Goal: Task Accomplishment & Management: Use online tool/utility

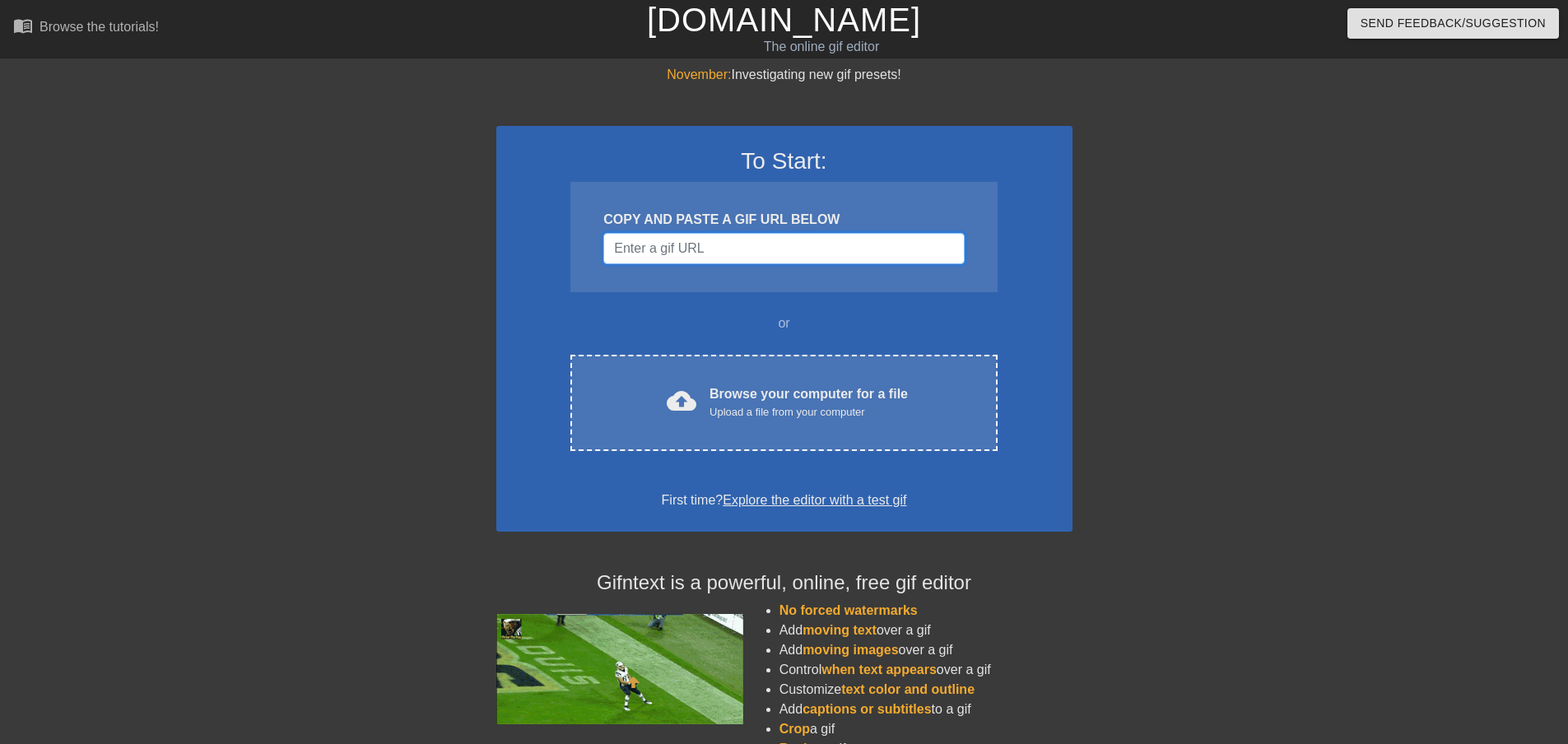
click at [789, 246] on input "Username" at bounding box center [784, 249] width 361 height 31
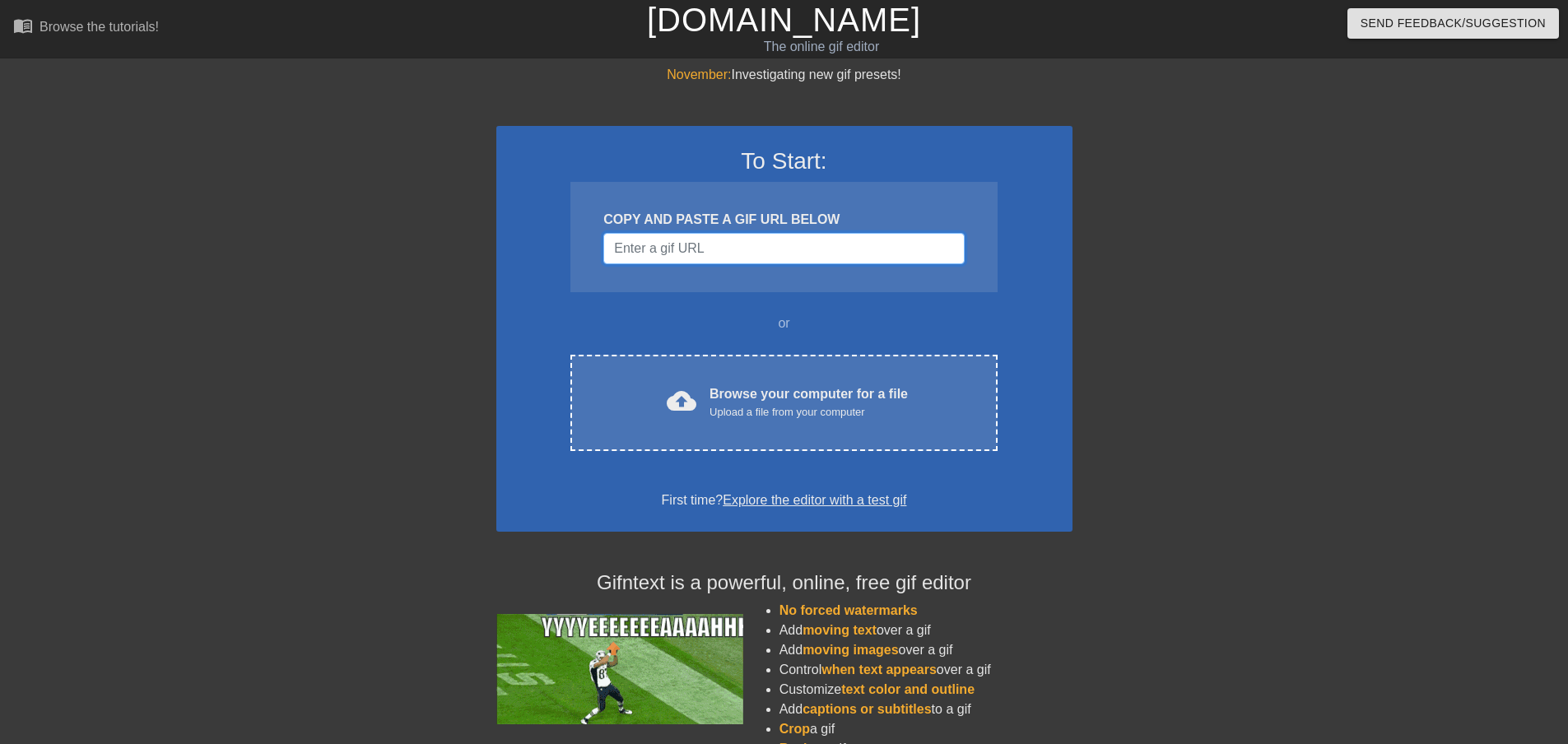
paste input "[URL][DOMAIN_NAME]"
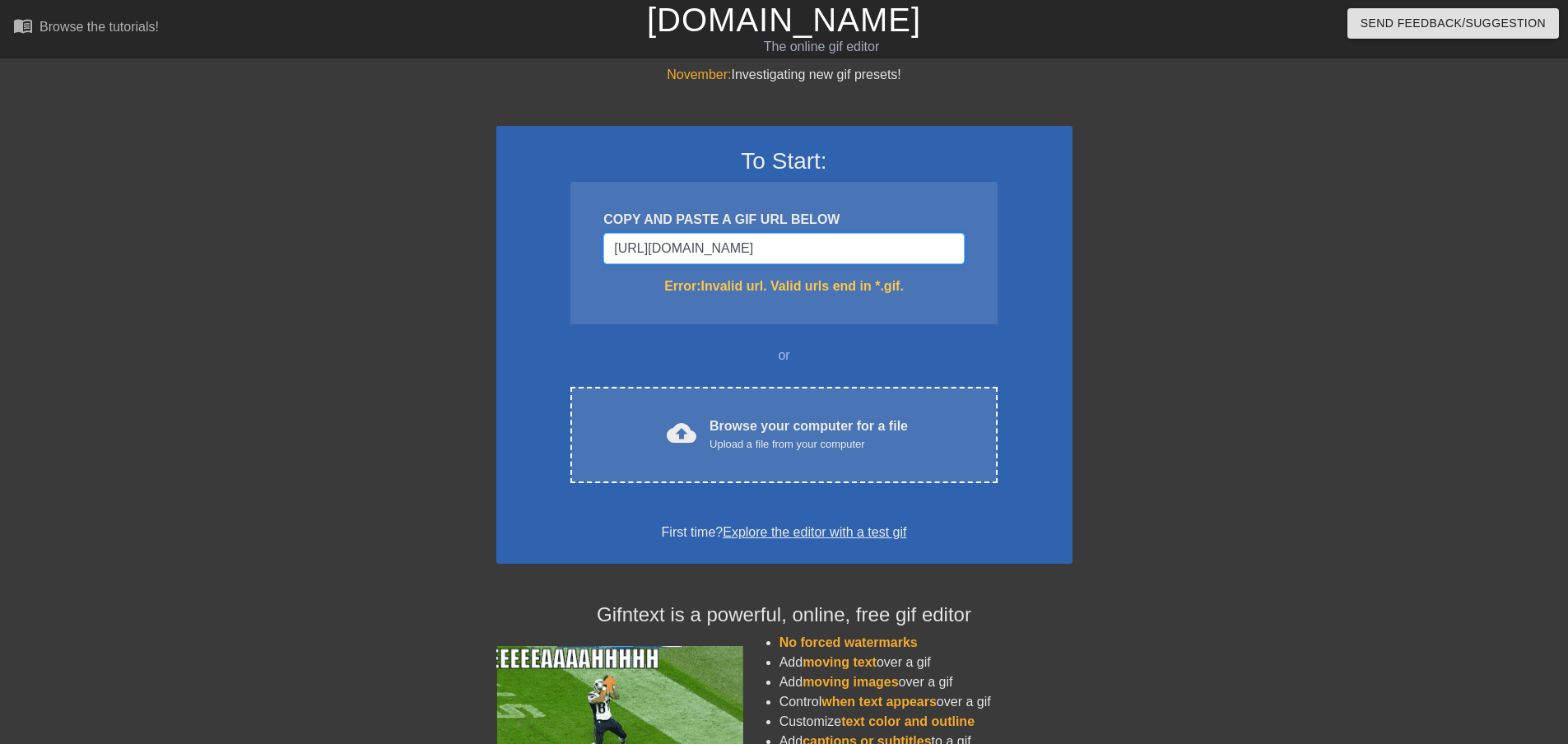
scroll to position [0, 890]
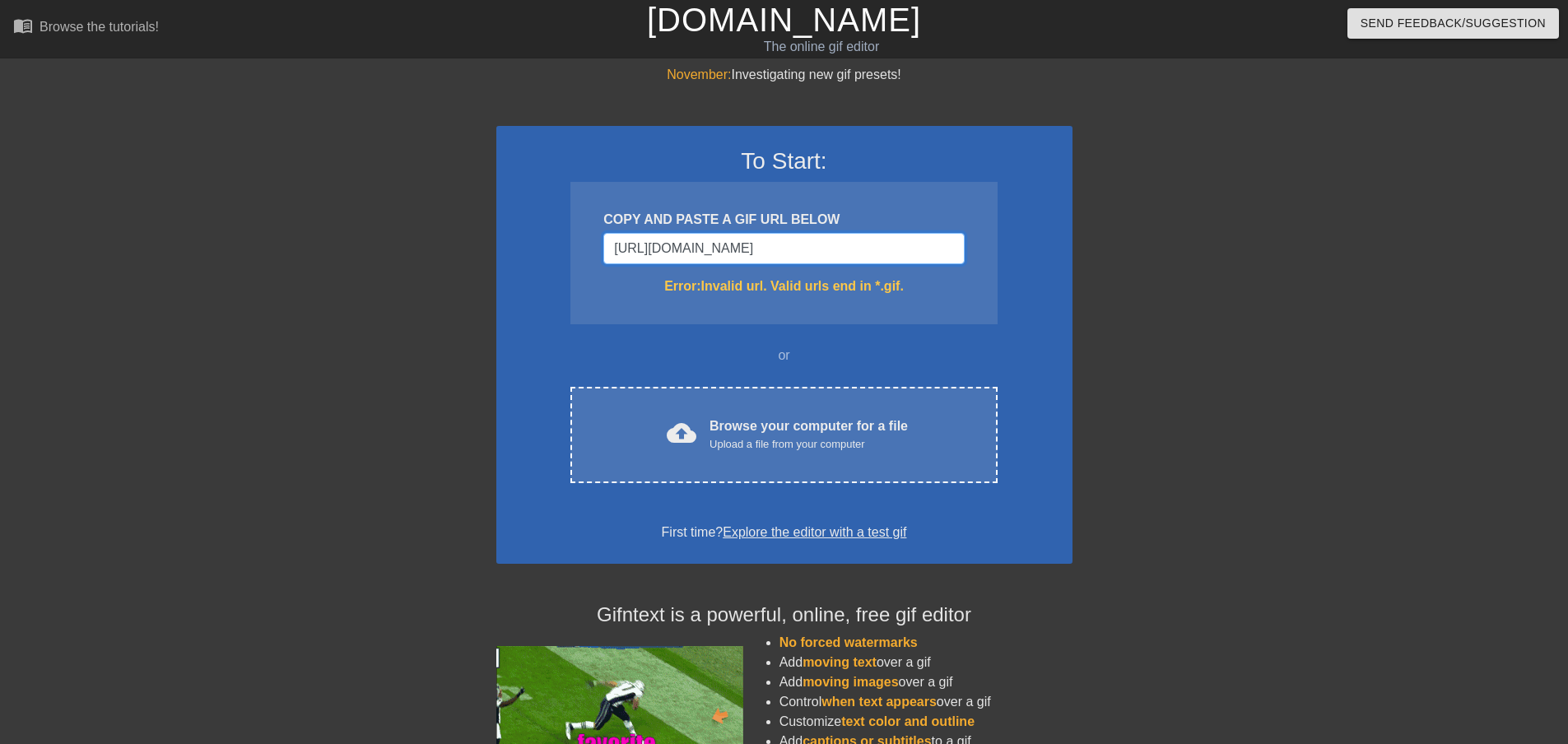
drag, startPoint x: 644, startPoint y: 246, endPoint x: 1010, endPoint y: 261, distance: 366.3
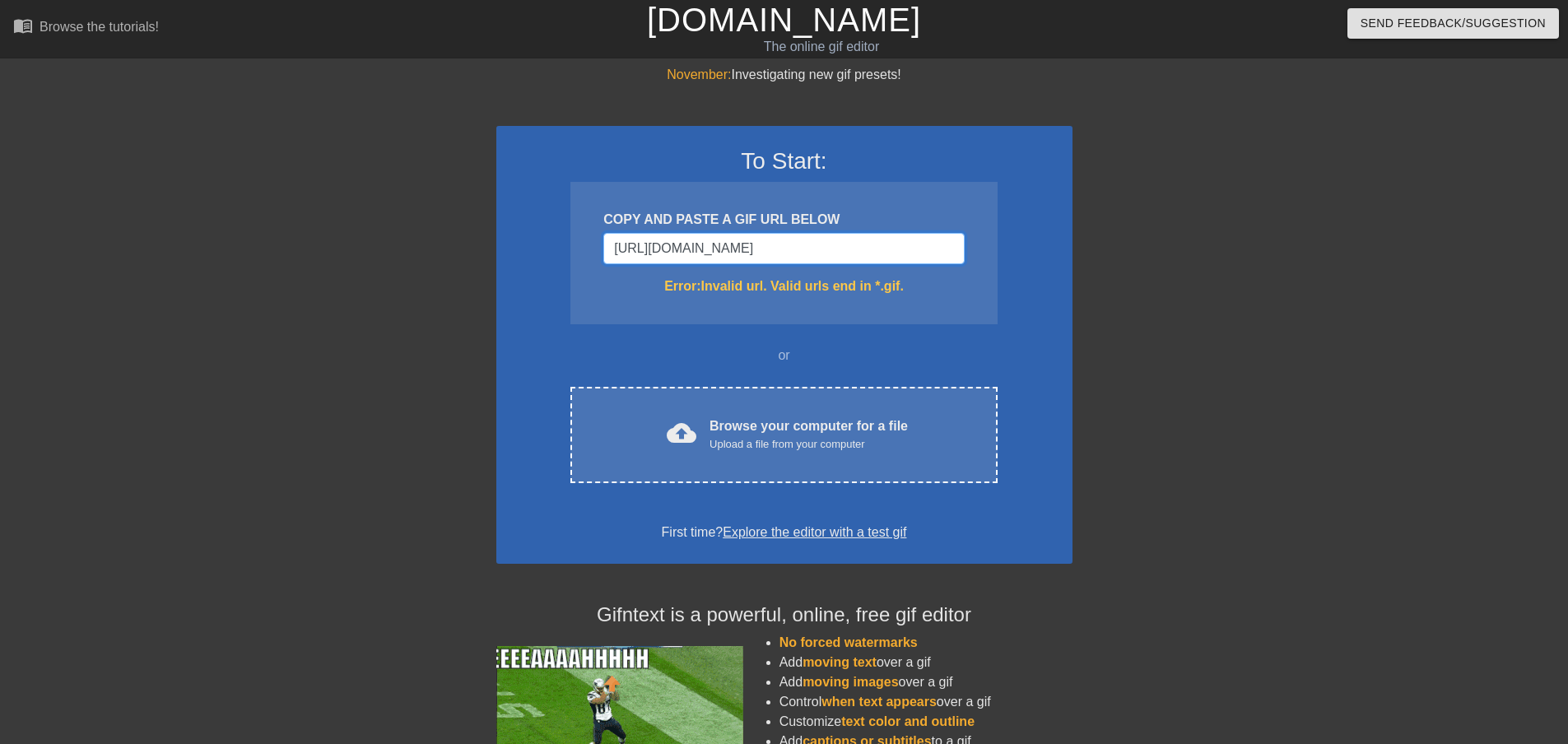
click at [1010, 261] on div "To Start: COPY AND PASTE A GIF URL BELOW [URL][DOMAIN_NAME] Error: Invalid url.…" at bounding box center [784, 344] width 577 height 438
type input "[URL][DOMAIN_NAME]"
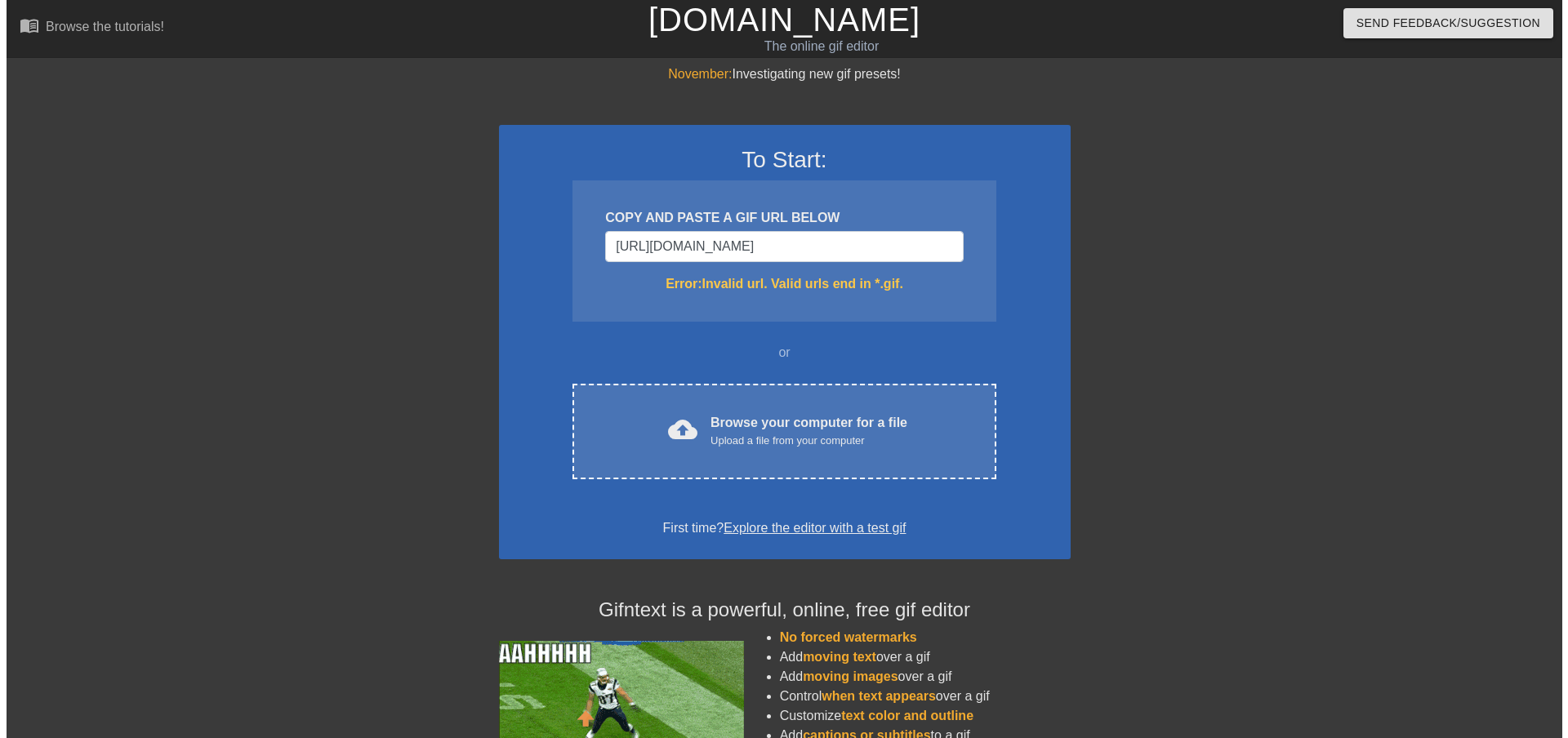
scroll to position [0, 0]
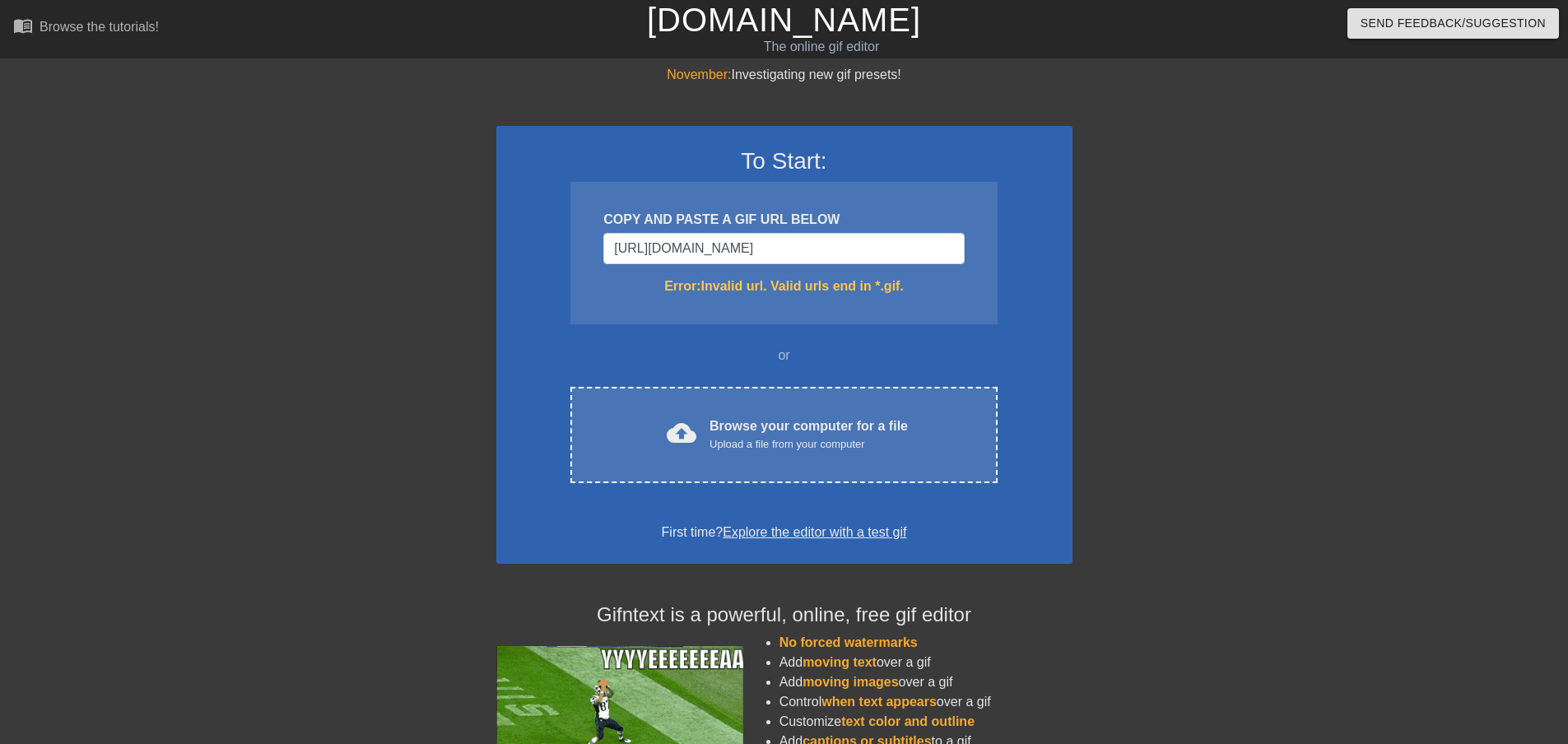
click at [1178, 429] on div at bounding box center [1215, 312] width 247 height 494
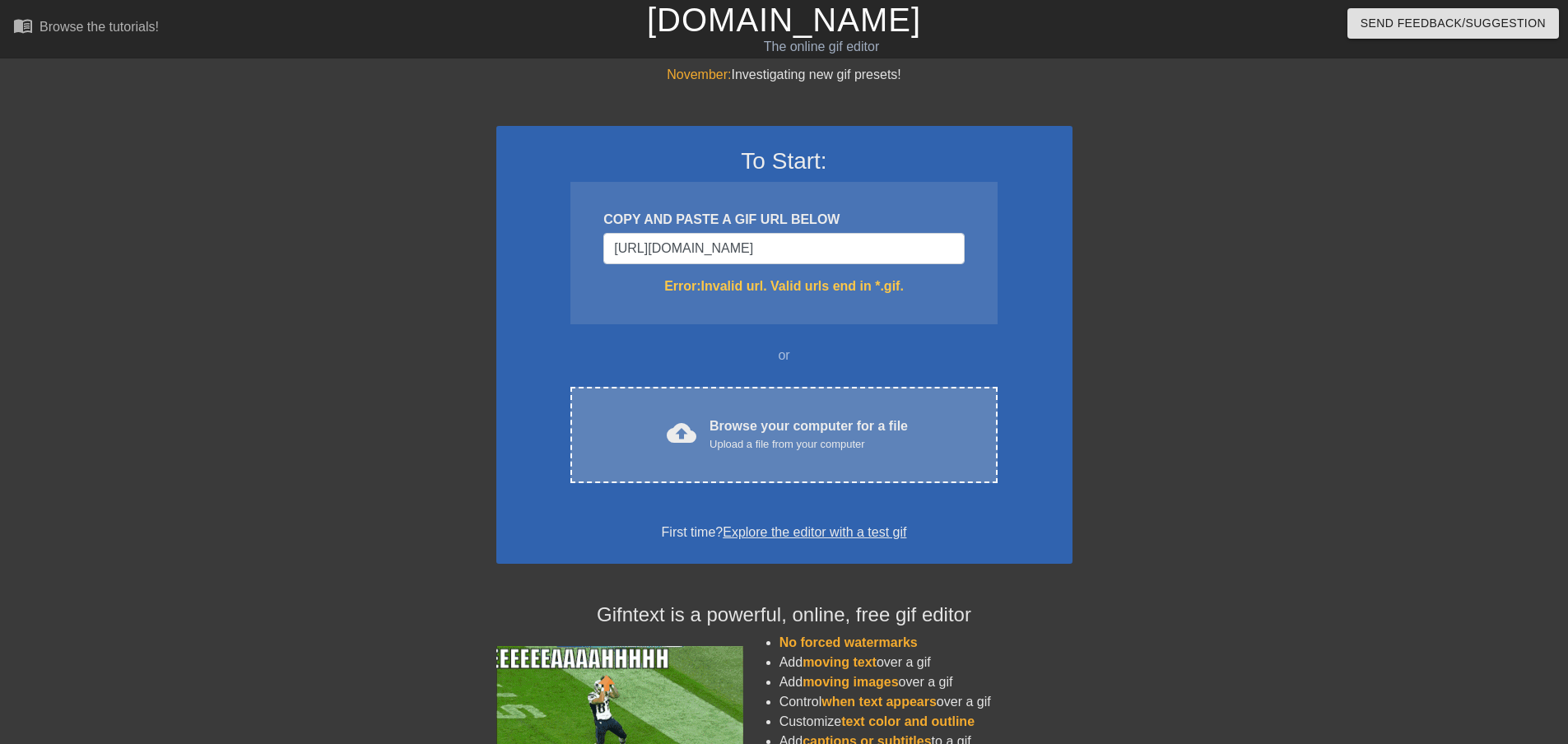
click at [788, 392] on div "cloud_upload Browse your computer for a file Upload a file from your computer C…" at bounding box center [784, 435] width 426 height 96
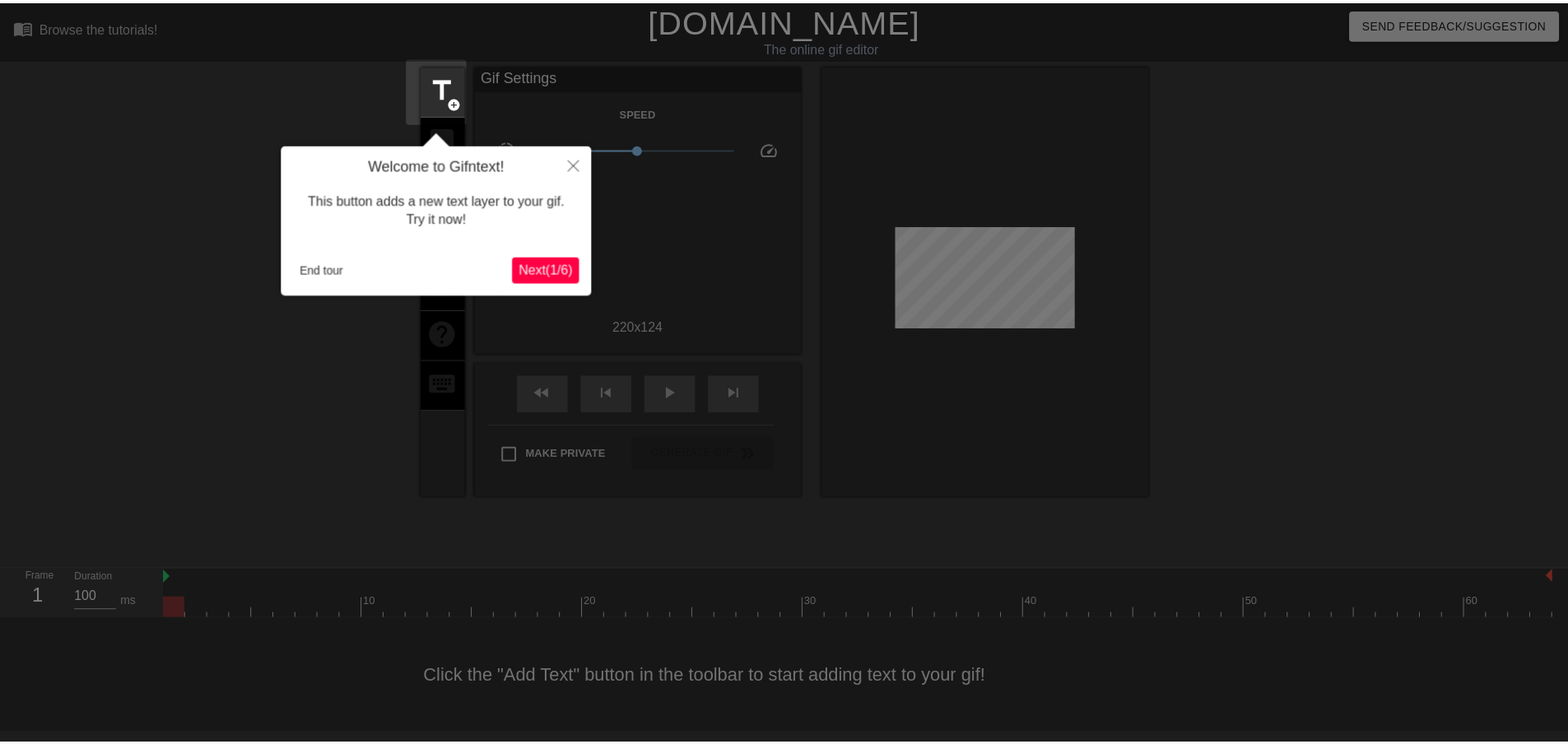
scroll to position [2, 0]
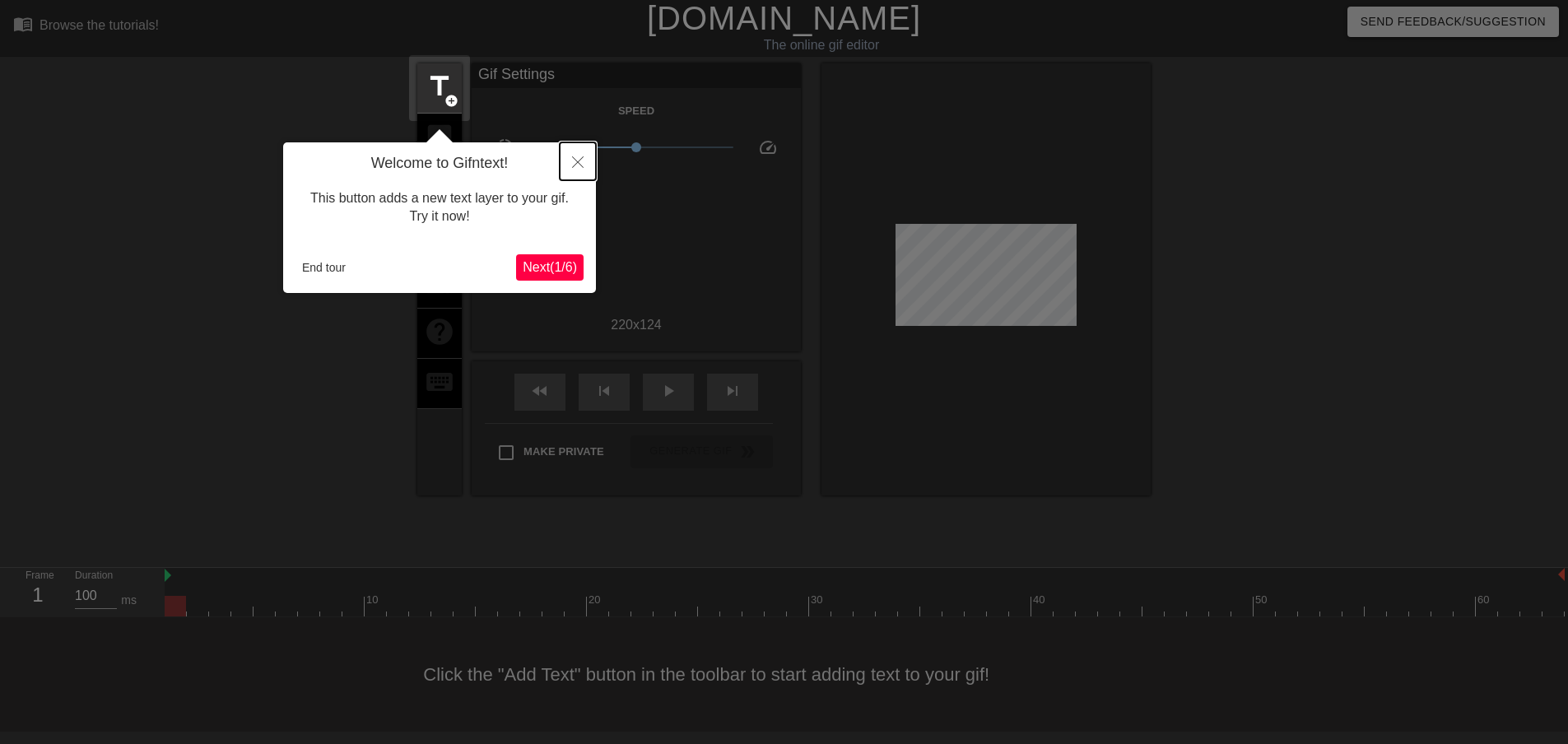
click at [569, 165] on button "Close" at bounding box center [577, 162] width 36 height 38
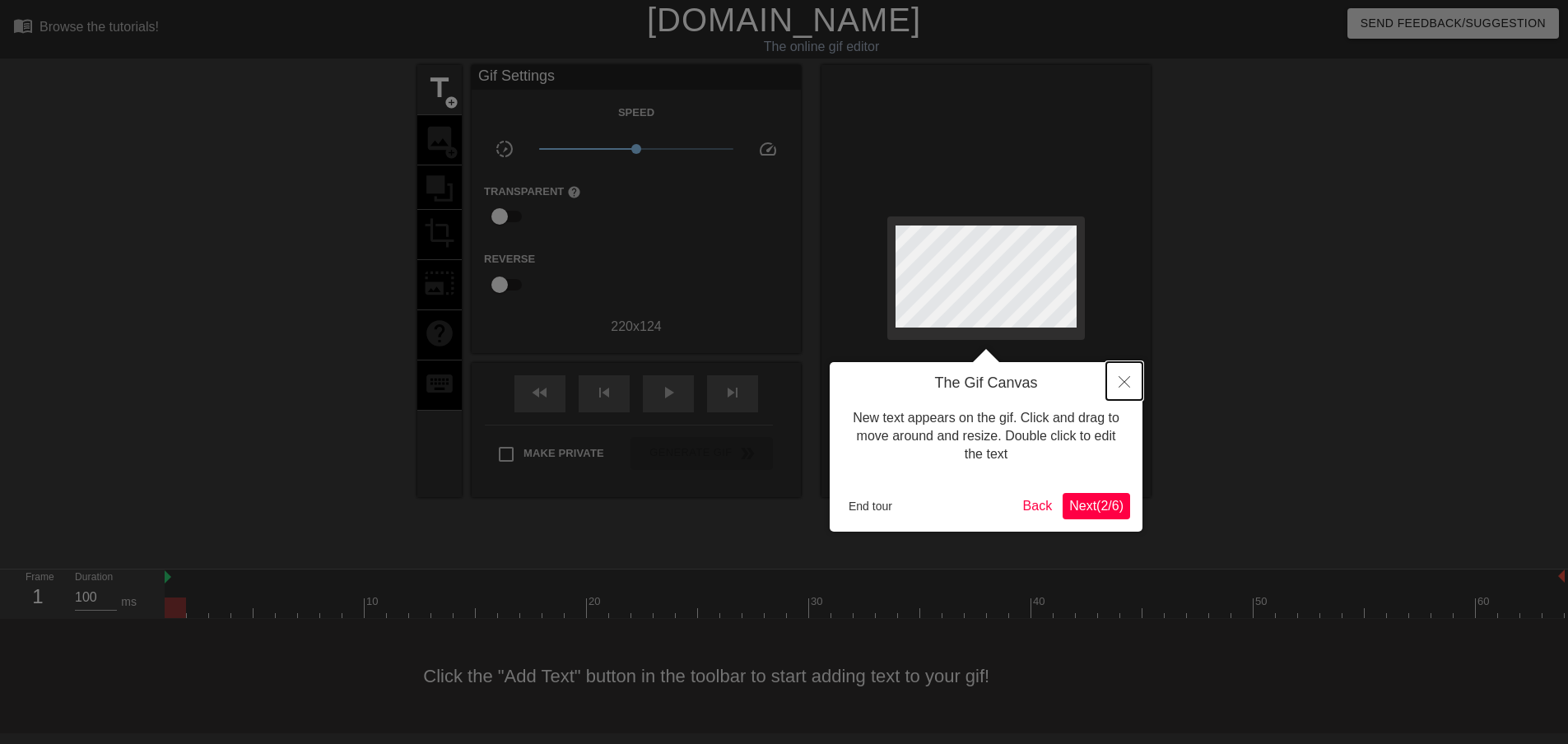
click at [1115, 383] on button "Close" at bounding box center [1125, 381] width 36 height 38
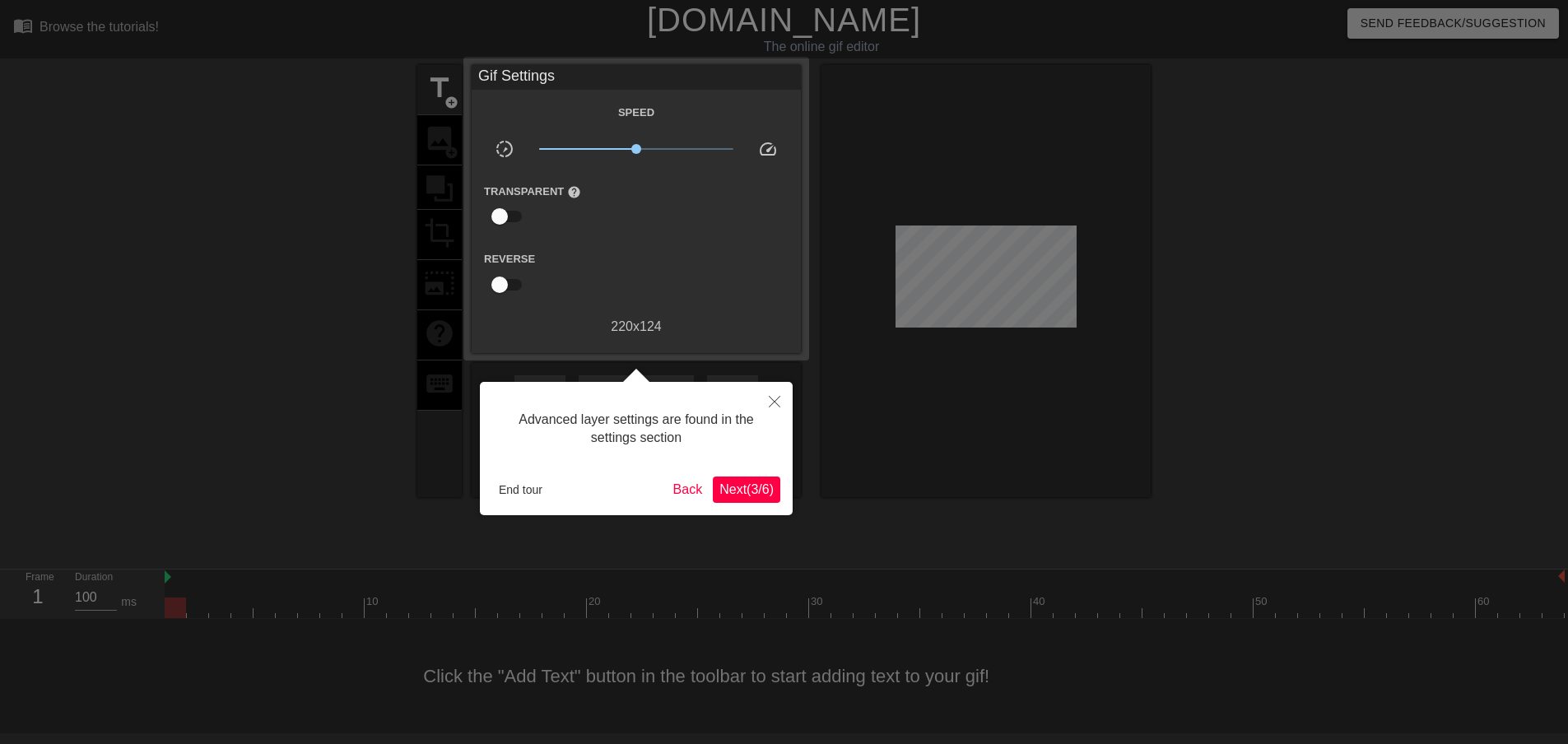
scroll to position [2, 0]
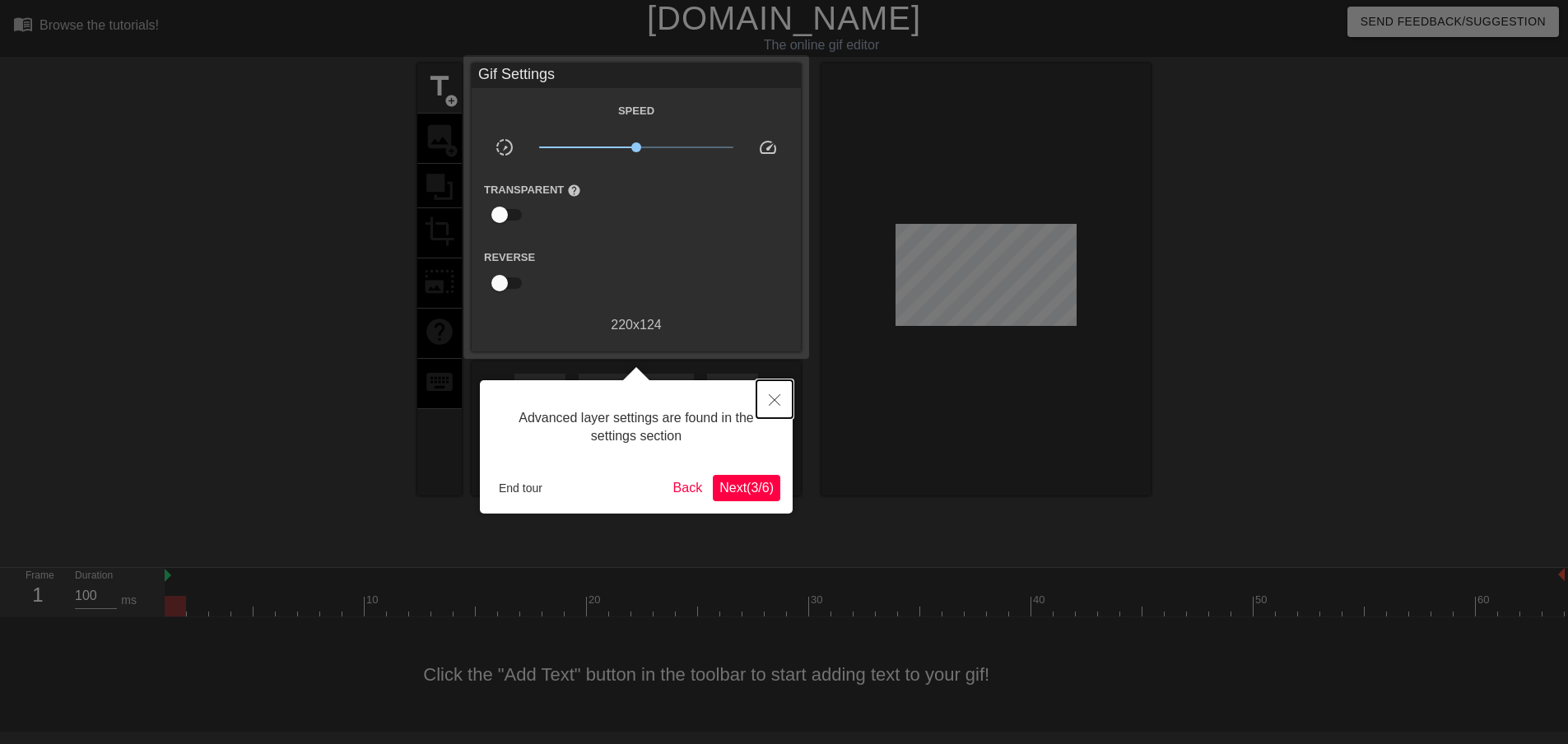
click at [776, 396] on icon "Close" at bounding box center [775, 400] width 11 height 11
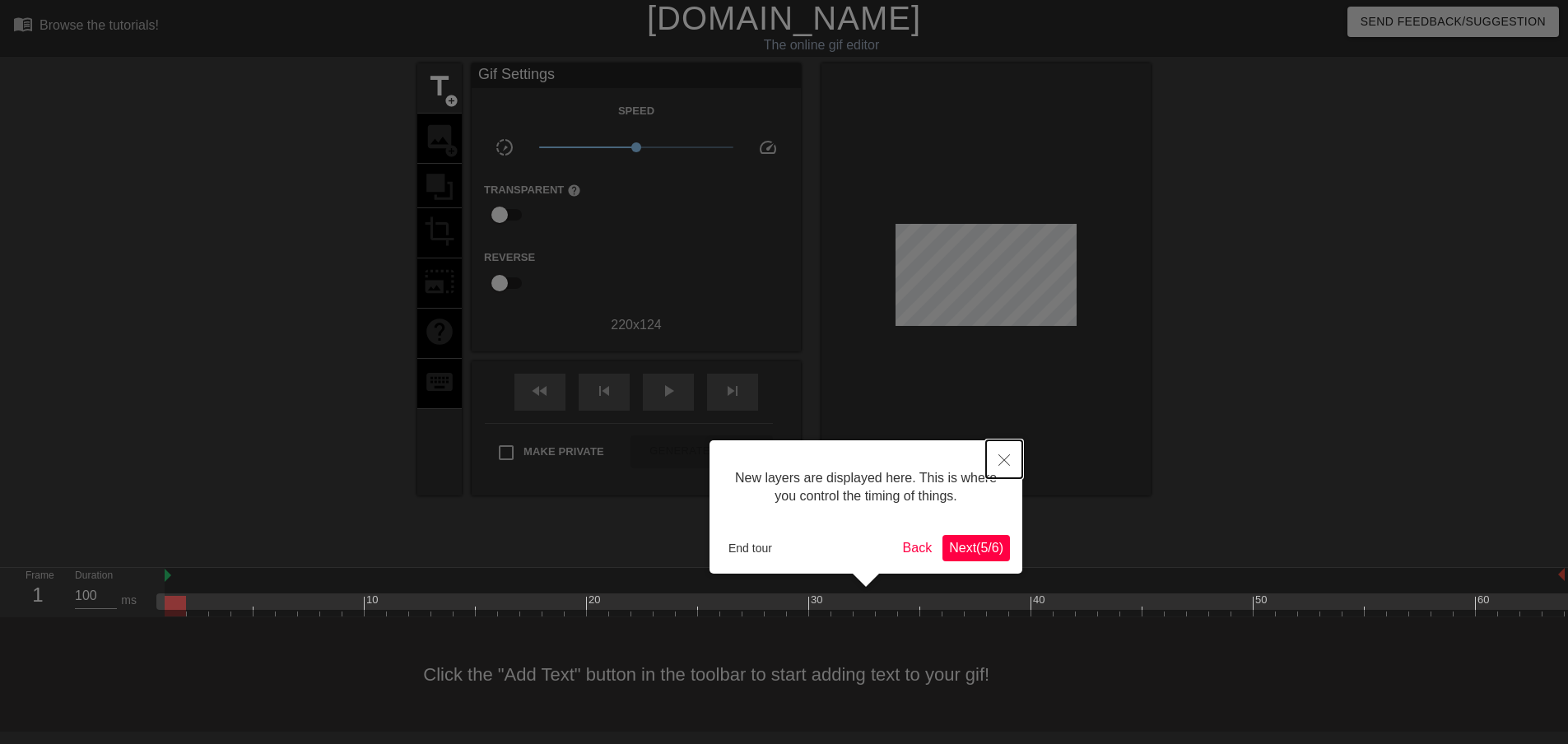
click at [1008, 453] on button "Close" at bounding box center [1005, 459] width 36 height 38
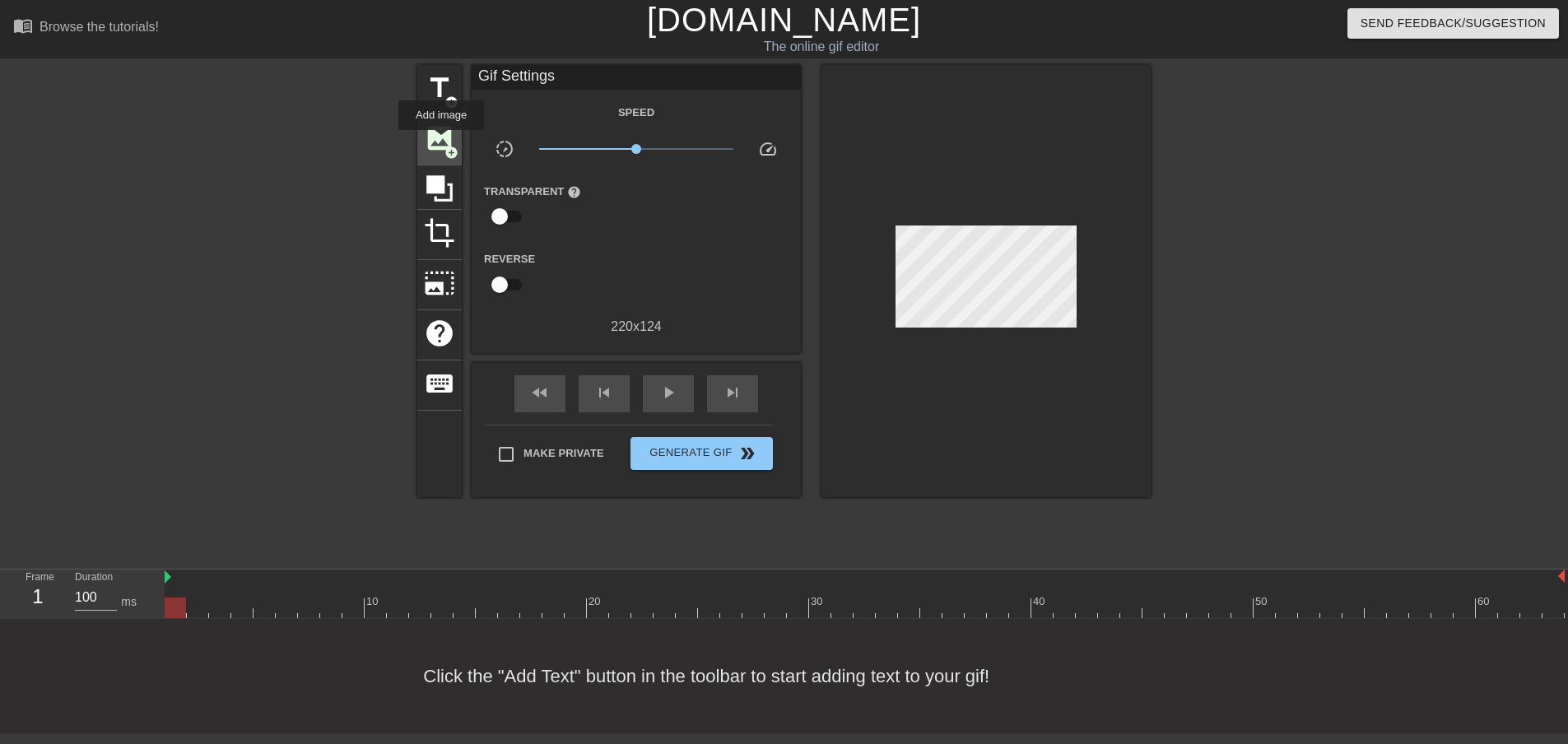
click at [441, 142] on span "image" at bounding box center [439, 138] width 31 height 31
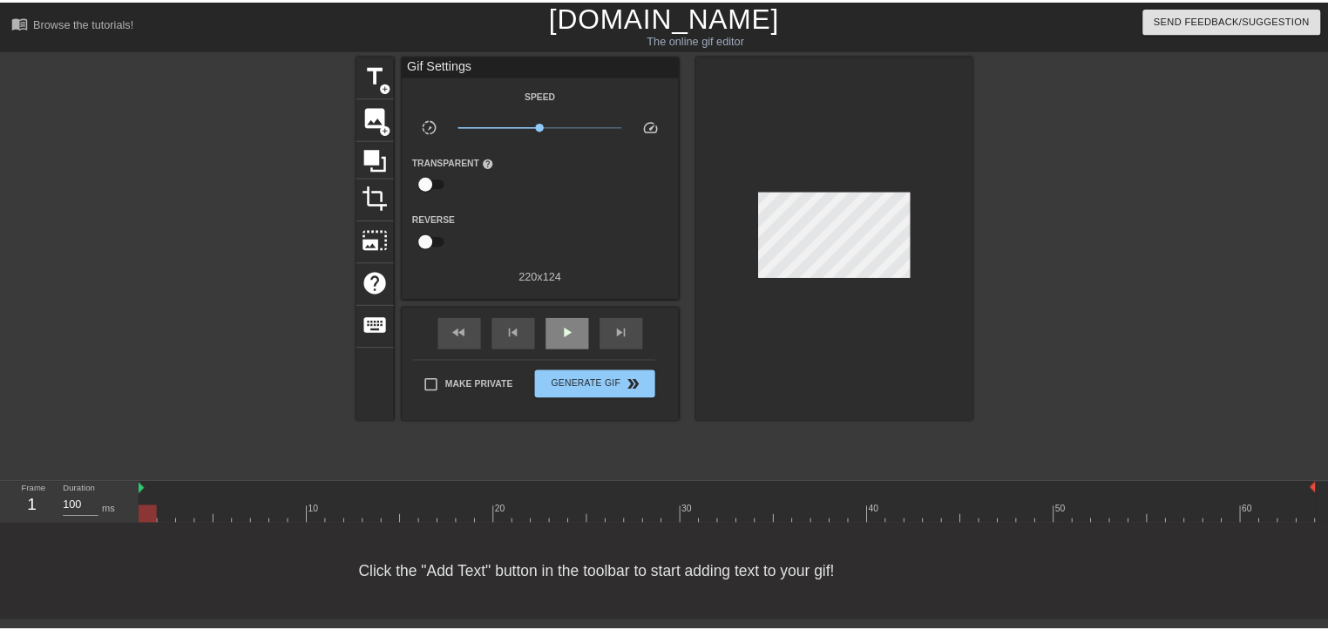
scroll to position [0, 0]
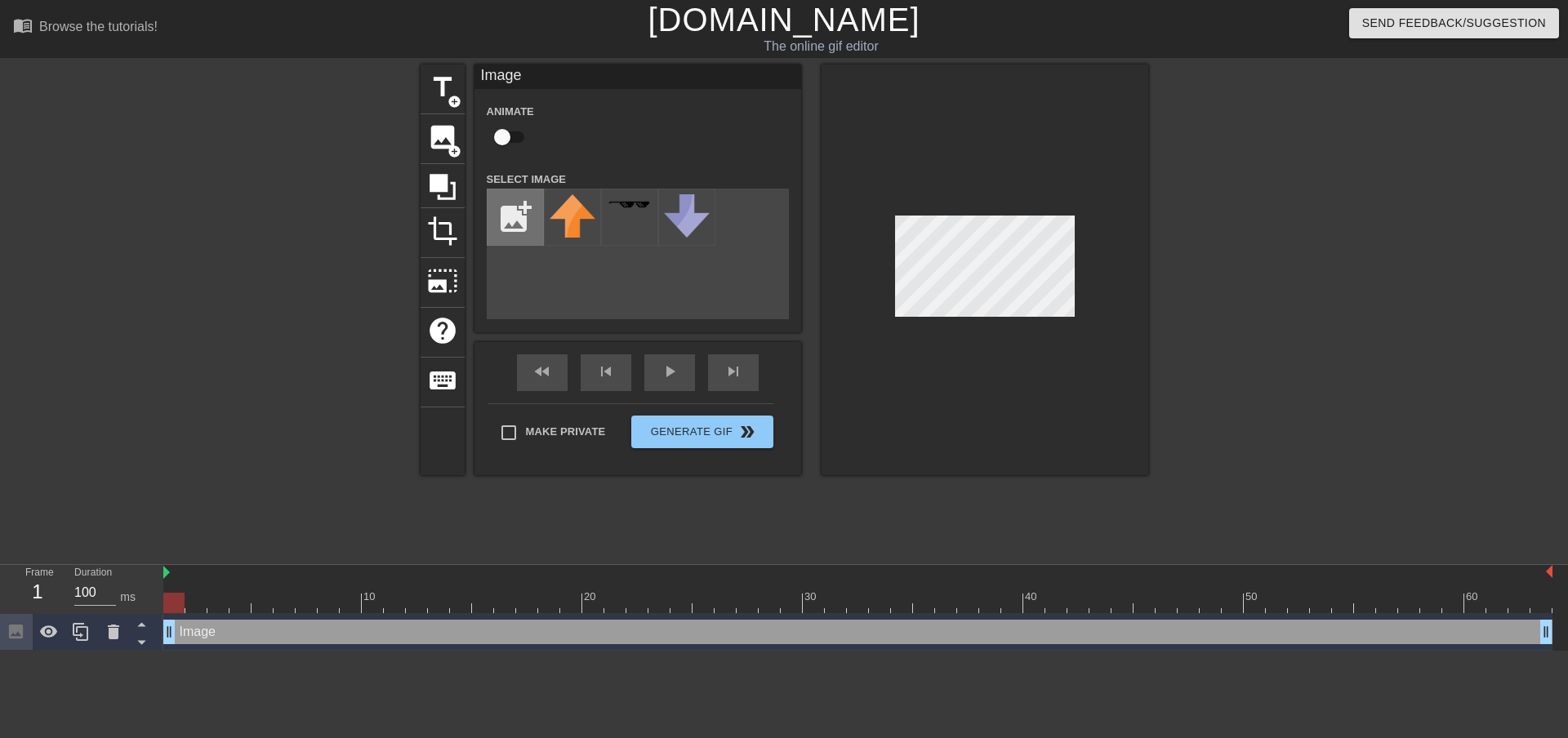
click at [522, 217] on input "file" at bounding box center [515, 217] width 55 height 55
type input "C:\fakepath\TaylorCircle.png"
click at [586, 218] on img at bounding box center [572, 218] width 46 height 48
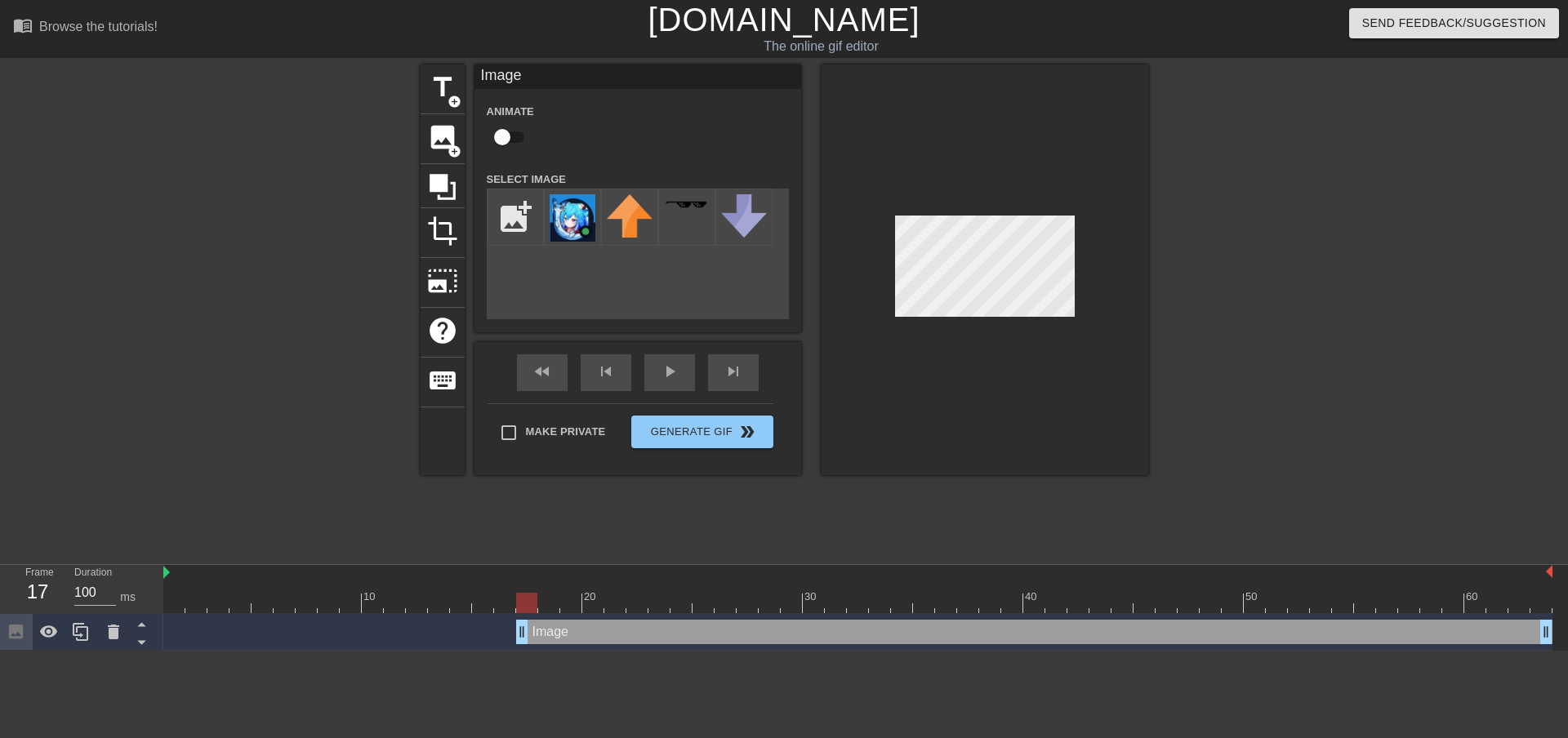
drag, startPoint x: 172, startPoint y: 635, endPoint x: 522, endPoint y: 640, distance: 350.0
drag, startPoint x: 518, startPoint y: 630, endPoint x: 598, endPoint y: 609, distance: 82.7
click at [598, 609] on div "10 20 30 40 50 60 Image drag_handle drag_handle" at bounding box center [866, 608] width 1405 height 85
click at [509, 136] on input "checkbox" at bounding box center [502, 137] width 93 height 31
checkbox input "true"
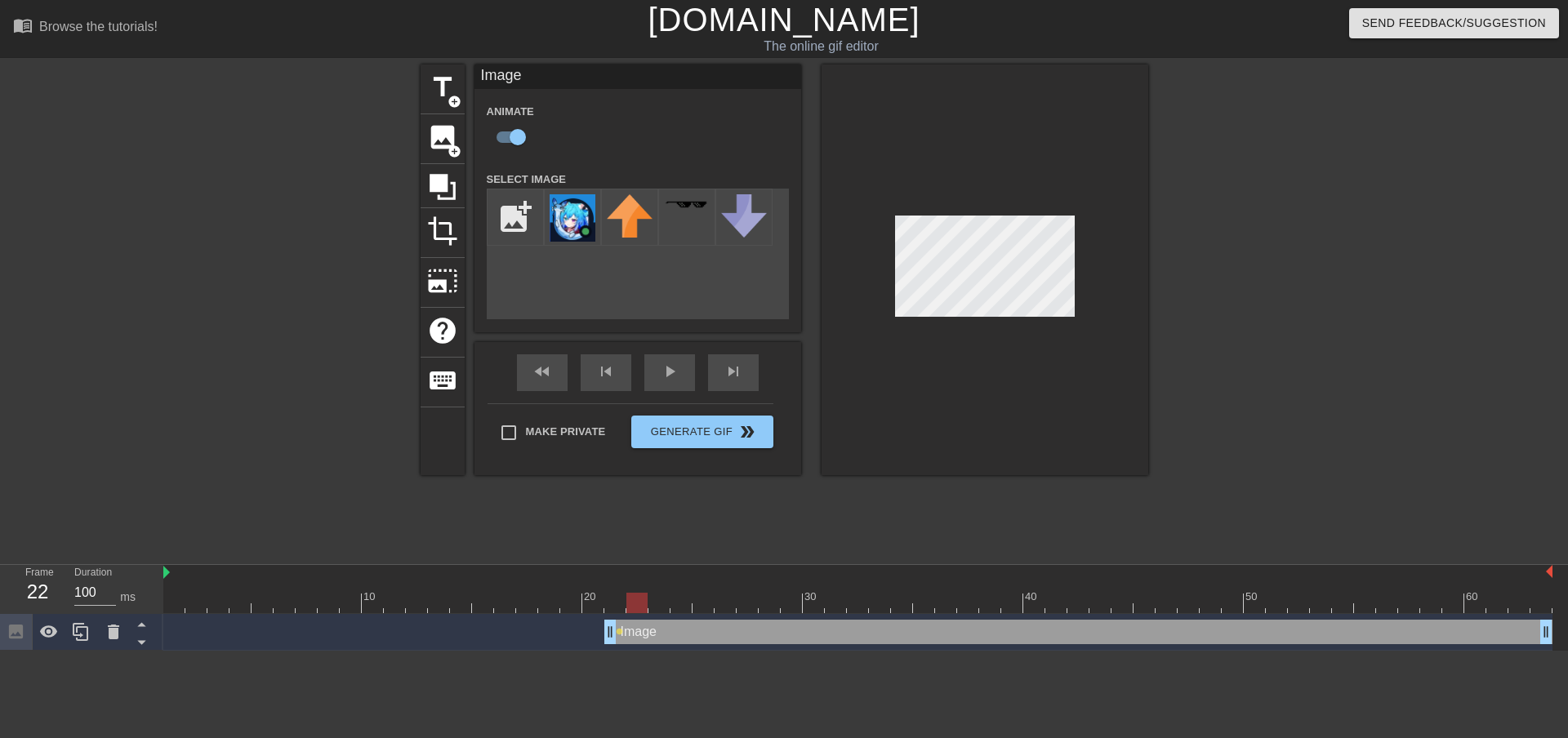
click at [637, 610] on div at bounding box center [858, 603] width 1390 height 21
click at [667, 600] on div at bounding box center [858, 603] width 1390 height 21
click at [686, 602] on div at bounding box center [858, 603] width 1390 height 21
click at [709, 598] on div at bounding box center [858, 603] width 1390 height 21
click at [723, 605] on div at bounding box center [858, 603] width 1390 height 21
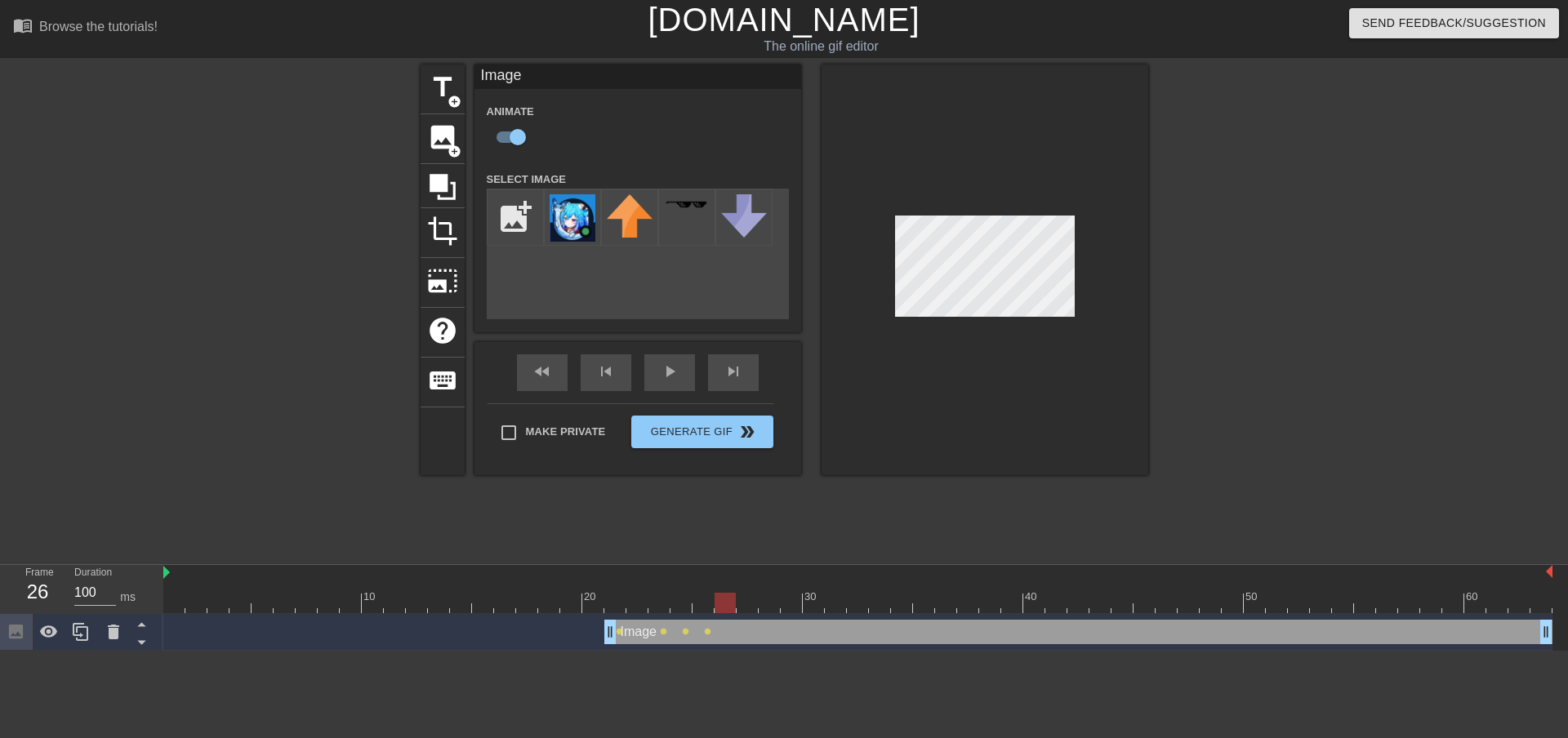
click at [749, 607] on div at bounding box center [858, 603] width 1390 height 21
click at [773, 603] on div at bounding box center [858, 603] width 1390 height 21
click at [796, 605] on div at bounding box center [858, 603] width 1390 height 21
click at [816, 606] on div at bounding box center [858, 603] width 1390 height 21
click at [836, 607] on div at bounding box center [858, 603] width 1390 height 21
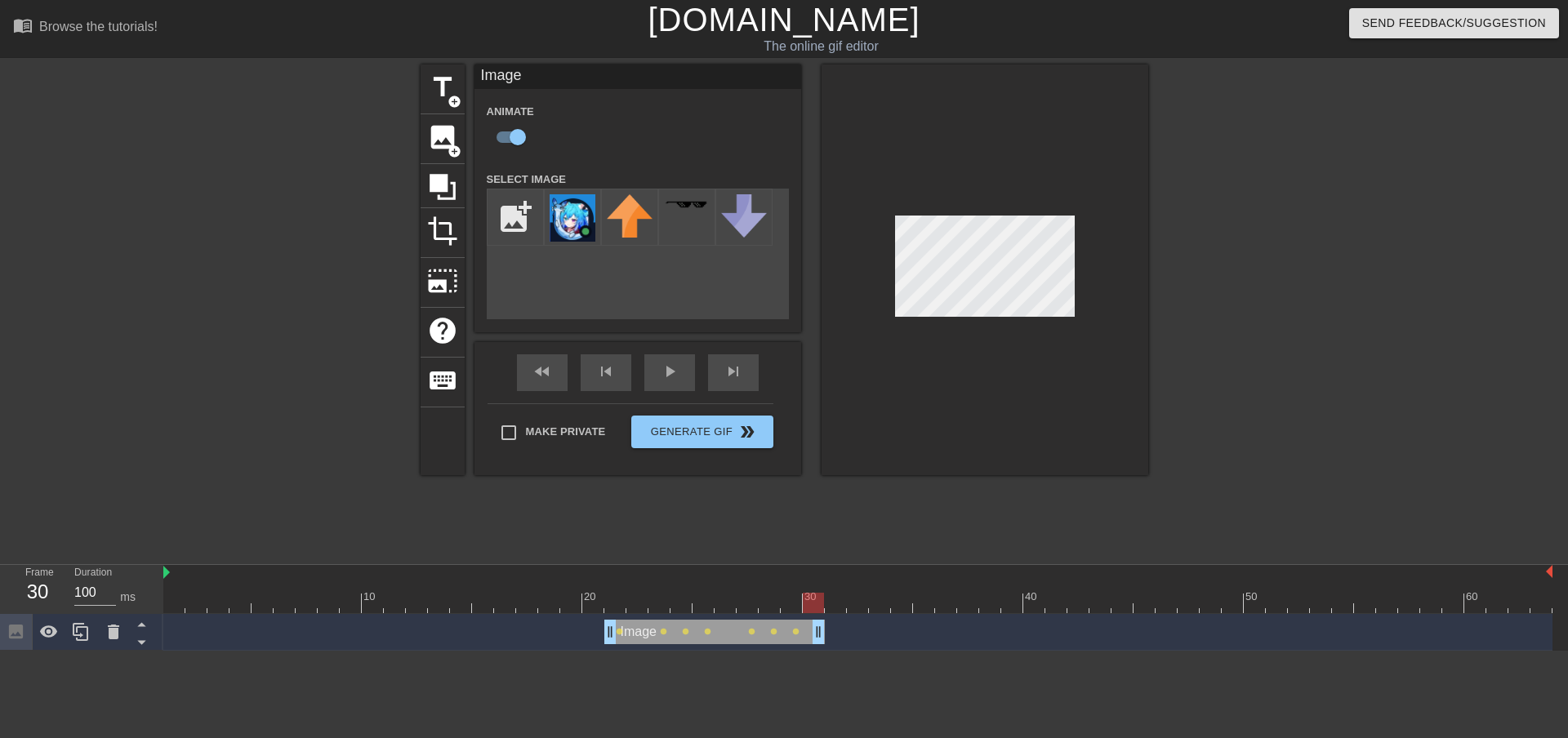
drag, startPoint x: 1547, startPoint y: 633, endPoint x: 822, endPoint y: 629, distance: 725.0
click at [903, 651] on html "menu_book Browse the tutorials! [DOMAIN_NAME] The online gif editor Send Feedba…" at bounding box center [784, 325] width 1568 height 651
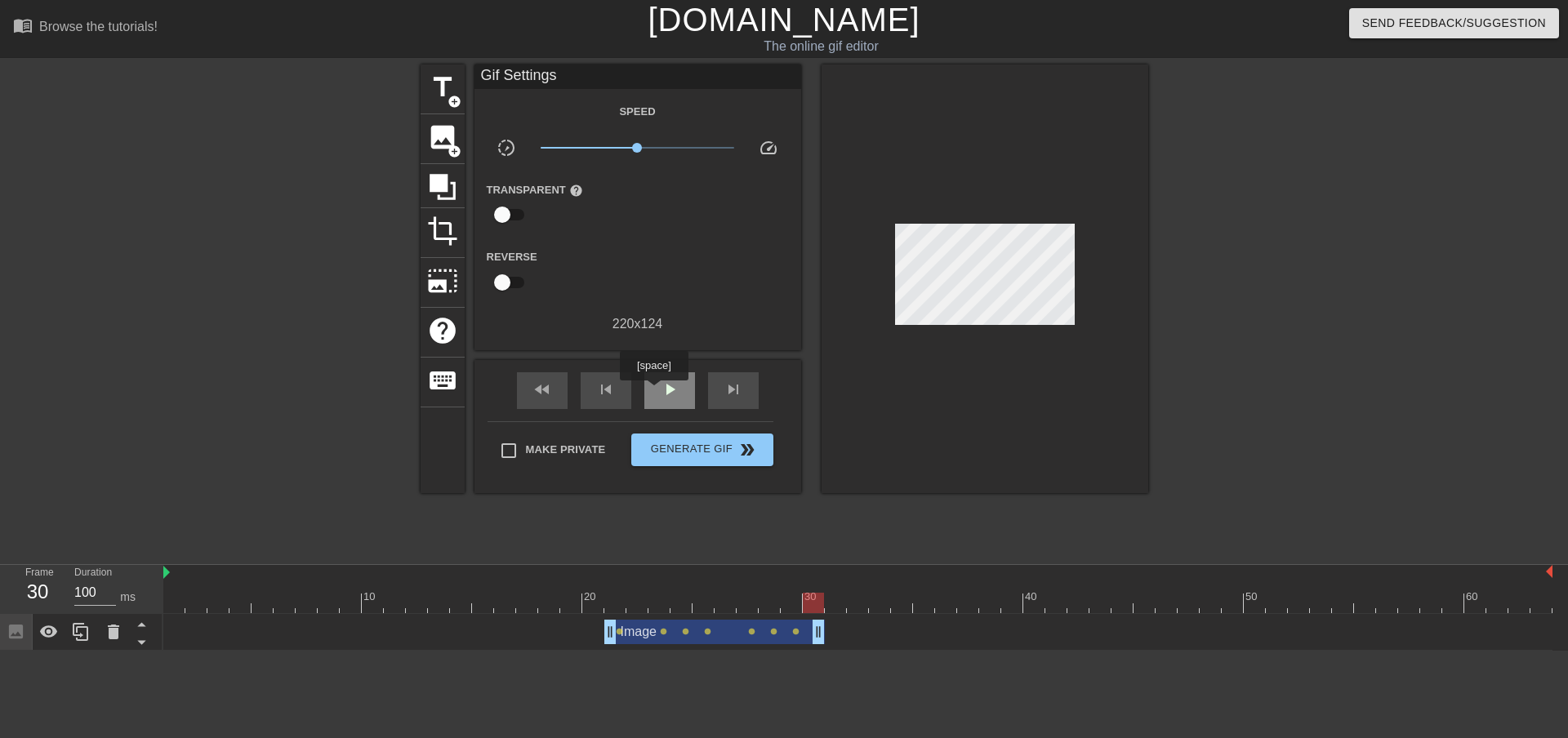
click at [654, 392] on div "play_arrow" at bounding box center [670, 390] width 51 height 37
click at [839, 593] on div at bounding box center [837, 592] width 23 height 21
click at [860, 600] on div at bounding box center [858, 603] width 1390 height 21
click at [878, 600] on div at bounding box center [858, 603] width 1390 height 21
click at [902, 597] on div at bounding box center [858, 603] width 1390 height 21
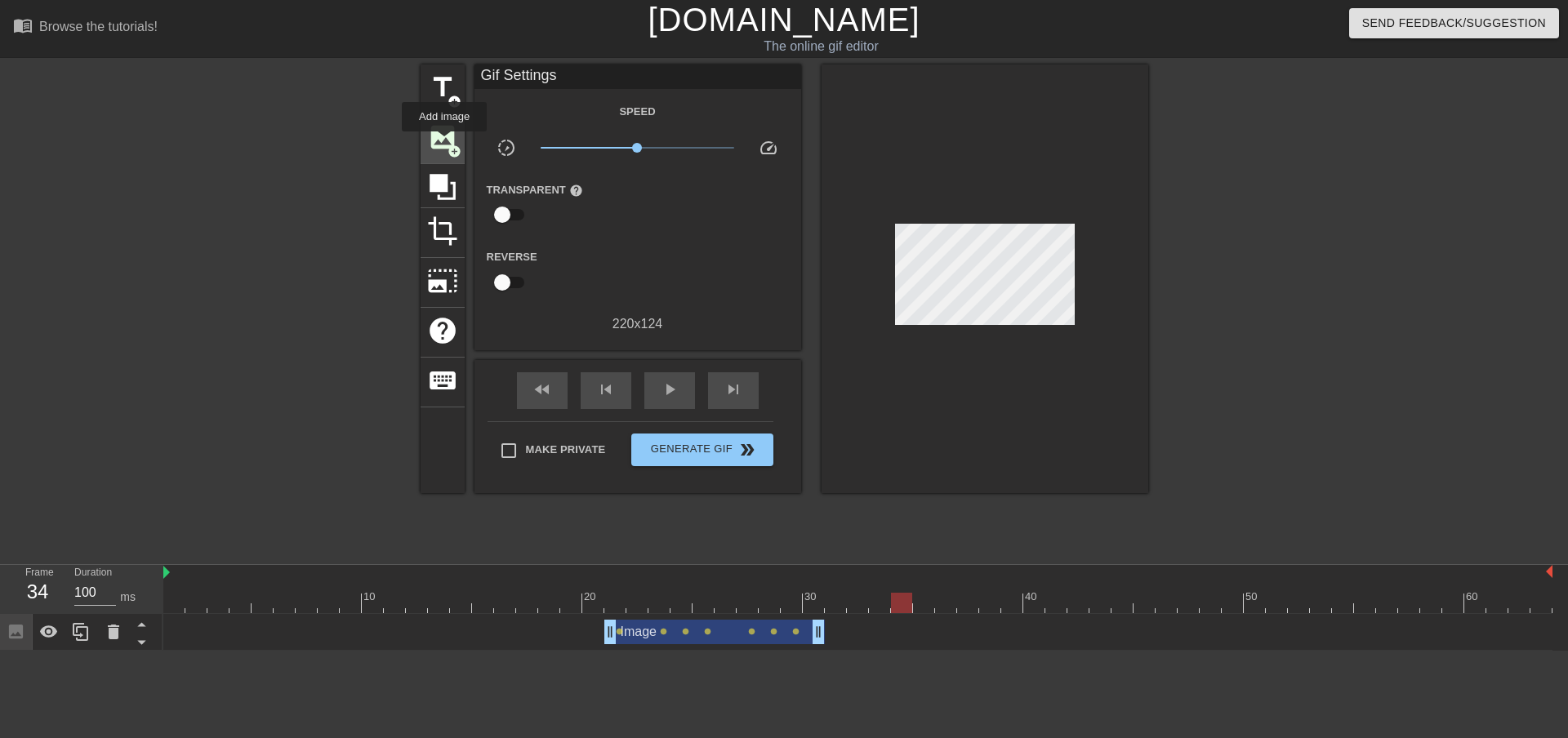
click at [445, 143] on span "image" at bounding box center [443, 137] width 31 height 31
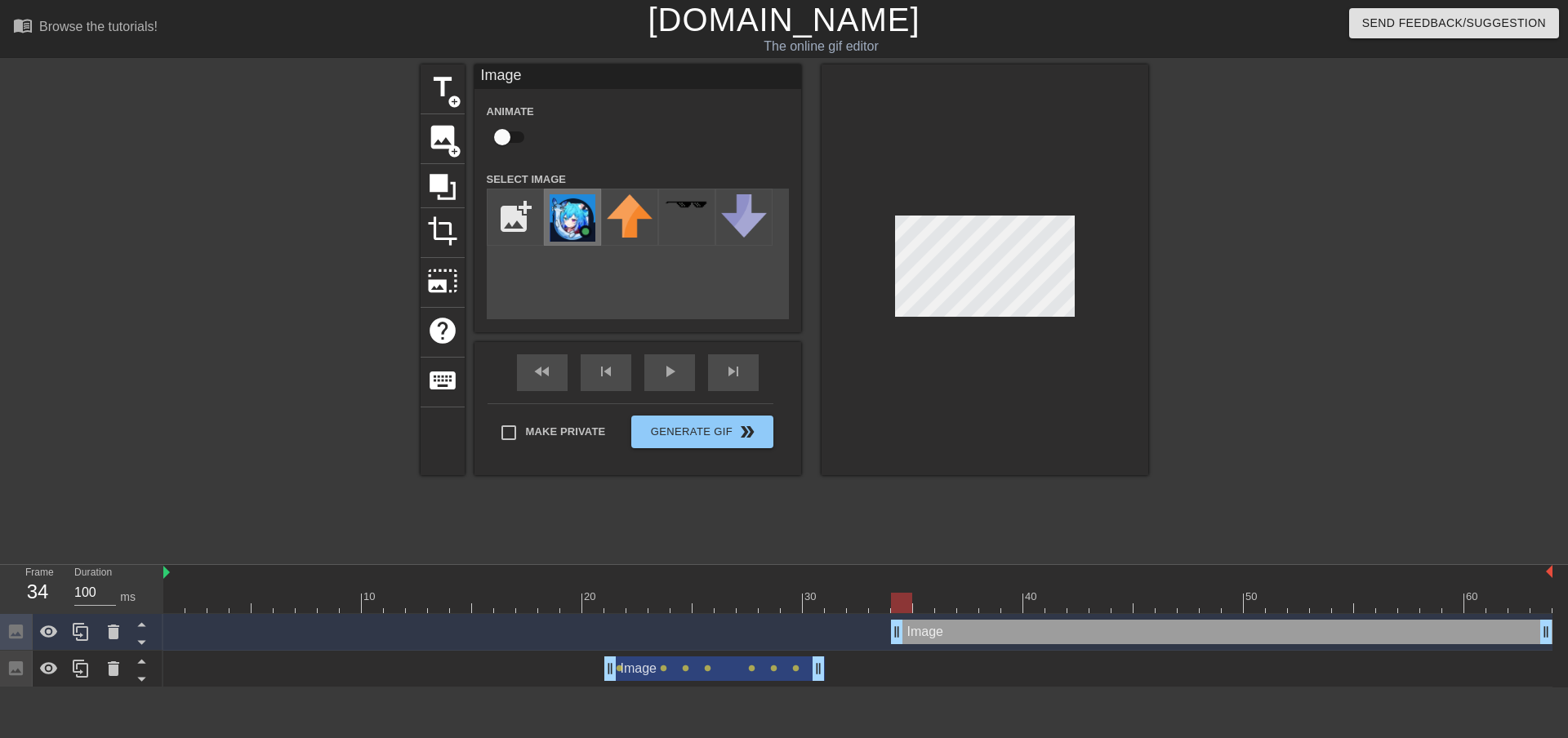
click at [563, 231] on img at bounding box center [572, 218] width 46 height 48
click at [508, 135] on input "checkbox" at bounding box center [502, 137] width 93 height 31
checkbox input "true"
click at [928, 603] on div at bounding box center [858, 603] width 1390 height 21
click at [943, 605] on div at bounding box center [858, 603] width 1390 height 21
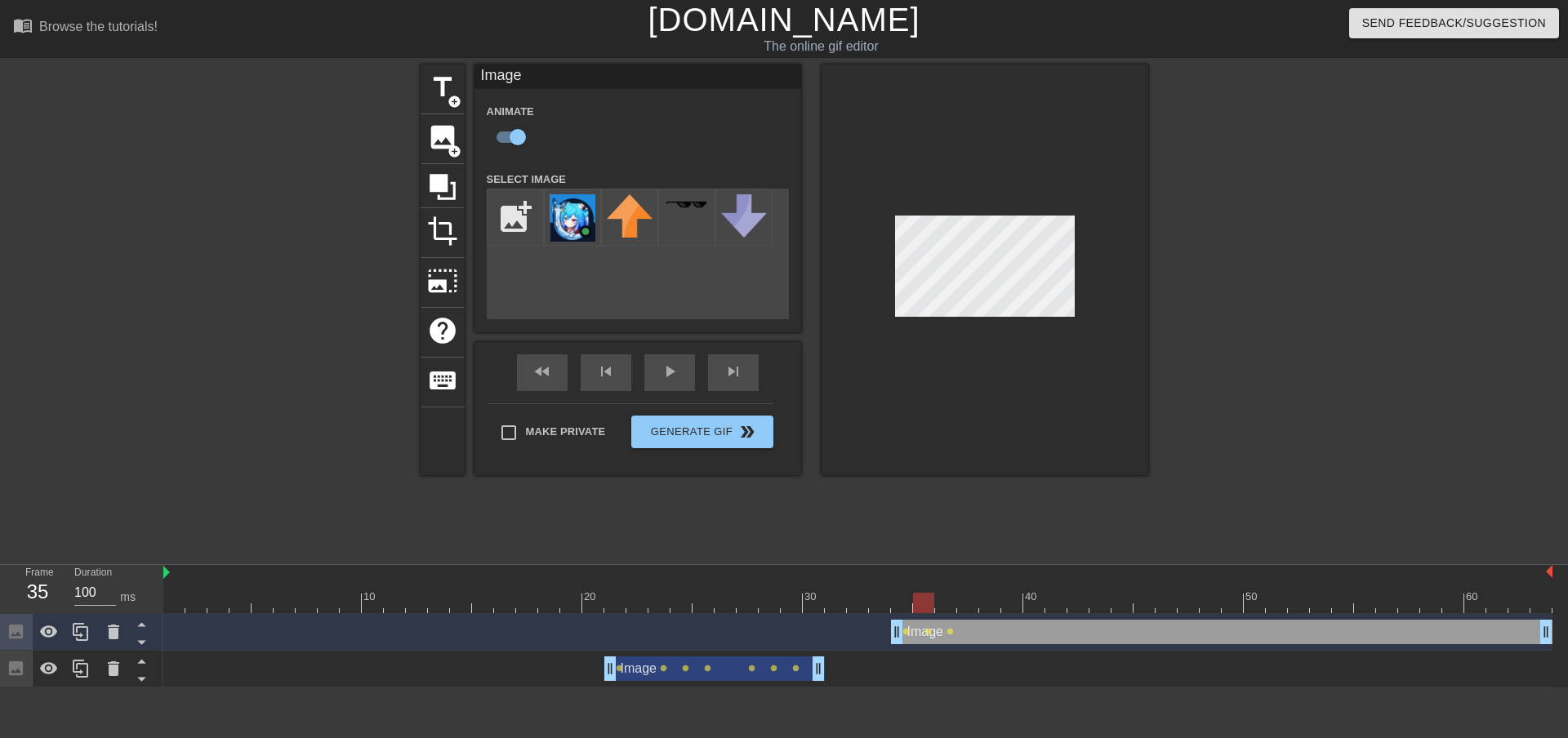
click at [927, 603] on div at bounding box center [858, 603] width 1390 height 21
click at [948, 609] on div at bounding box center [858, 603] width 1390 height 21
click at [967, 600] on div at bounding box center [858, 603] width 1390 height 21
click at [997, 601] on div at bounding box center [858, 603] width 1390 height 21
click at [1008, 599] on div at bounding box center [858, 603] width 1390 height 21
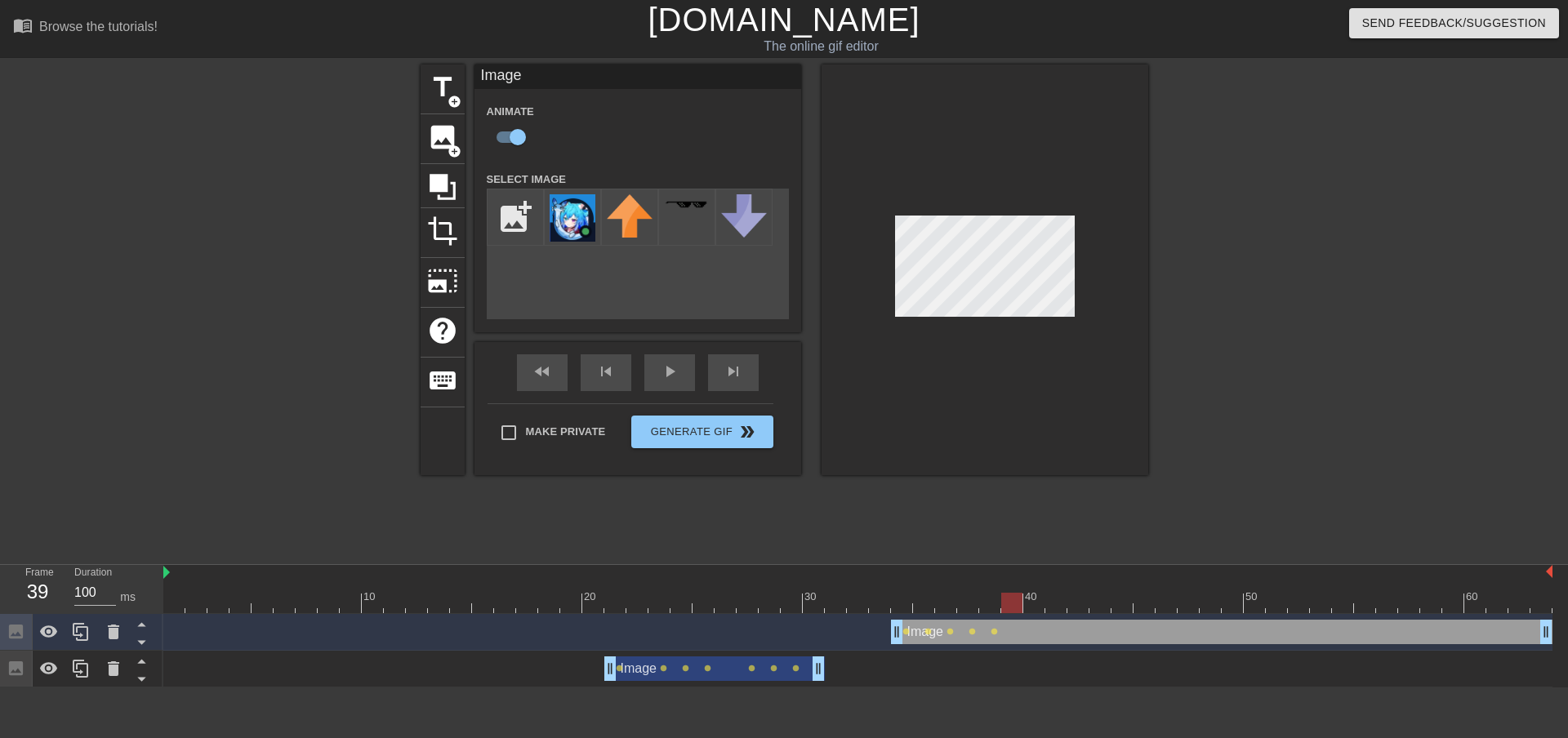
click at [1038, 605] on div at bounding box center [858, 603] width 1390 height 21
click at [1010, 606] on div at bounding box center [858, 603] width 1390 height 21
click at [1038, 603] on div at bounding box center [858, 603] width 1390 height 21
click at [1053, 605] on div at bounding box center [858, 603] width 1390 height 21
click at [1085, 605] on div at bounding box center [858, 603] width 1390 height 21
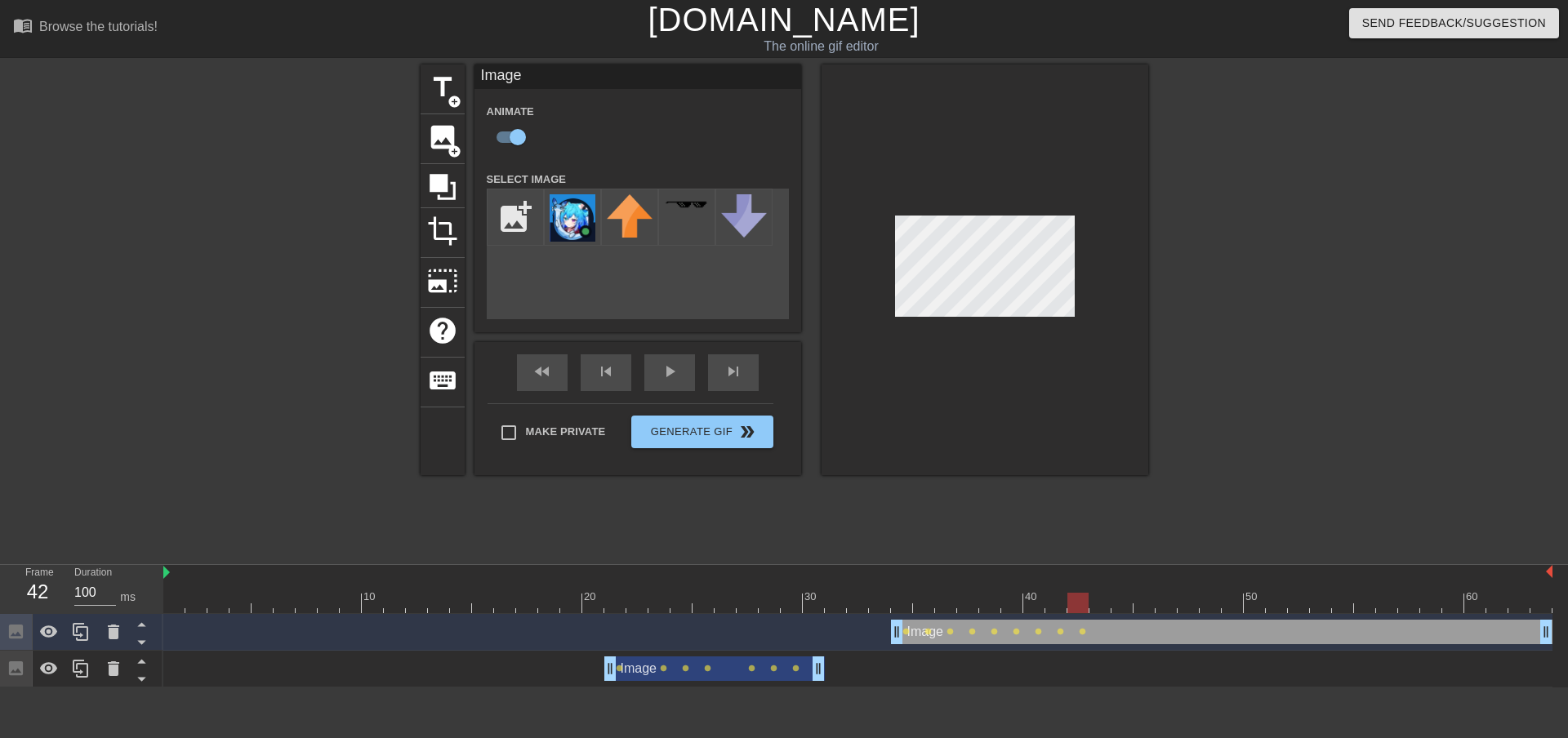
click at [1099, 611] on div at bounding box center [858, 603] width 1390 height 21
click at [1120, 601] on div at bounding box center [858, 603] width 1390 height 21
click at [1140, 606] on div at bounding box center [858, 603] width 1390 height 21
click at [1164, 603] on div at bounding box center [858, 603] width 1390 height 21
click at [1187, 602] on div at bounding box center [858, 603] width 1390 height 21
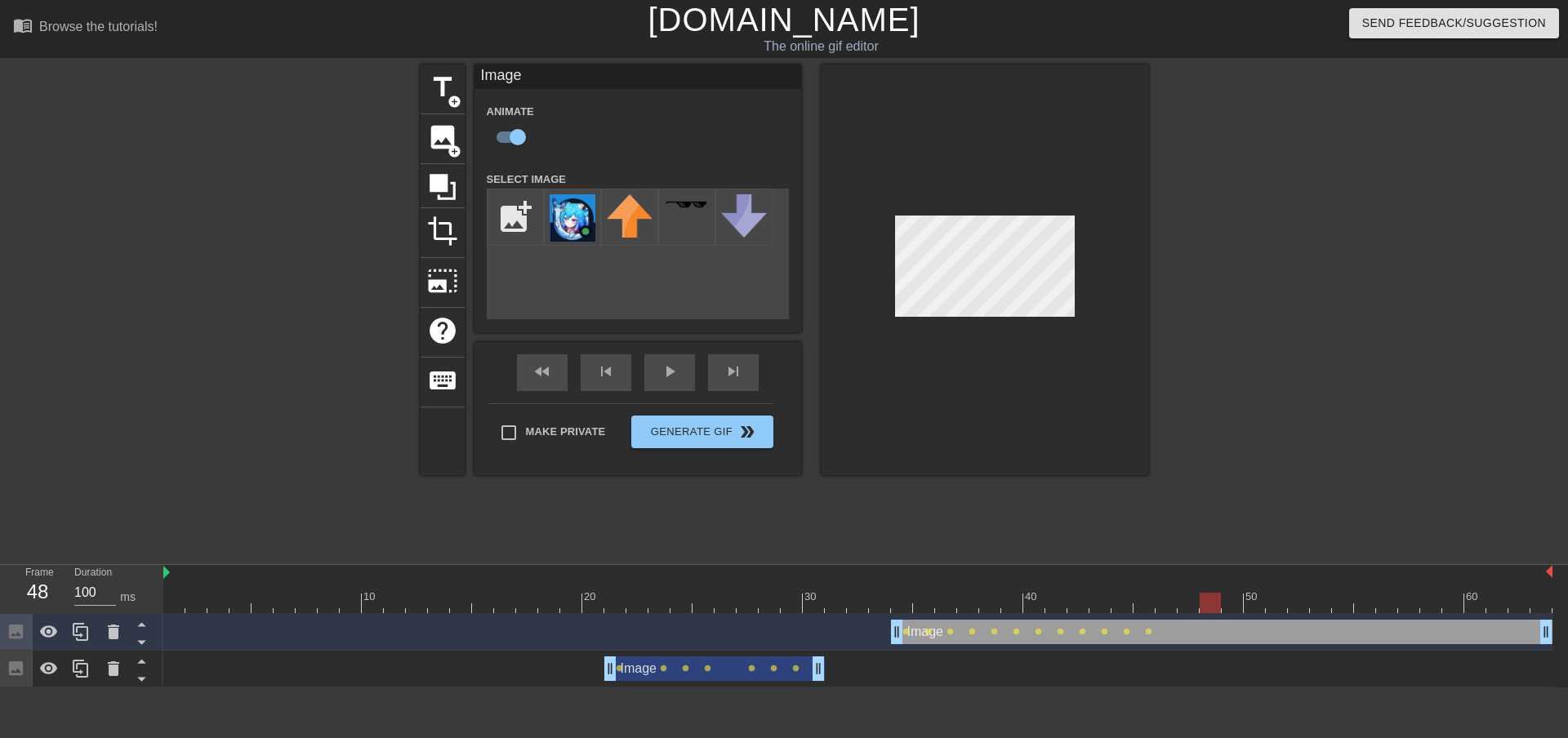
click at [1205, 600] on div at bounding box center [858, 603] width 1390 height 21
click at [1191, 604] on div at bounding box center [858, 603] width 1390 height 21
click at [1214, 610] on div at bounding box center [858, 603] width 1390 height 21
click at [1235, 596] on div at bounding box center [858, 603] width 1390 height 21
click at [1258, 604] on div at bounding box center [858, 603] width 1390 height 21
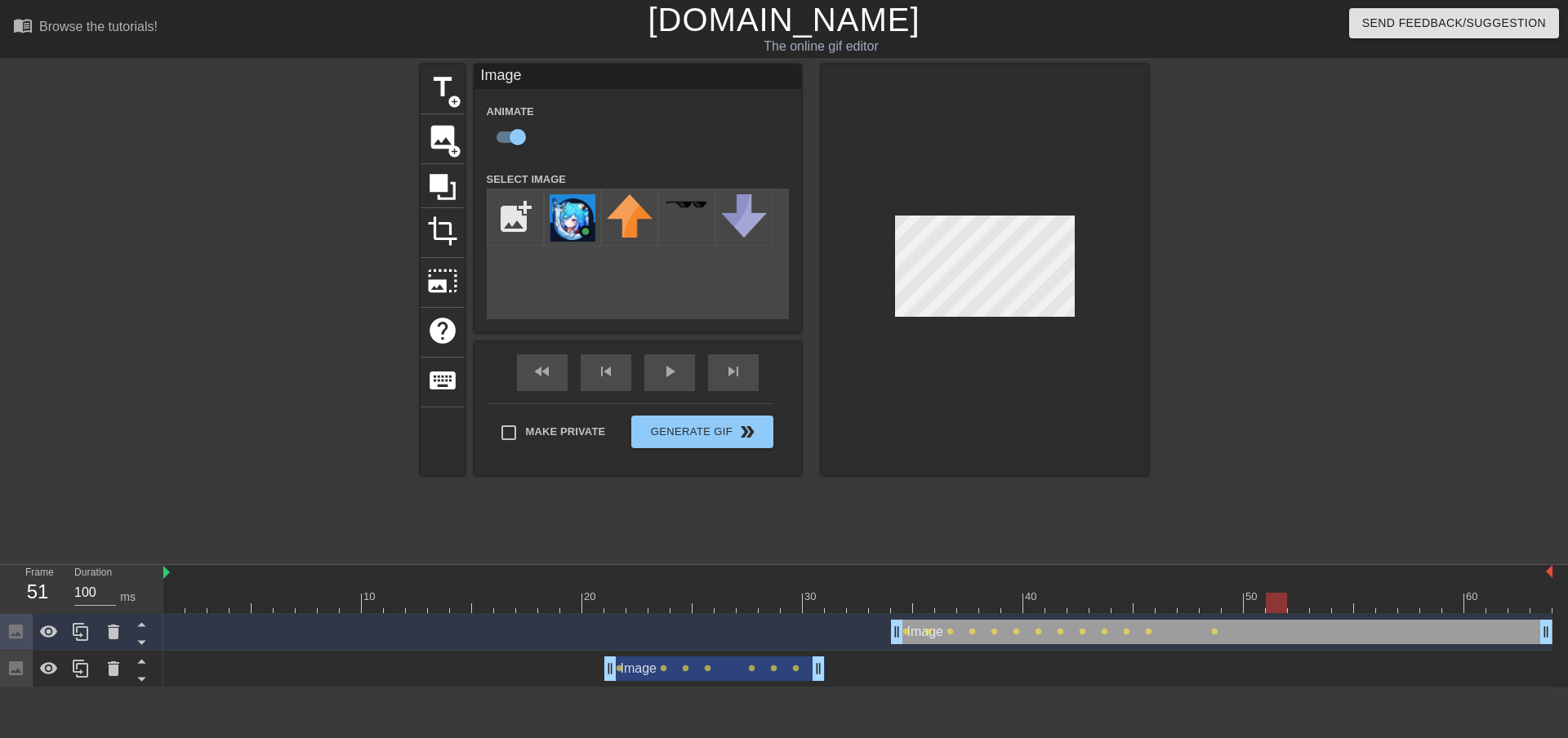
click at [1280, 605] on div at bounding box center [858, 603] width 1390 height 21
click at [1298, 605] on div at bounding box center [858, 603] width 1390 height 21
click at [1320, 606] on div at bounding box center [858, 603] width 1390 height 21
click at [1296, 596] on div at bounding box center [858, 603] width 1390 height 21
click at [1271, 604] on div at bounding box center [858, 603] width 1390 height 21
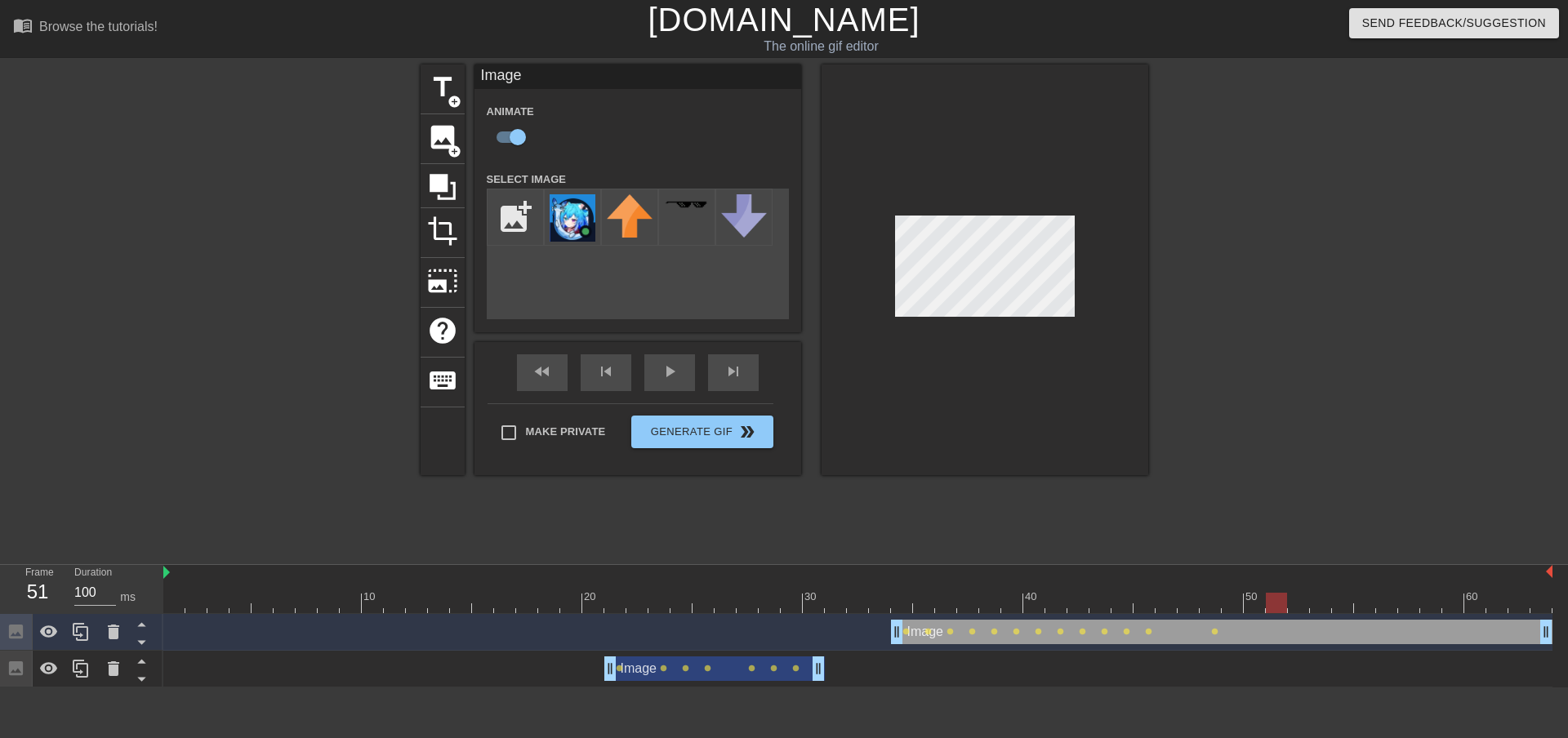
click at [1258, 605] on div at bounding box center [858, 603] width 1390 height 21
click at [1233, 608] on div at bounding box center [858, 603] width 1390 height 21
click at [1213, 609] on div at bounding box center [858, 603] width 1390 height 21
click at [1237, 607] on div at bounding box center [858, 603] width 1390 height 21
click at [1257, 610] on div at bounding box center [858, 603] width 1390 height 21
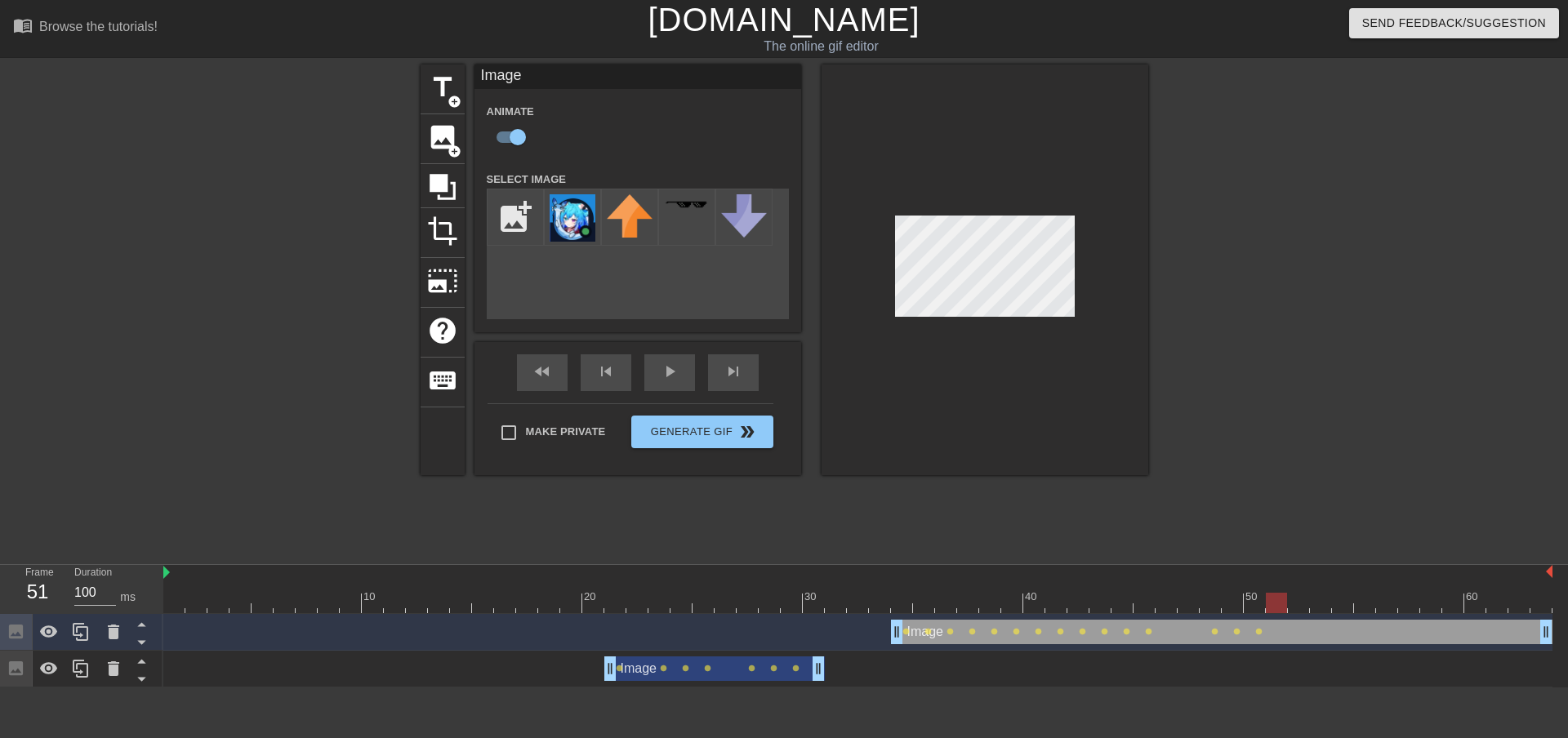
click at [1277, 600] on div at bounding box center [858, 603] width 1390 height 21
click at [1063, 363] on div at bounding box center [985, 270] width 326 height 411
click at [1251, 614] on div "Image drag_handle drag_handle lens lens lens lens lens lens lens lens lens lens…" at bounding box center [858, 632] width 1390 height 37
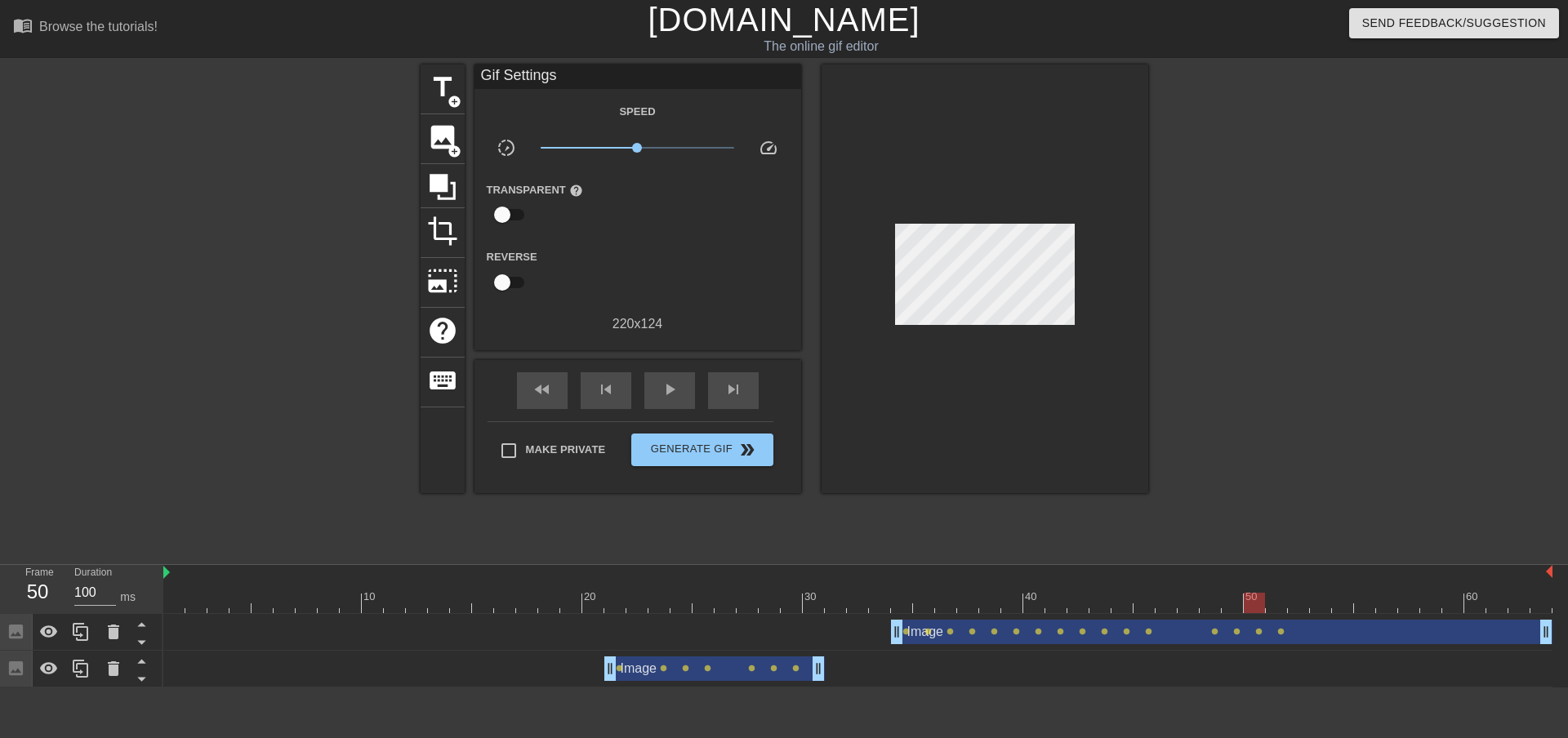
click at [1249, 602] on div at bounding box center [858, 603] width 1390 height 21
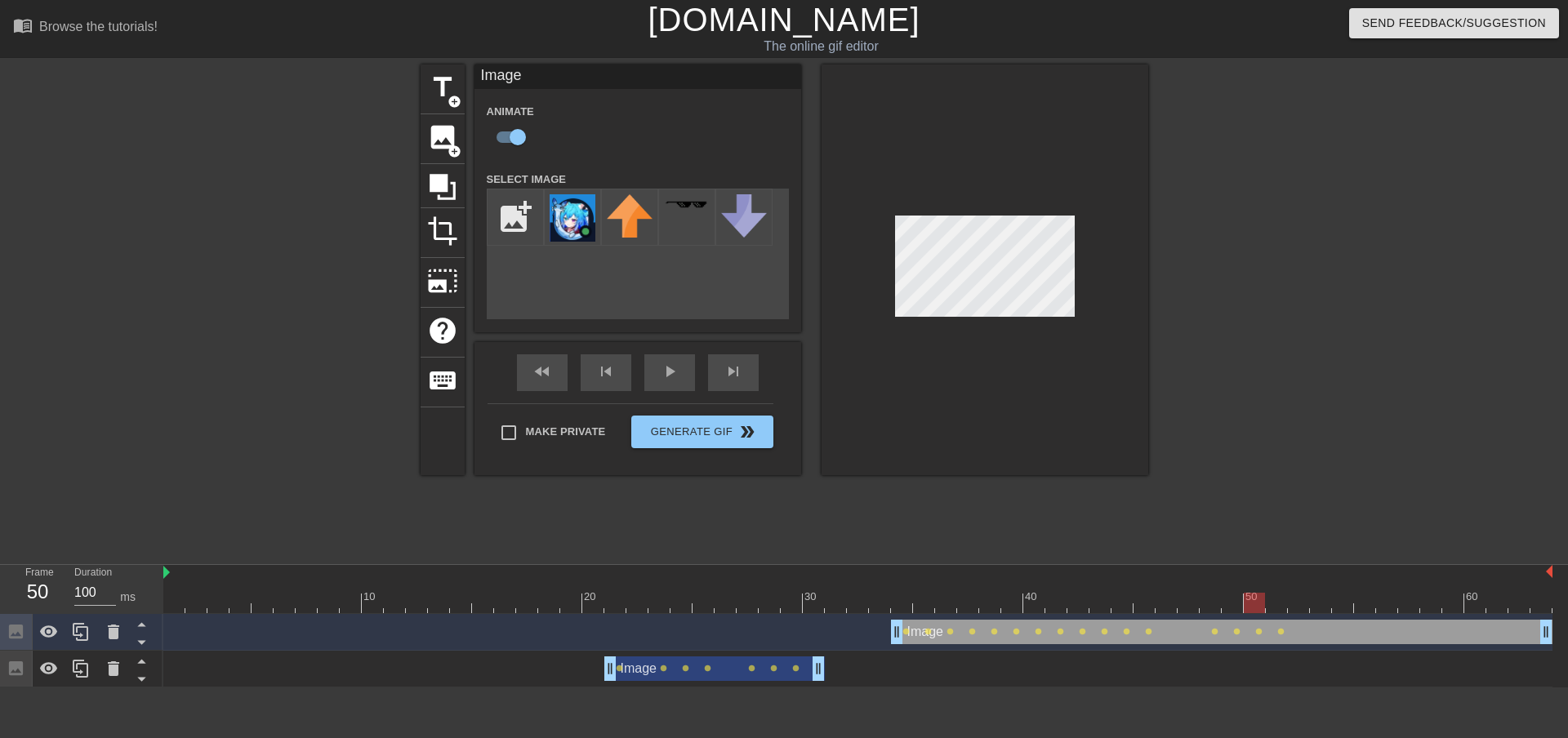
click at [1068, 409] on div at bounding box center [985, 270] width 326 height 411
click at [877, 601] on div at bounding box center [858, 603] width 1390 height 21
click at [668, 377] on div "play_arrow" at bounding box center [670, 372] width 51 height 37
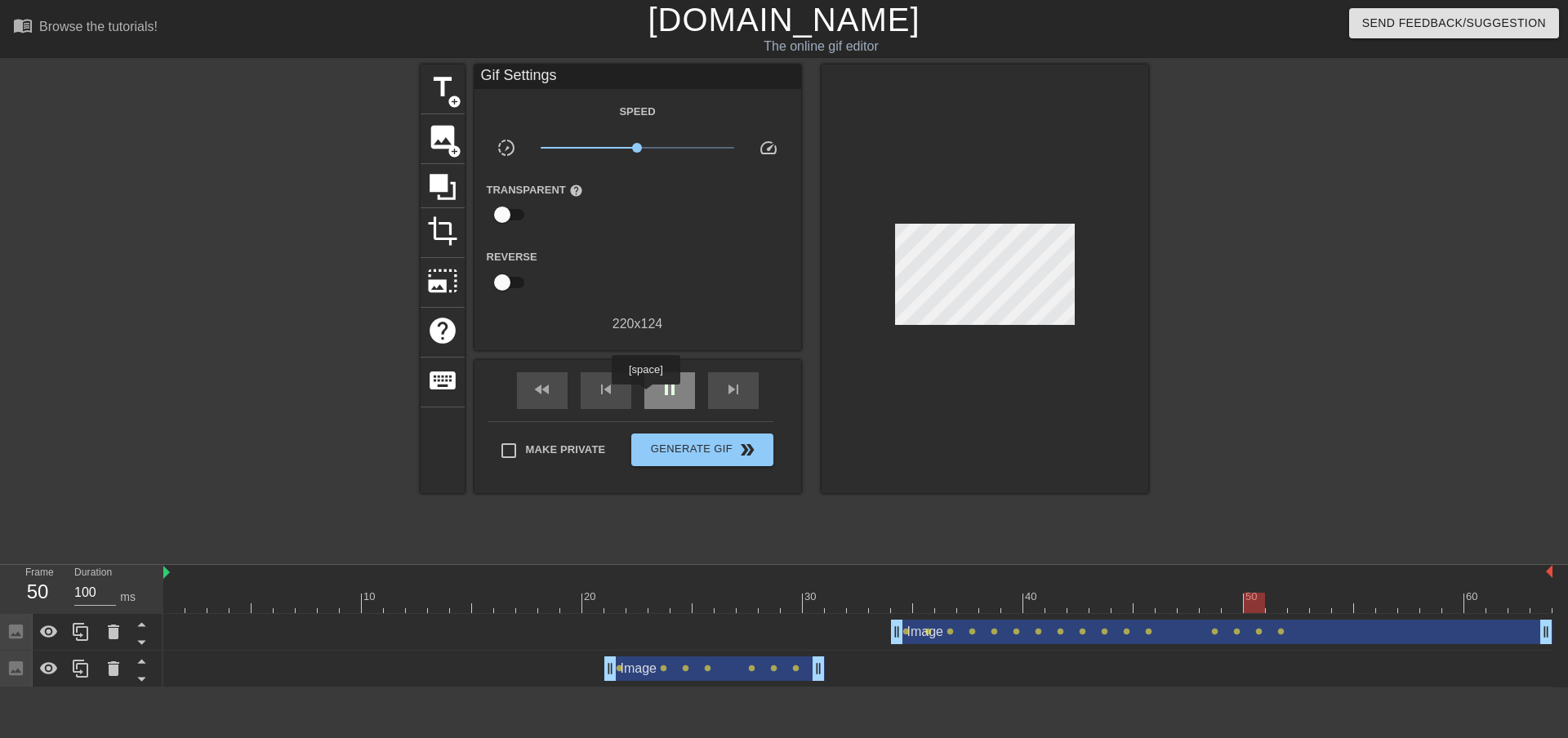
click at [660, 400] on div "pause" at bounding box center [670, 390] width 51 height 37
click at [1200, 610] on div at bounding box center [858, 603] width 1390 height 21
click at [1235, 610] on div at bounding box center [858, 603] width 1390 height 21
click at [1258, 610] on div at bounding box center [858, 603] width 1390 height 21
click at [1216, 602] on div at bounding box center [858, 603] width 1390 height 21
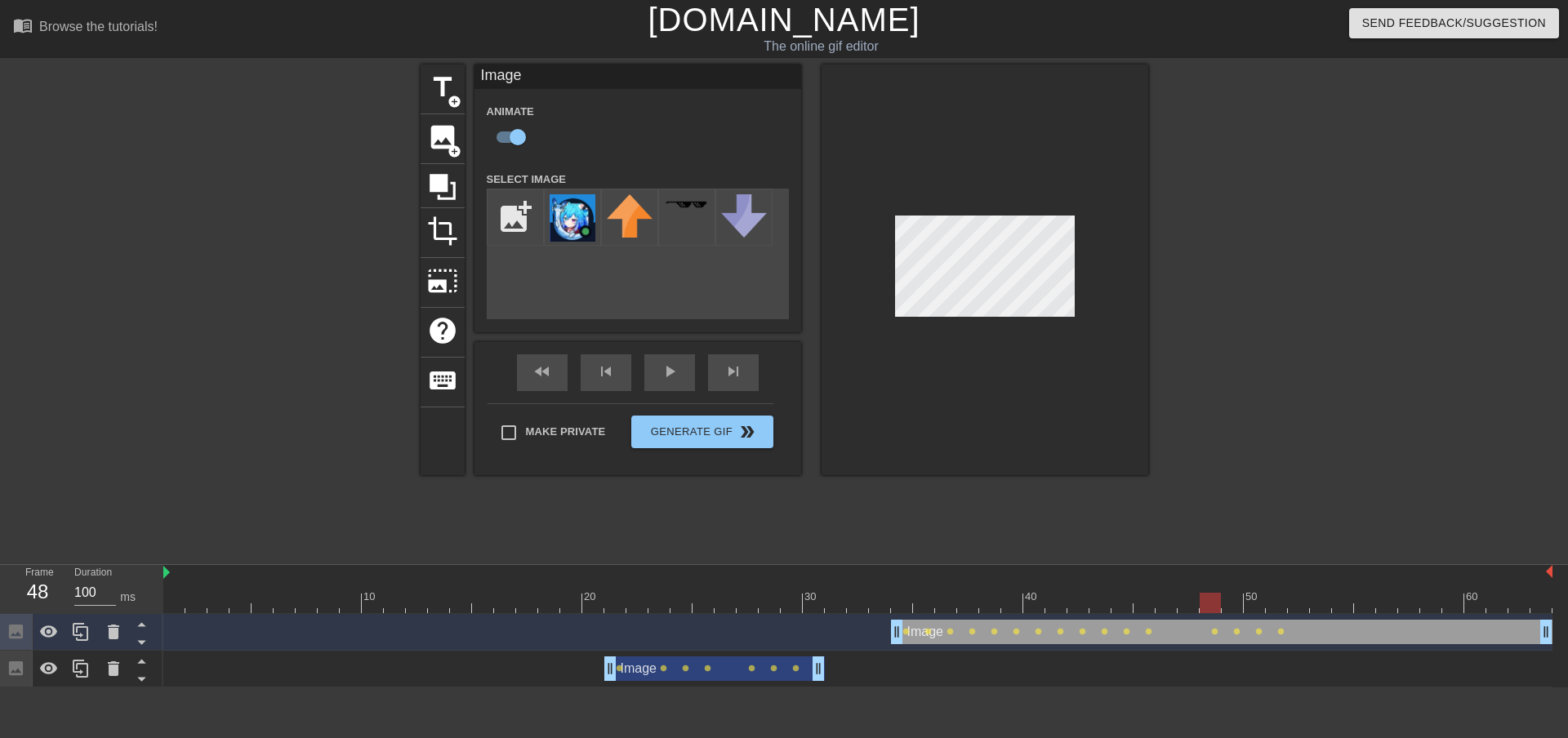
click at [1234, 610] on div at bounding box center [858, 603] width 1390 height 21
click at [1114, 455] on div at bounding box center [985, 270] width 326 height 411
click at [1211, 610] on div at bounding box center [858, 603] width 1390 height 21
click at [1187, 611] on div at bounding box center [858, 603] width 1390 height 21
click at [1213, 607] on div at bounding box center [858, 603] width 1390 height 21
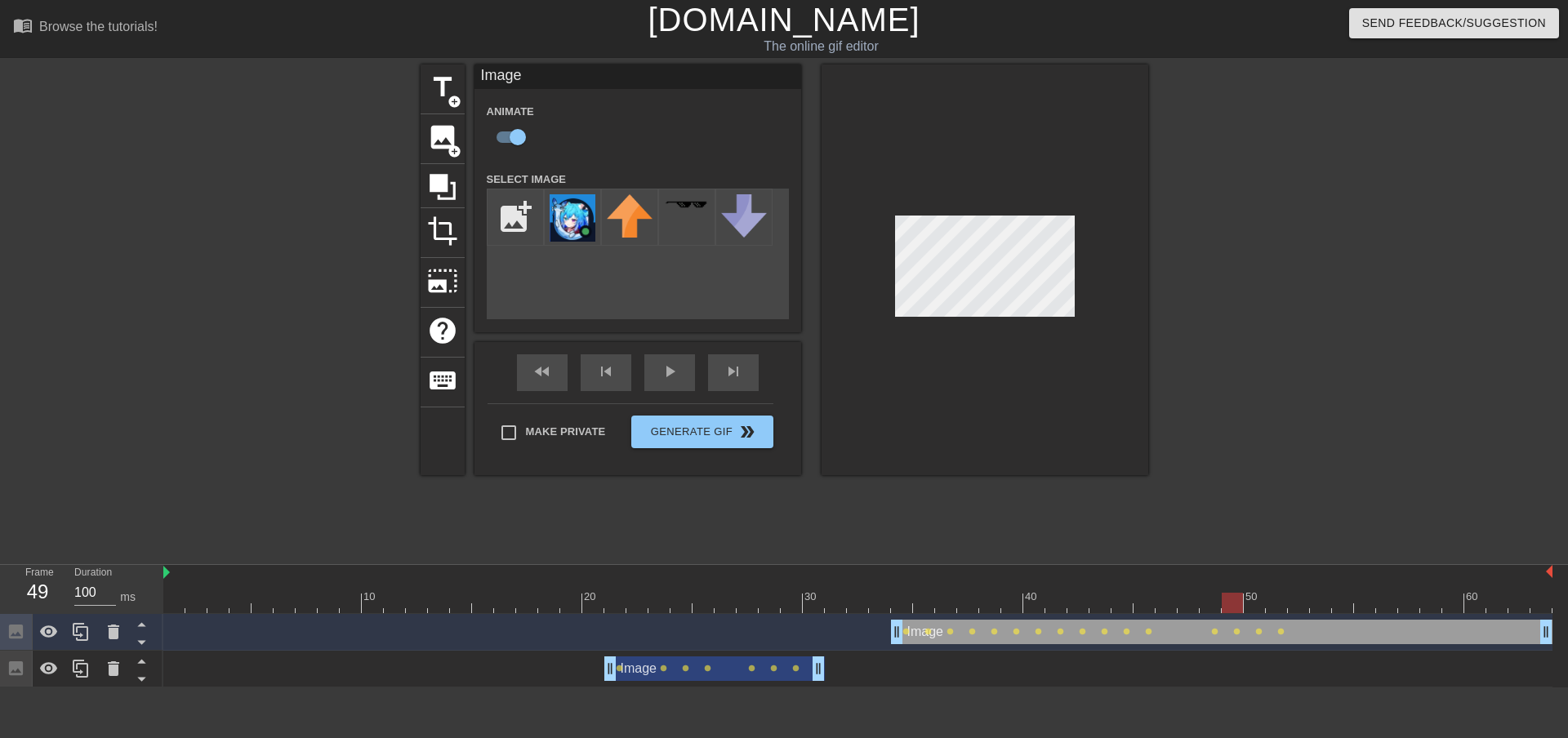
click at [1239, 606] on div at bounding box center [858, 603] width 1390 height 21
click at [1260, 604] on div at bounding box center [858, 603] width 1390 height 21
click at [1283, 605] on div at bounding box center [858, 603] width 1390 height 21
click at [1305, 604] on div at bounding box center [858, 603] width 1390 height 21
click at [1277, 607] on div at bounding box center [858, 603] width 1390 height 21
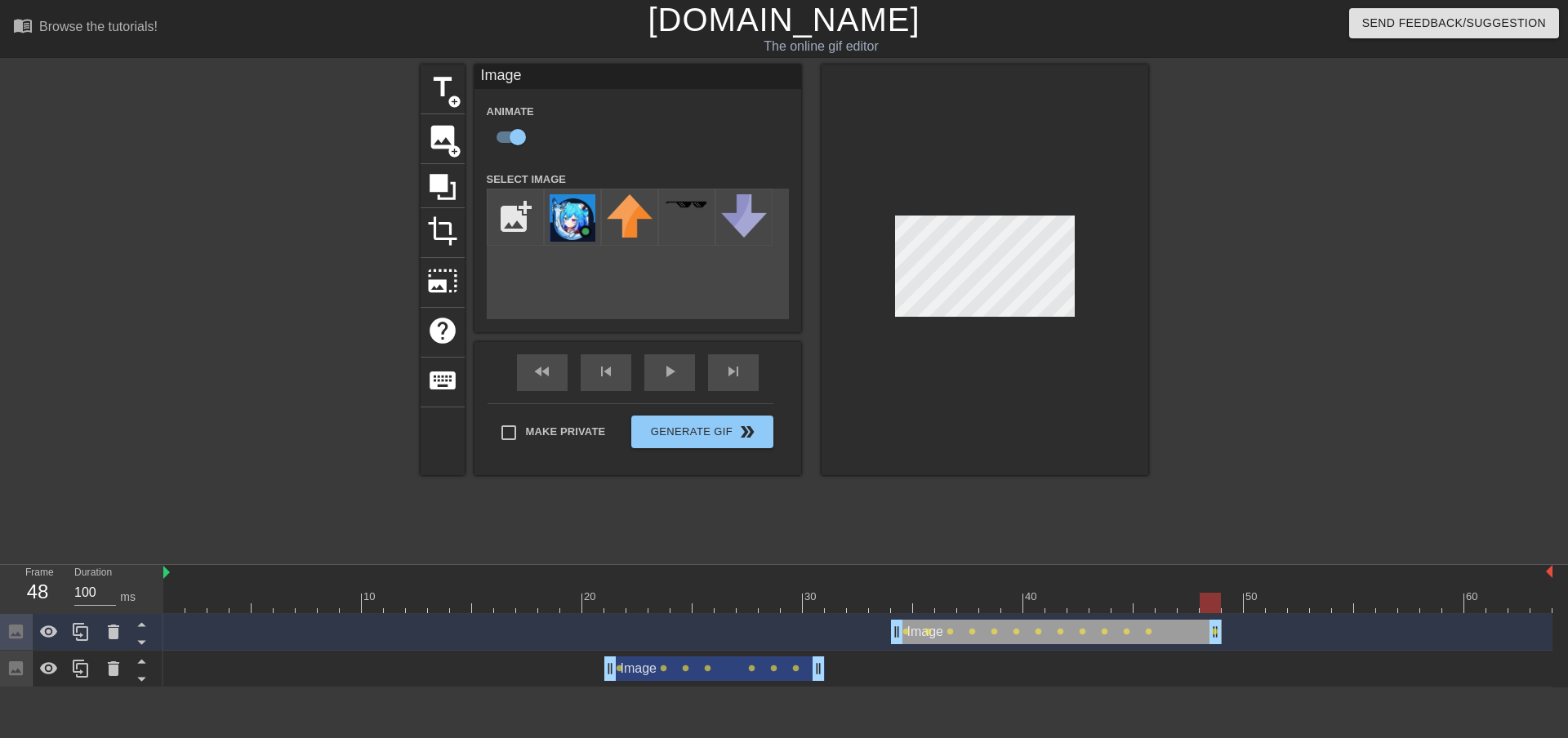
drag, startPoint x: 1545, startPoint y: 635, endPoint x: 1218, endPoint y: 618, distance: 327.4
click at [1218, 618] on div "Image drag_handle drag_handle lens lens lens lens lens lens lens lens lens lens…" at bounding box center [858, 632] width 1390 height 37
click at [1255, 606] on div at bounding box center [858, 603] width 1390 height 21
click at [1282, 607] on div at bounding box center [858, 603] width 1390 height 21
click at [1302, 610] on div at bounding box center [858, 603] width 1390 height 21
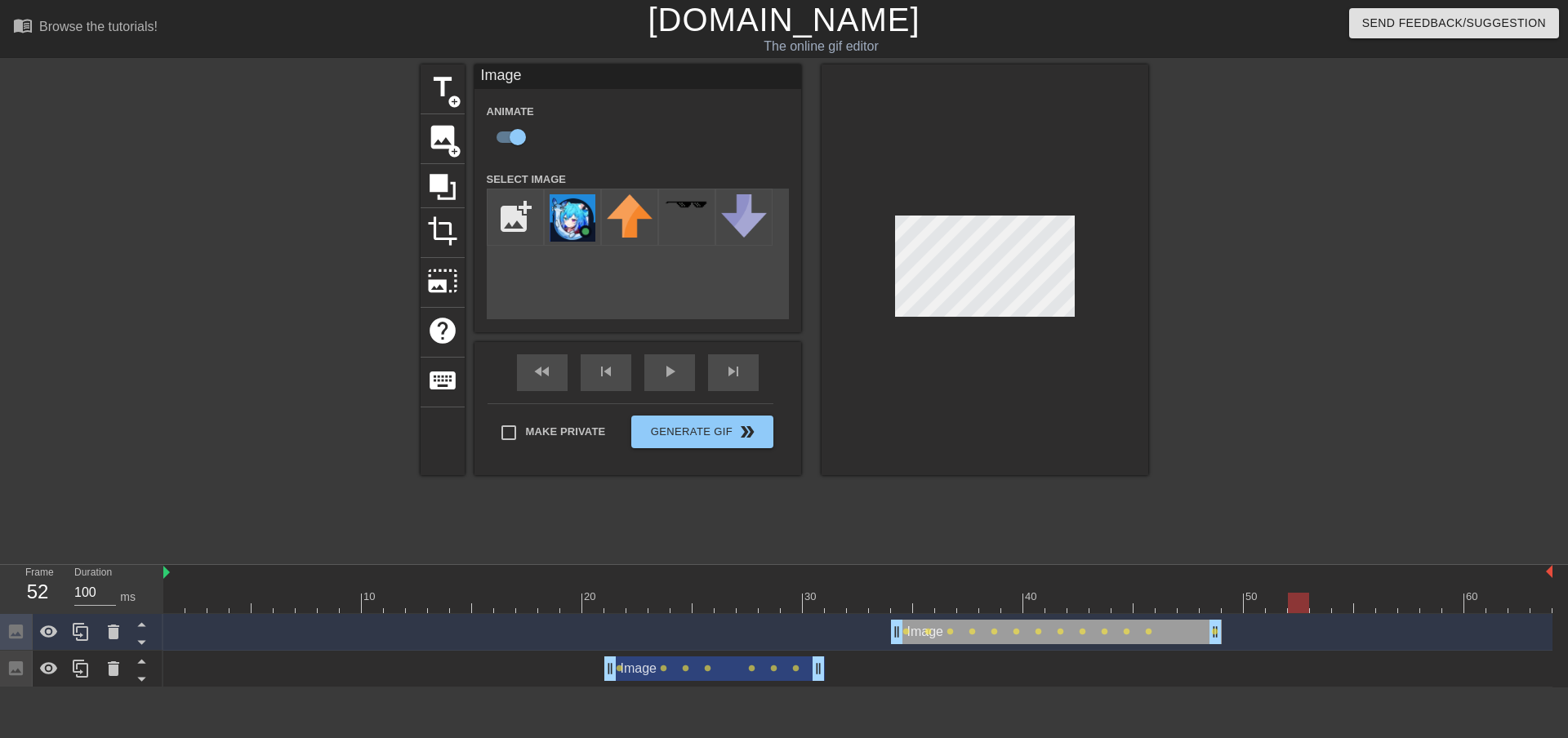
click at [1320, 606] on div at bounding box center [858, 603] width 1390 height 21
click at [1296, 606] on div at bounding box center [858, 603] width 1390 height 21
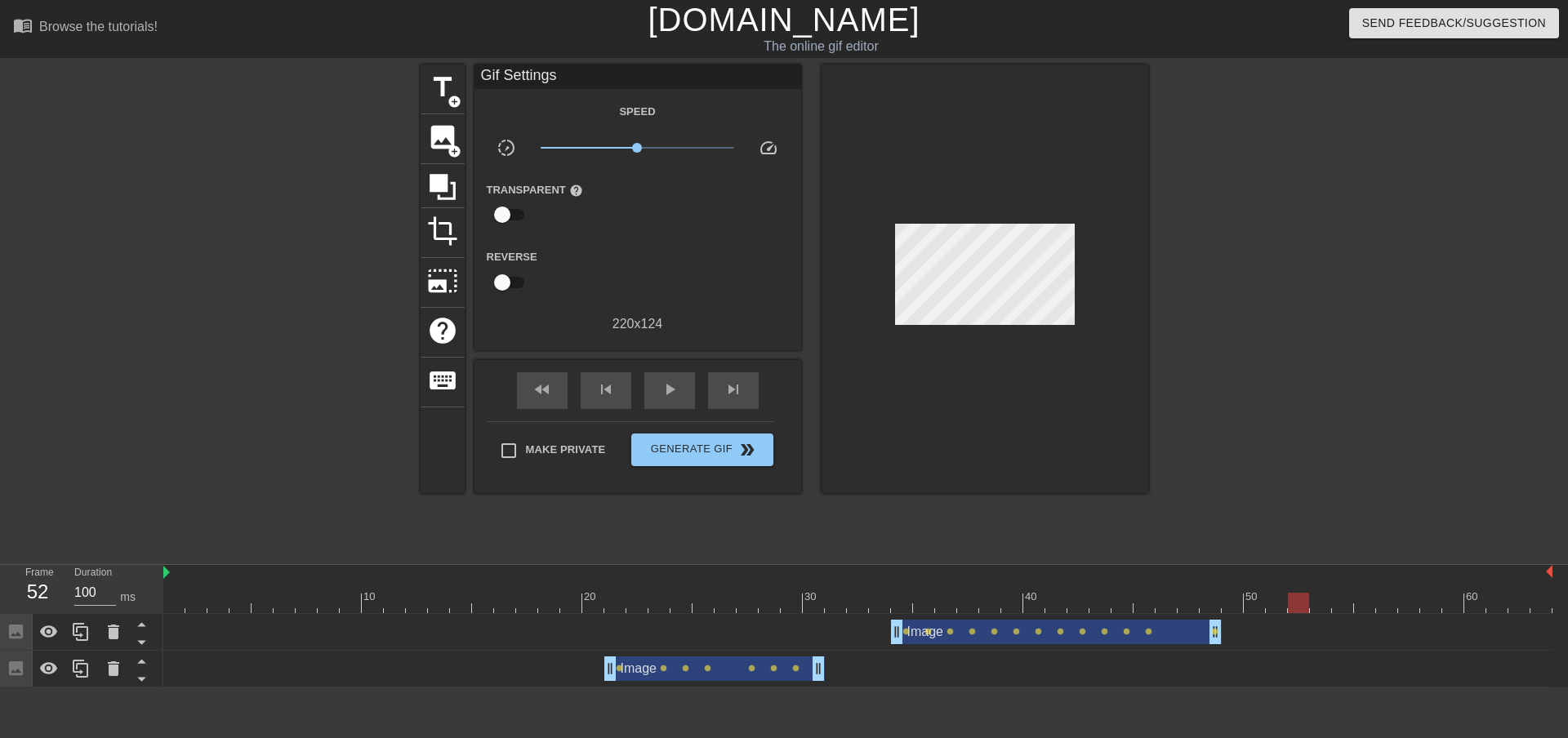
click at [1299, 641] on div "Image drag_handle drag_handle lens lens lens lens lens lens lens lens lens lens…" at bounding box center [858, 632] width 1390 height 24
click at [445, 143] on span "image" at bounding box center [443, 137] width 31 height 31
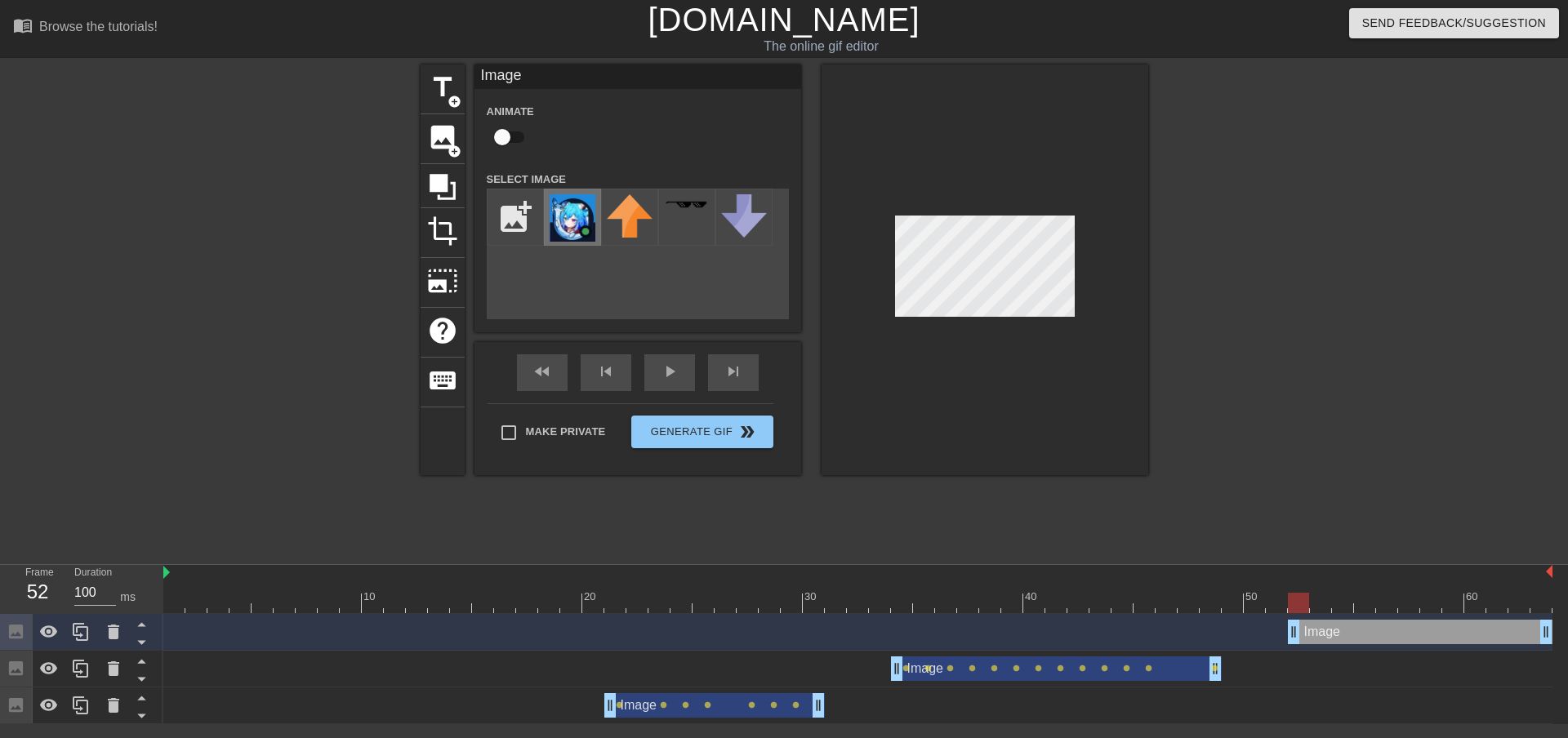
click at [586, 213] on img at bounding box center [572, 218] width 46 height 48
click at [1277, 598] on div at bounding box center [858, 603] width 1390 height 21
click at [1305, 598] on div at bounding box center [858, 603] width 1390 height 21
click at [1322, 598] on div at bounding box center [858, 603] width 1390 height 21
click at [1341, 602] on div at bounding box center [858, 603] width 1390 height 21
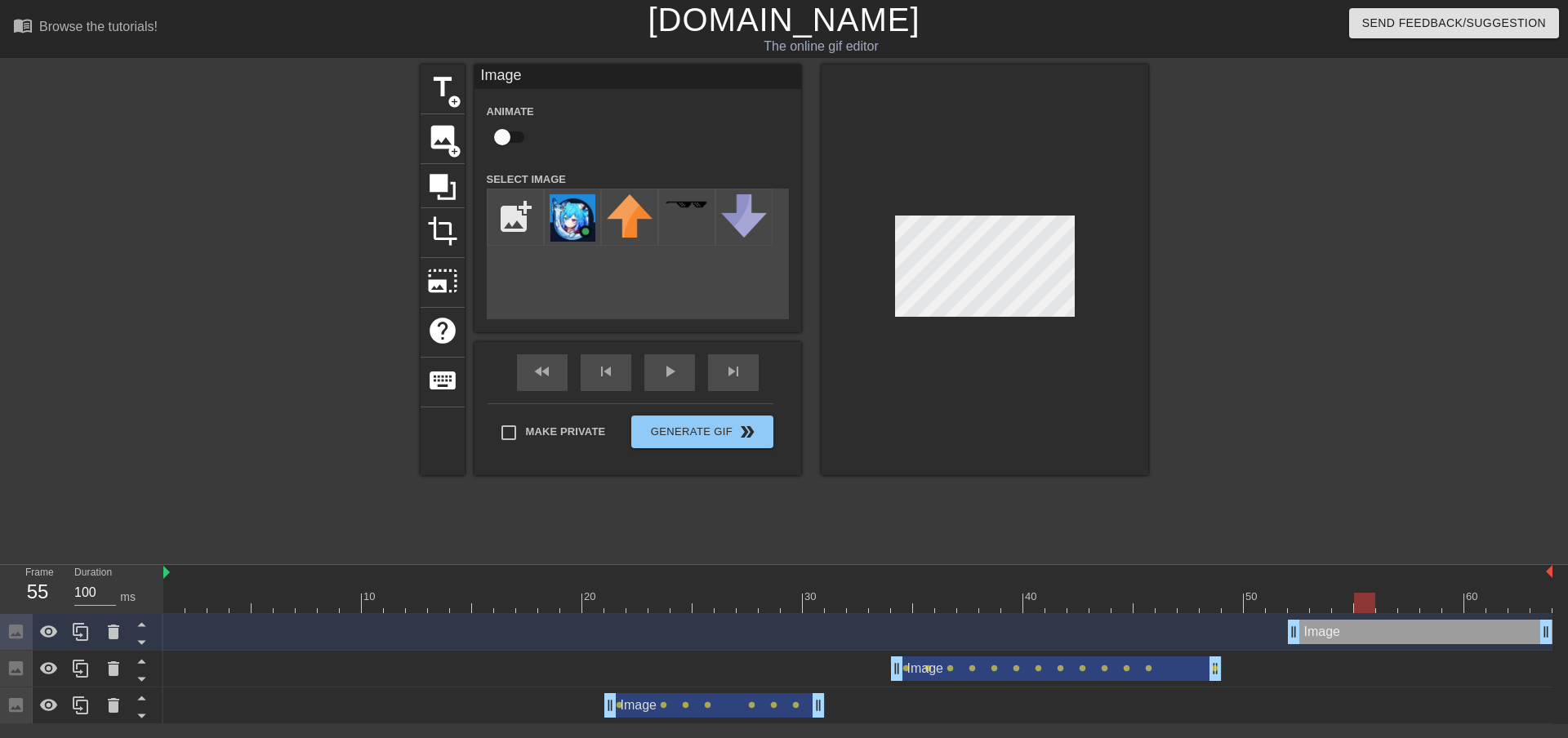
click at [1366, 605] on div at bounding box center [858, 603] width 1390 height 21
click at [1392, 610] on div at bounding box center [858, 603] width 1390 height 21
click at [1415, 604] on div at bounding box center [858, 603] width 1390 height 21
click at [1439, 600] on div at bounding box center [858, 603] width 1390 height 21
click at [1457, 603] on div at bounding box center [858, 603] width 1390 height 21
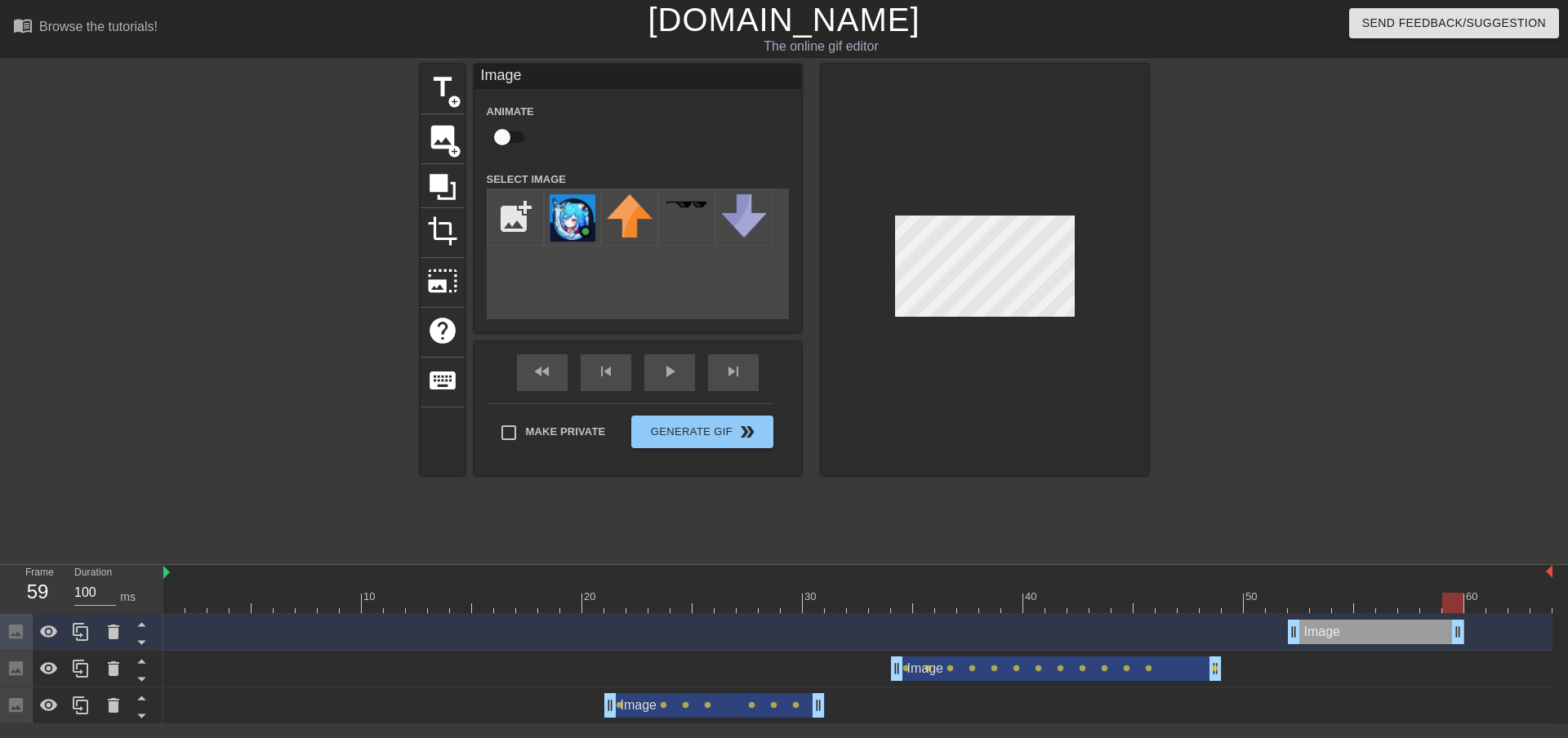
drag, startPoint x: 1543, startPoint y: 630, endPoint x: 1453, endPoint y: 630, distance: 90.0
click at [1264, 340] on div at bounding box center [1290, 309] width 245 height 490
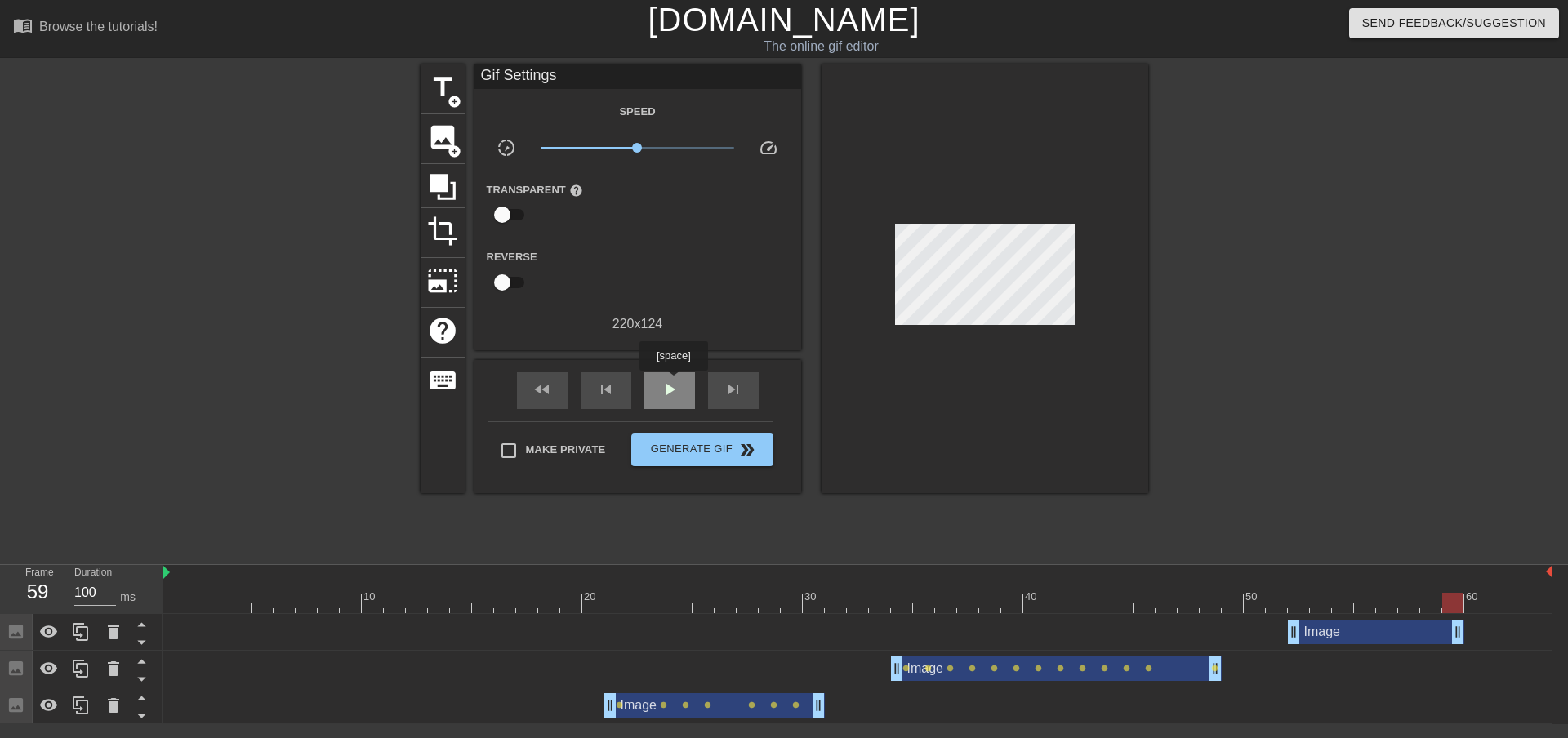
click at [673, 383] on span "play_arrow" at bounding box center [670, 389] width 20 height 20
click at [673, 383] on span "pause" at bounding box center [670, 389] width 20 height 20
click at [673, 383] on span "play_arrow" at bounding box center [670, 389] width 20 height 20
click at [673, 383] on span "pause" at bounding box center [670, 389] width 20 height 20
click at [1416, 607] on div at bounding box center [858, 603] width 1390 height 21
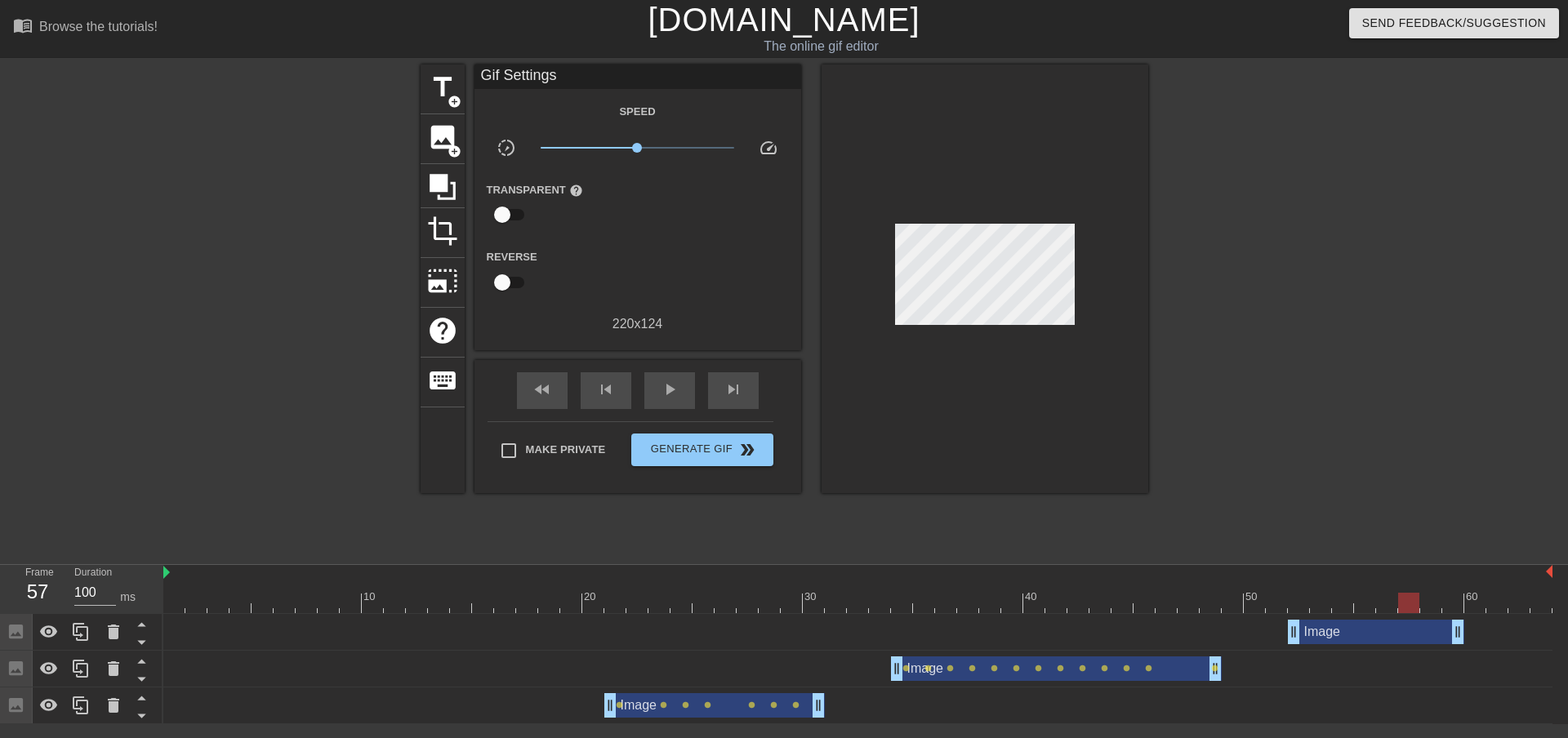
click at [1435, 605] on div at bounding box center [858, 603] width 1390 height 21
click at [1460, 605] on div at bounding box center [858, 603] width 1390 height 21
click at [1482, 606] on div at bounding box center [858, 603] width 1390 height 21
click at [1304, 605] on div at bounding box center [858, 603] width 1390 height 21
click at [1395, 639] on div "Image drag_handle drag_handle" at bounding box center [1377, 632] width 176 height 24
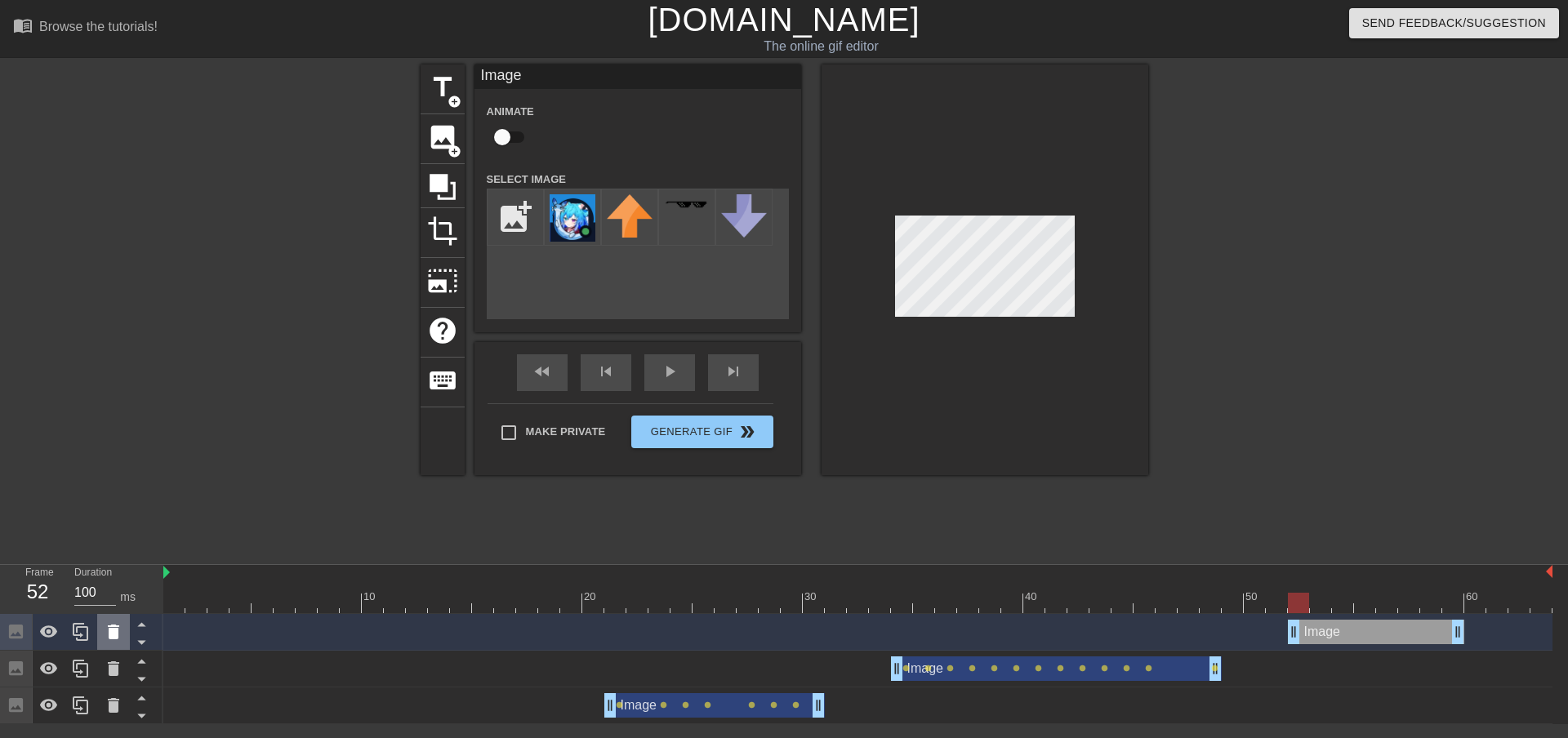
click at [113, 635] on icon at bounding box center [113, 632] width 11 height 15
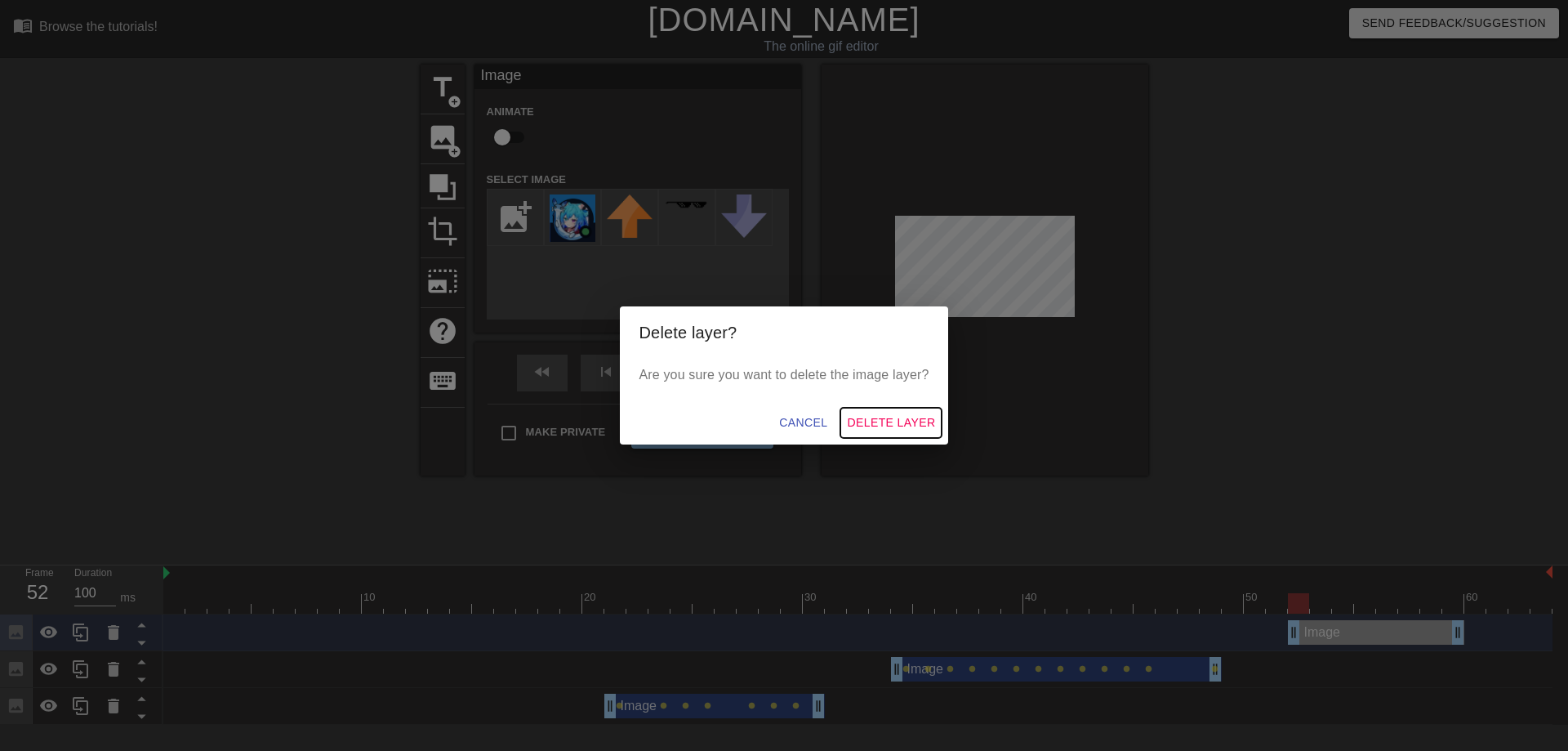
click at [893, 421] on span "Delete Layer" at bounding box center [891, 423] width 88 height 21
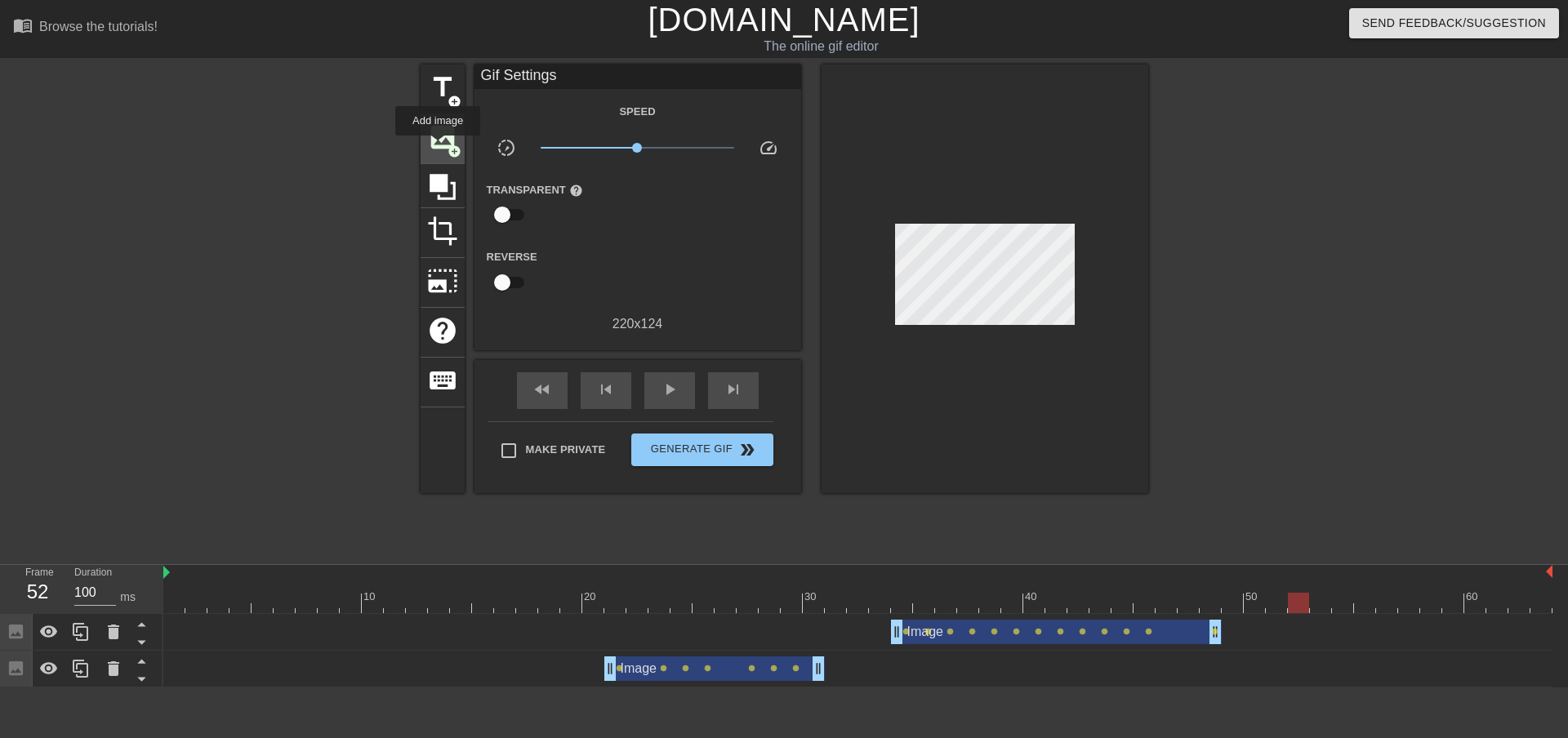
click at [438, 147] on span "image" at bounding box center [443, 137] width 31 height 31
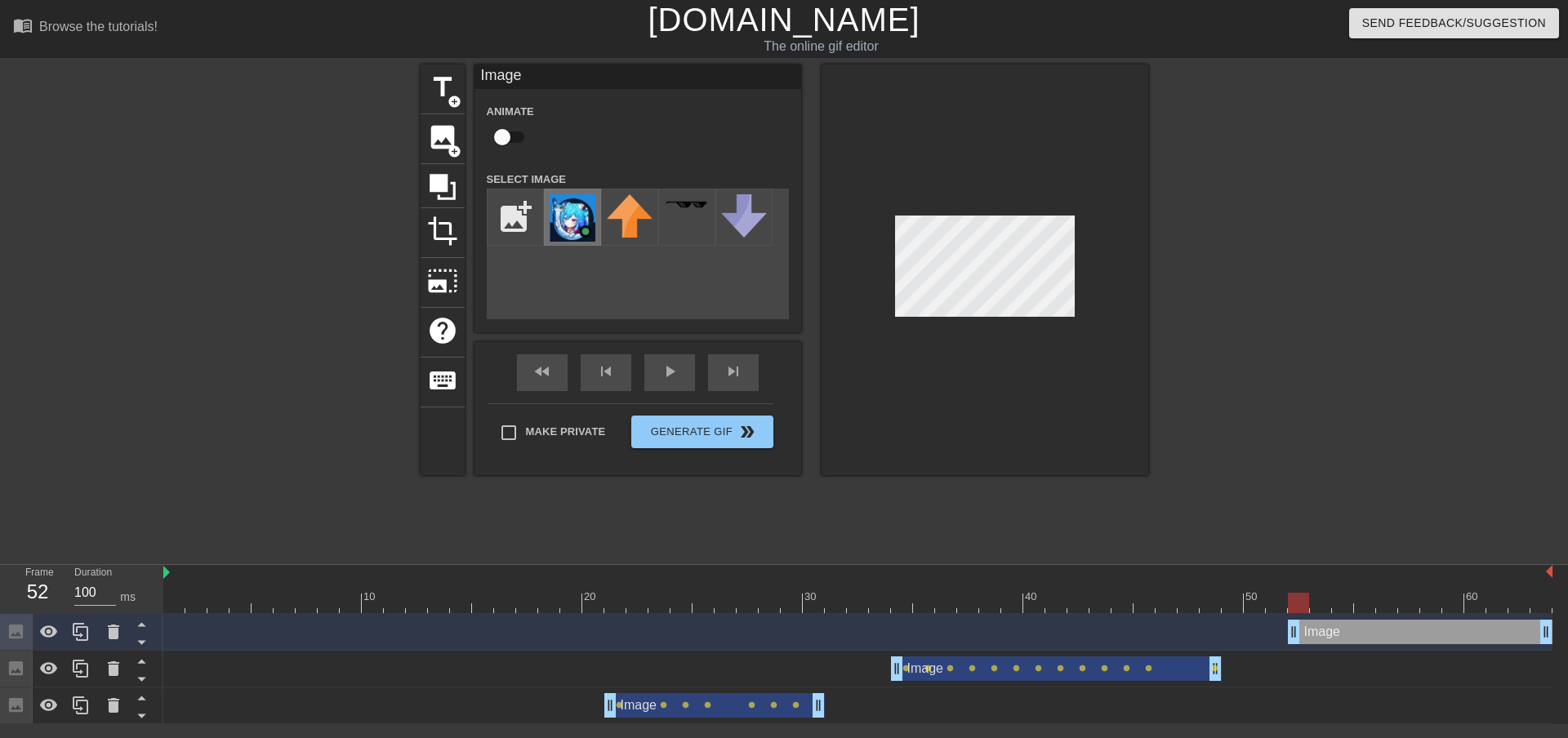
click at [567, 227] on img at bounding box center [572, 218] width 46 height 48
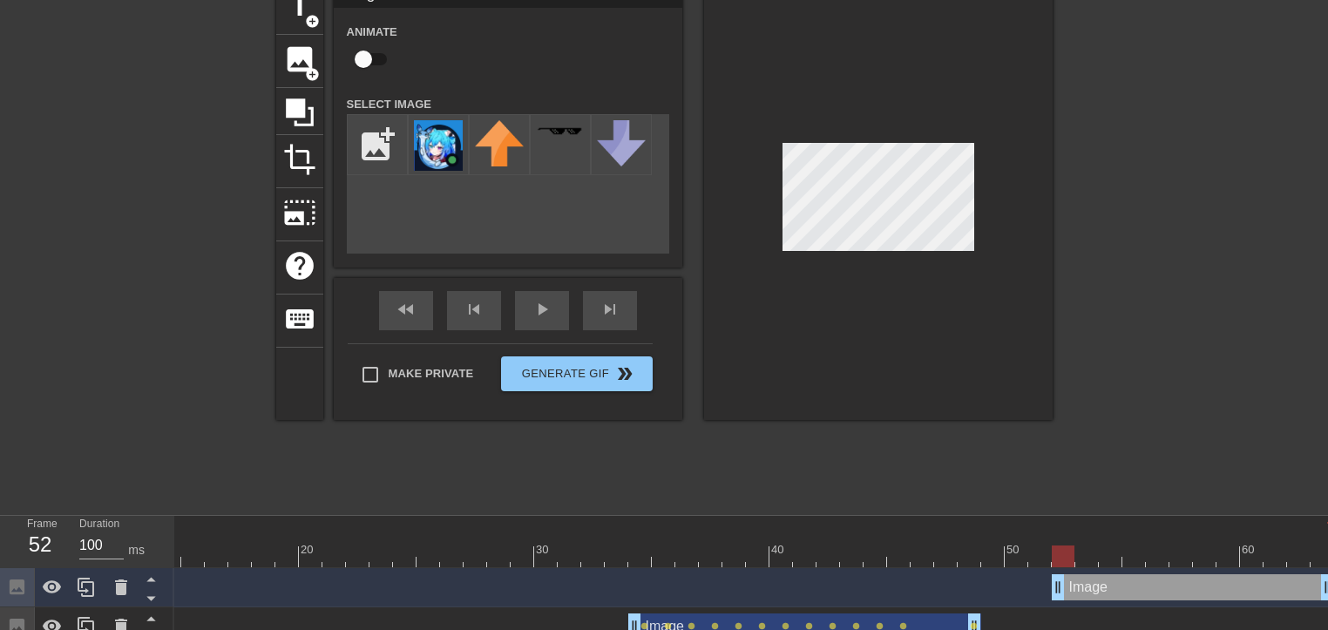
scroll to position [84, 0]
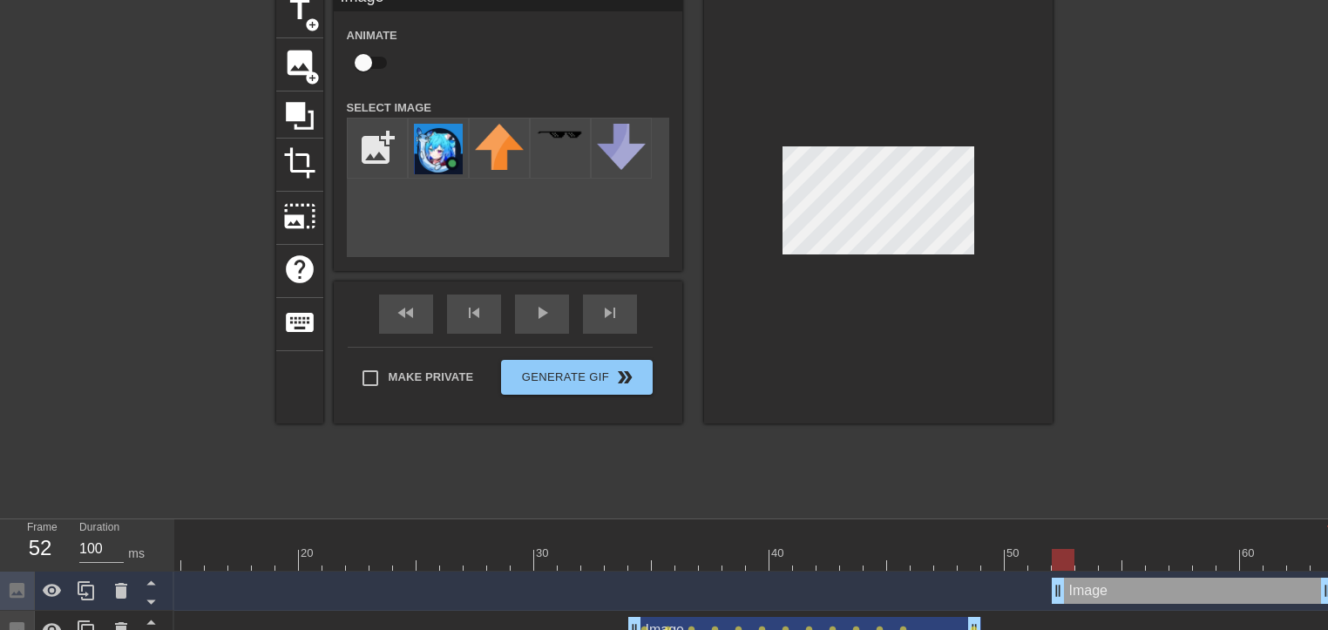
click at [383, 67] on input "checkbox" at bounding box center [363, 62] width 99 height 33
checkbox input "true"
click at [1086, 562] on div at bounding box center [593, 560] width 1482 height 22
click at [1108, 565] on div at bounding box center [593, 560] width 1482 height 22
click at [1133, 561] on div at bounding box center [593, 560] width 1482 height 22
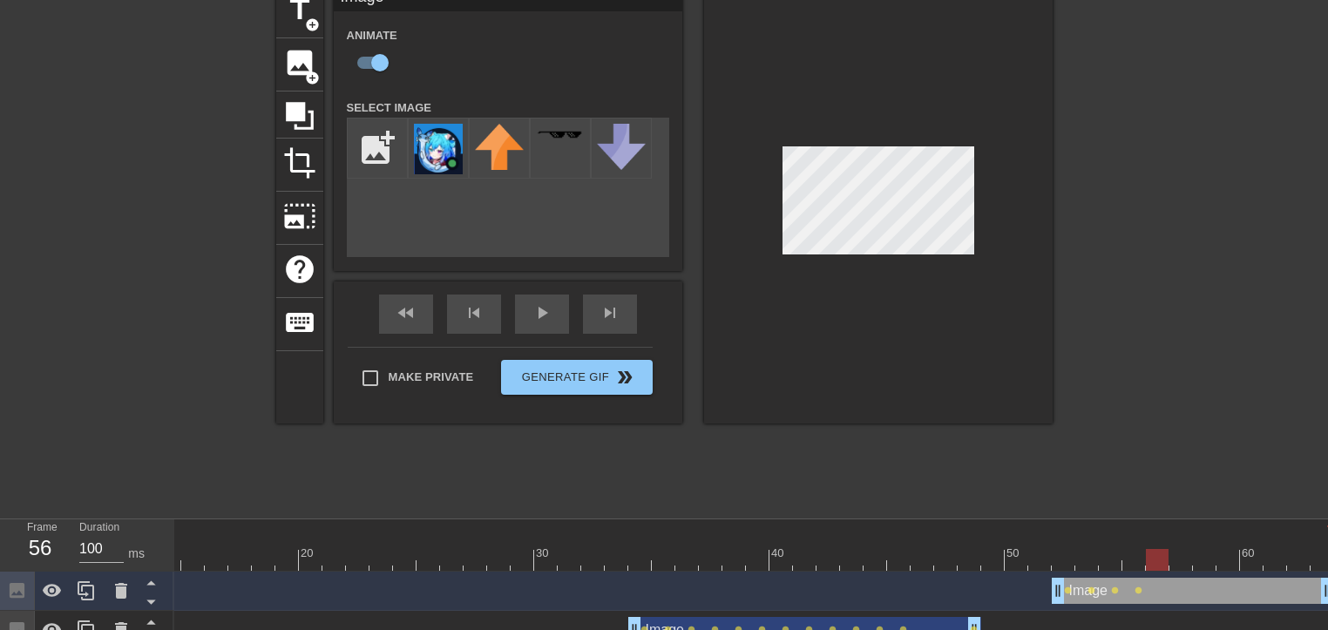
click at [1157, 561] on div at bounding box center [593, 560] width 1482 height 22
click at [1178, 557] on div at bounding box center [593, 560] width 1482 height 22
click at [1205, 557] on div at bounding box center [593, 560] width 1482 height 22
click at [1226, 558] on div at bounding box center [593, 560] width 1482 height 22
click at [1253, 558] on div at bounding box center [593, 560] width 1482 height 22
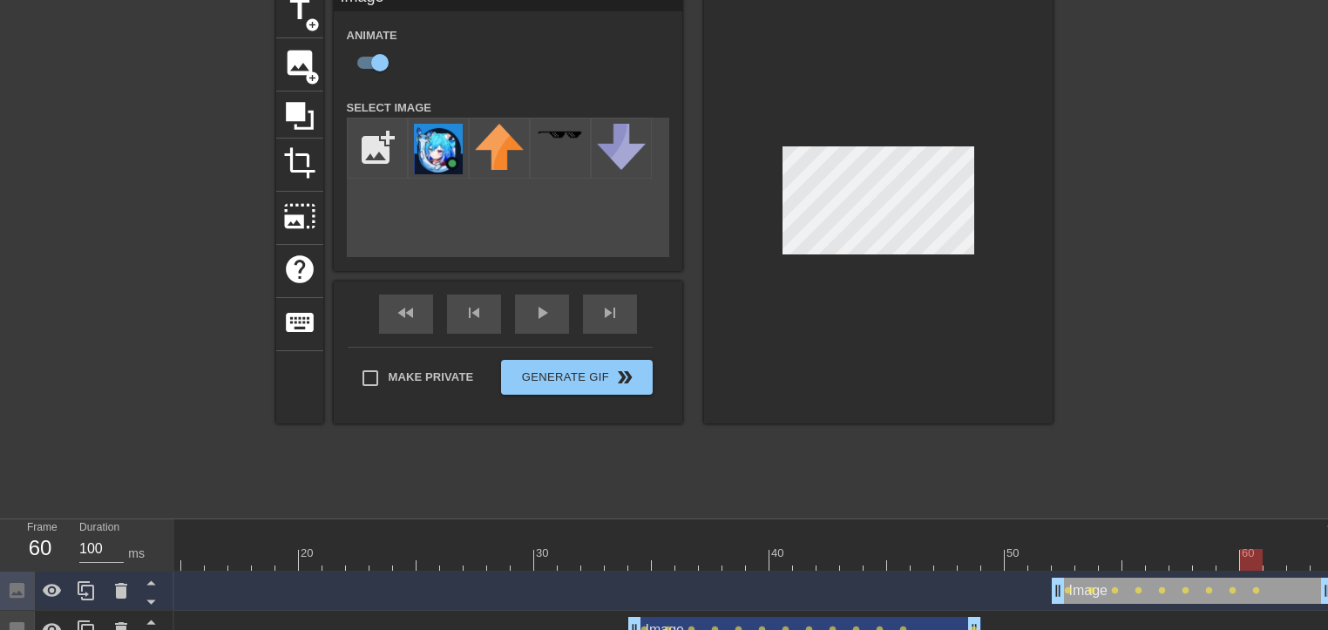
click at [1225, 561] on div at bounding box center [593, 560] width 1482 height 22
click at [1200, 561] on div at bounding box center [593, 560] width 1482 height 22
click at [1251, 565] on div at bounding box center [593, 560] width 1482 height 22
click at [1272, 564] on div at bounding box center [593, 560] width 1482 height 22
click at [1299, 552] on div at bounding box center [593, 560] width 1482 height 22
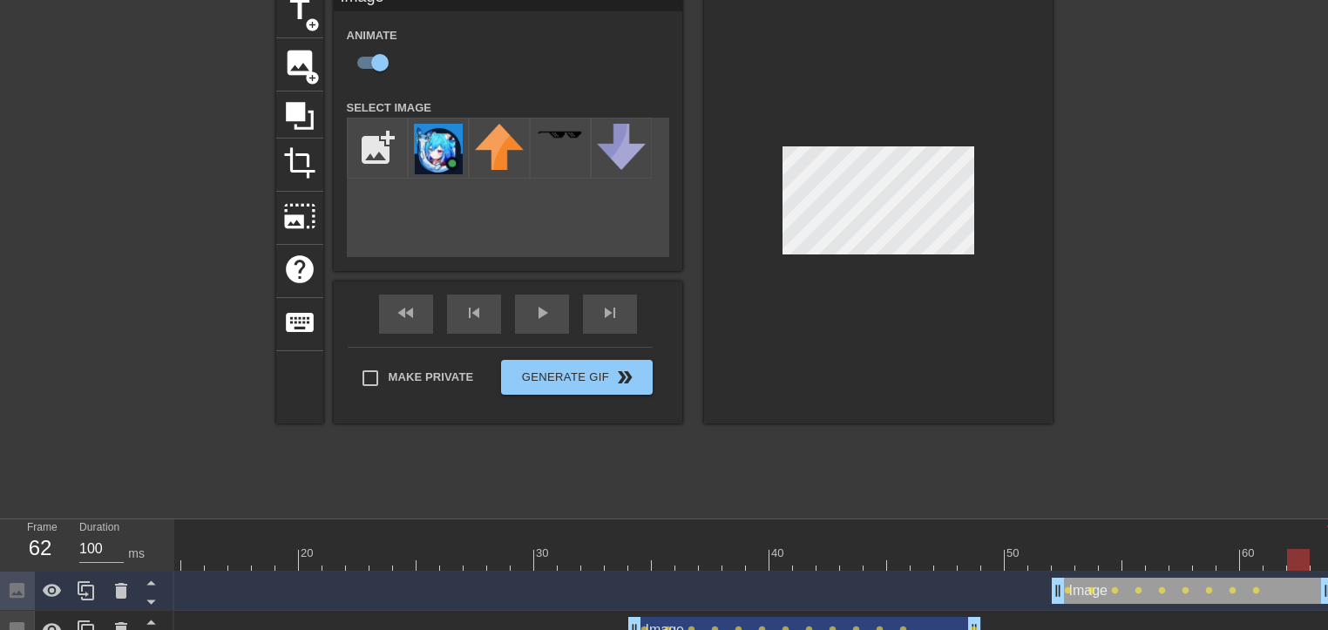
click at [1316, 554] on div at bounding box center [593, 560] width 1482 height 22
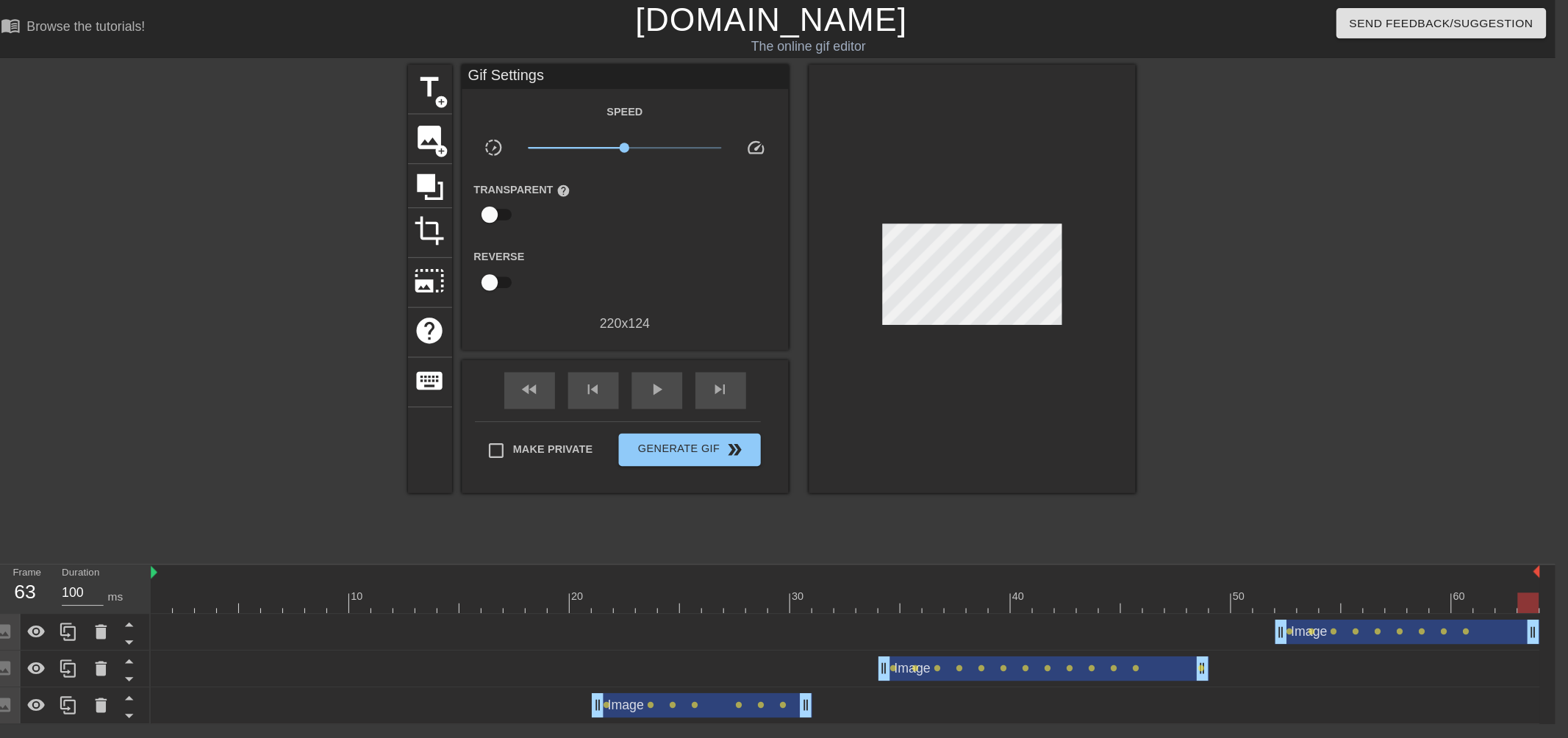
scroll to position [0, 11]
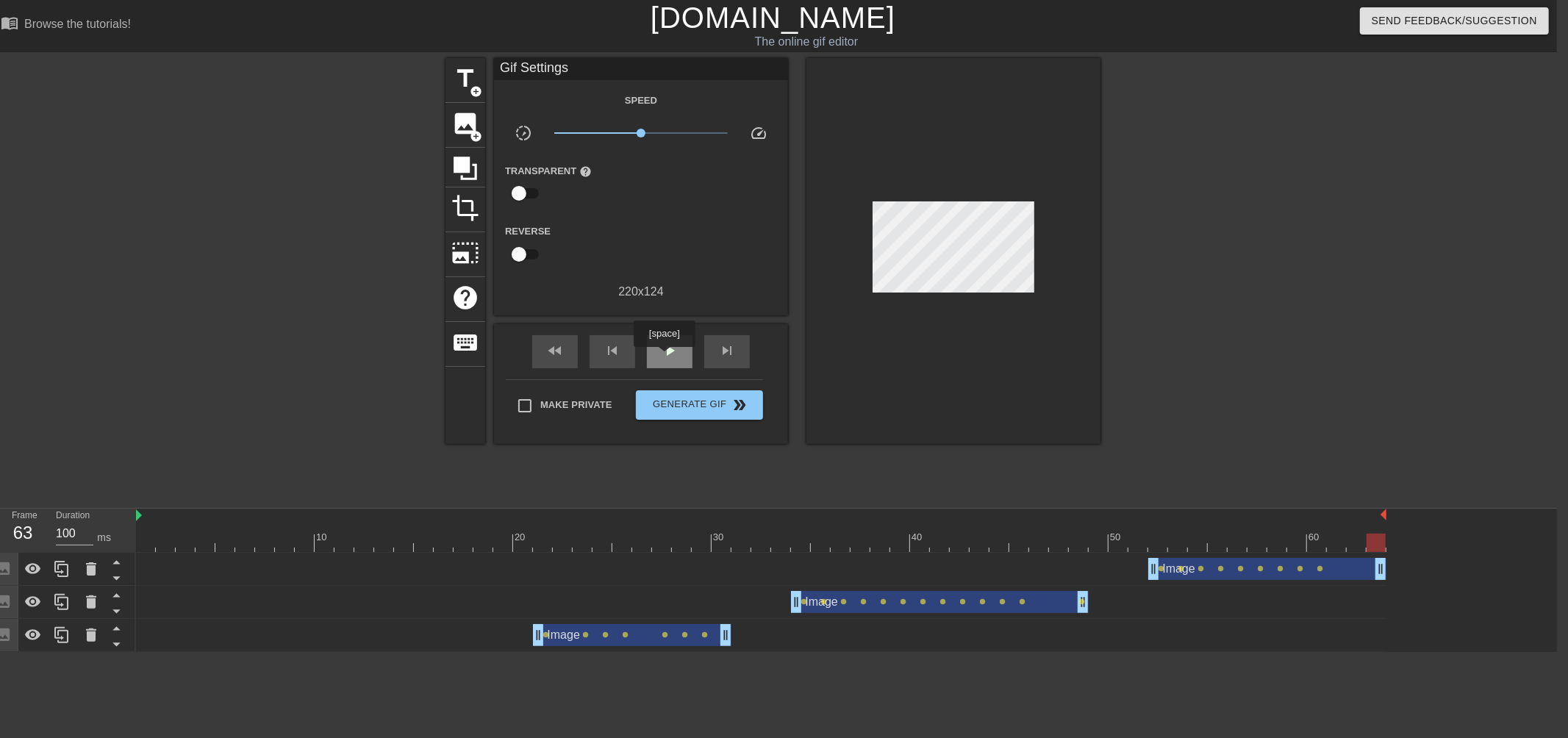
click at [664, 357] on span "play_arrow" at bounding box center [669, 350] width 18 height 18
click at [677, 356] on span "pause" at bounding box center [669, 350] width 18 height 18
click at [1334, 547] on div at bounding box center [761, 542] width 1251 height 19
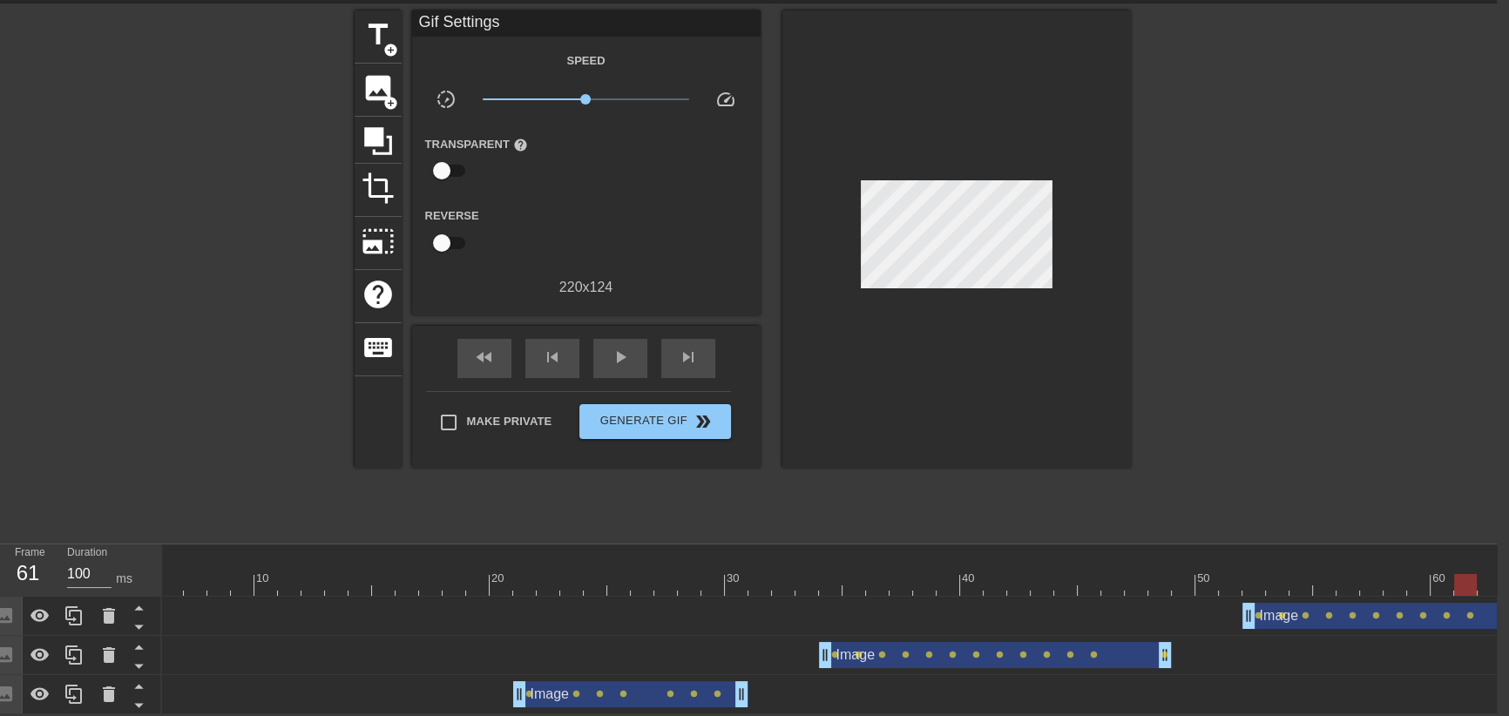
scroll to position [0, 139]
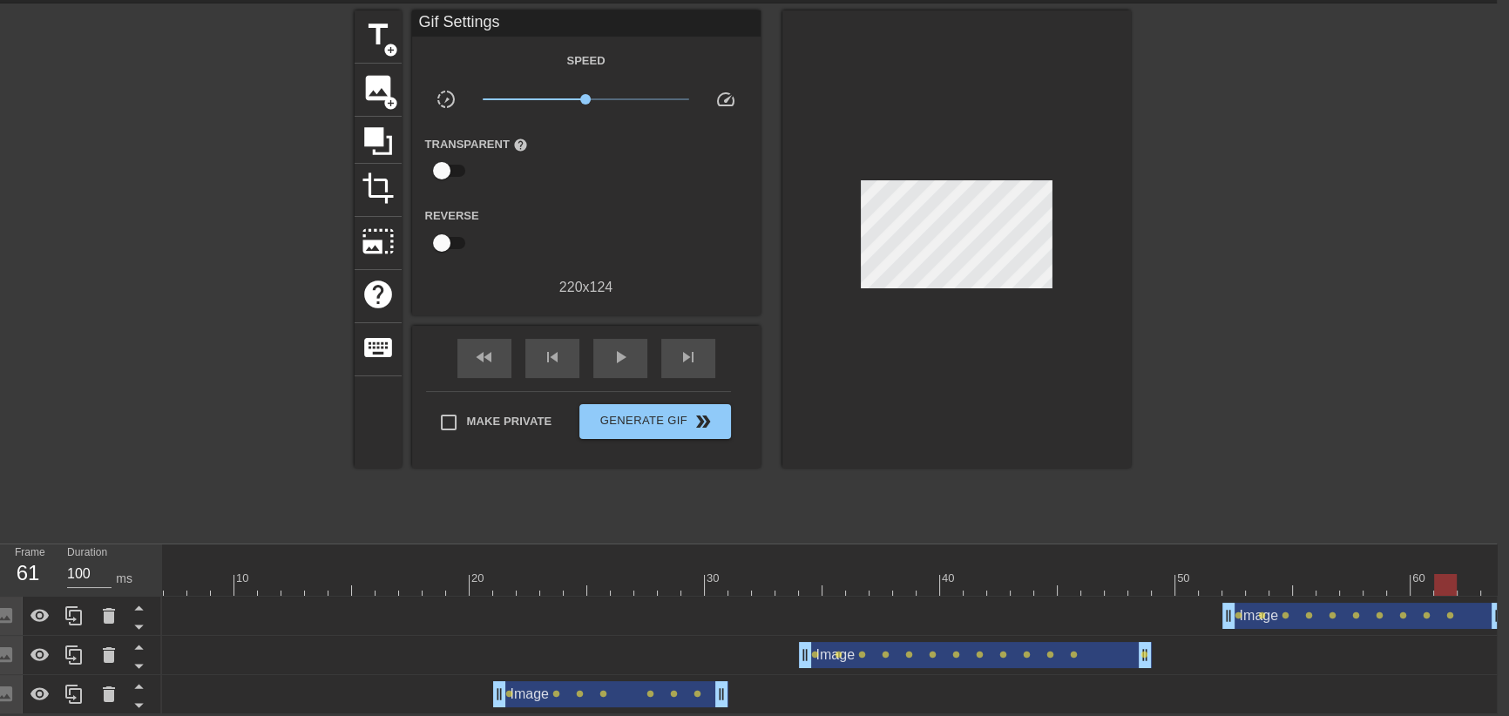
click at [1469, 575] on div at bounding box center [764, 585] width 1482 height 22
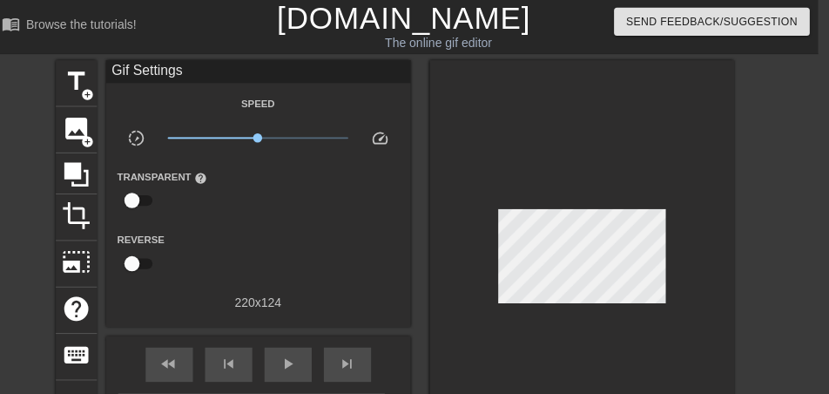
scroll to position [0, 13]
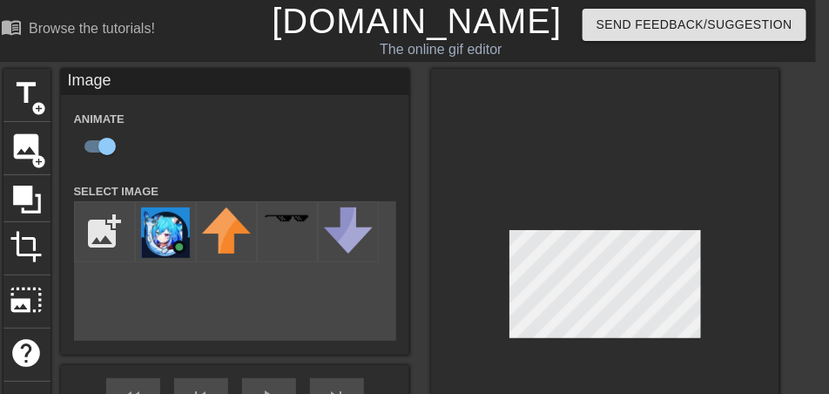
click at [736, 293] on div at bounding box center [605, 288] width 348 height 438
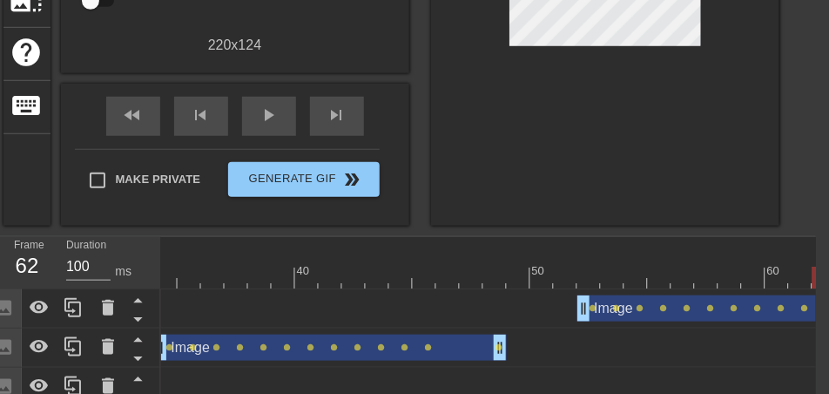
scroll to position [0, 824]
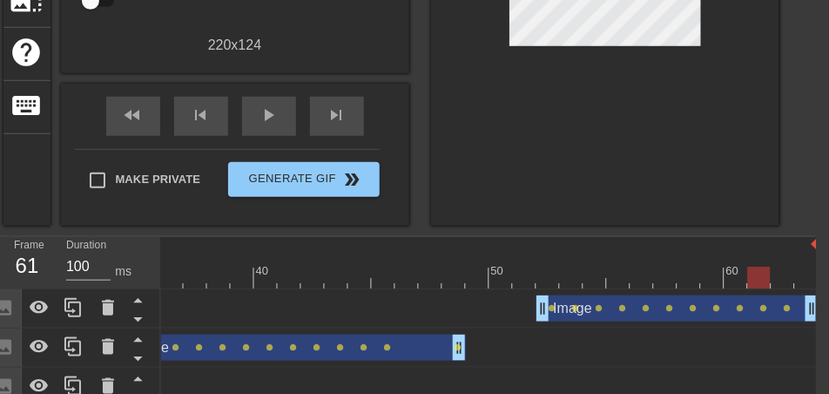
click at [760, 276] on div at bounding box center [78, 278] width 1482 height 22
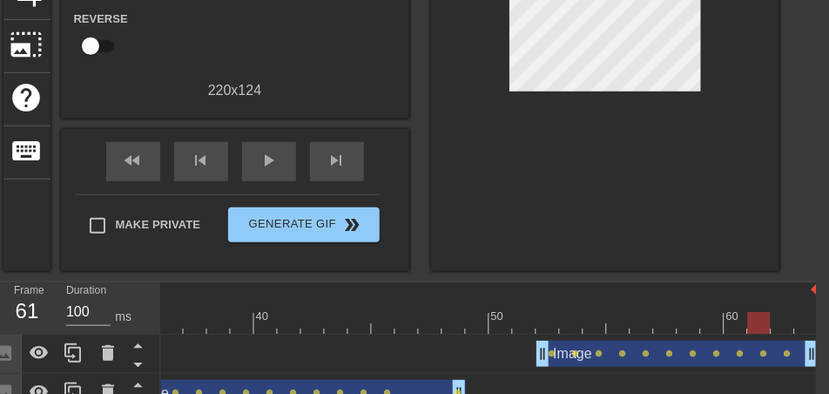
scroll to position [257, 13]
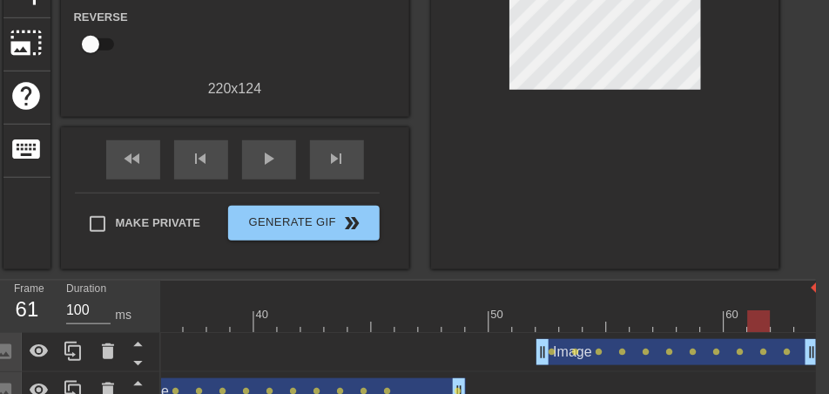
click at [778, 319] on div at bounding box center [78, 321] width 1482 height 22
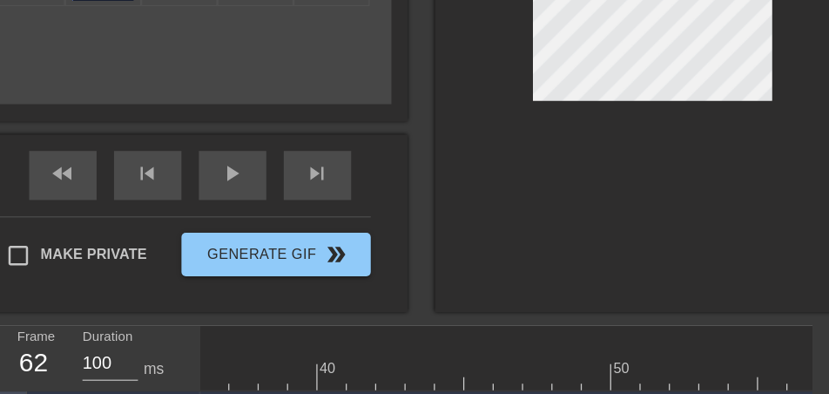
scroll to position [0, 824]
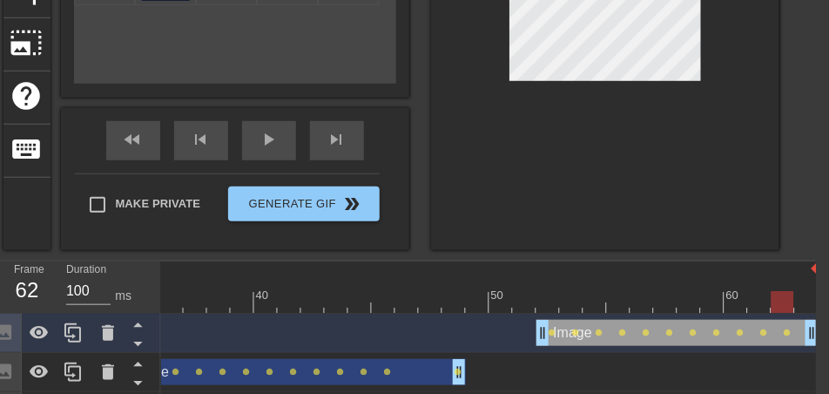
click at [767, 305] on div at bounding box center [78, 302] width 1482 height 22
click at [780, 302] on div at bounding box center [78, 302] width 1482 height 22
click at [807, 302] on div at bounding box center [78, 302] width 1482 height 22
drag, startPoint x: 814, startPoint y: 334, endPoint x: 794, endPoint y: 336, distance: 19.2
click at [611, 197] on div at bounding box center [605, 31] width 348 height 438
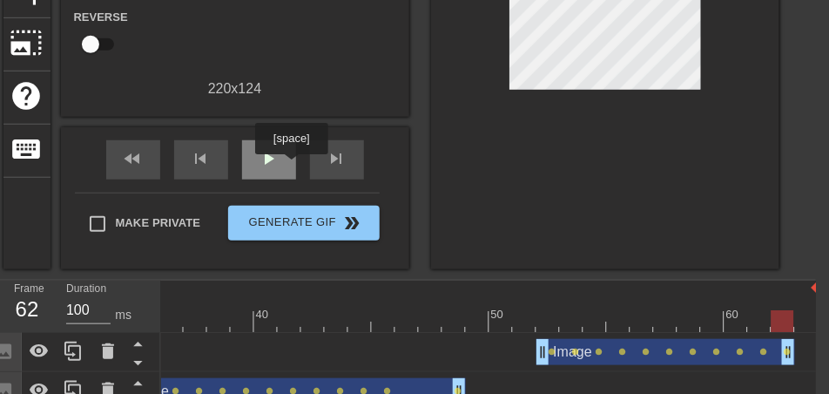
click at [291, 166] on div "play_arrow" at bounding box center [269, 159] width 54 height 39
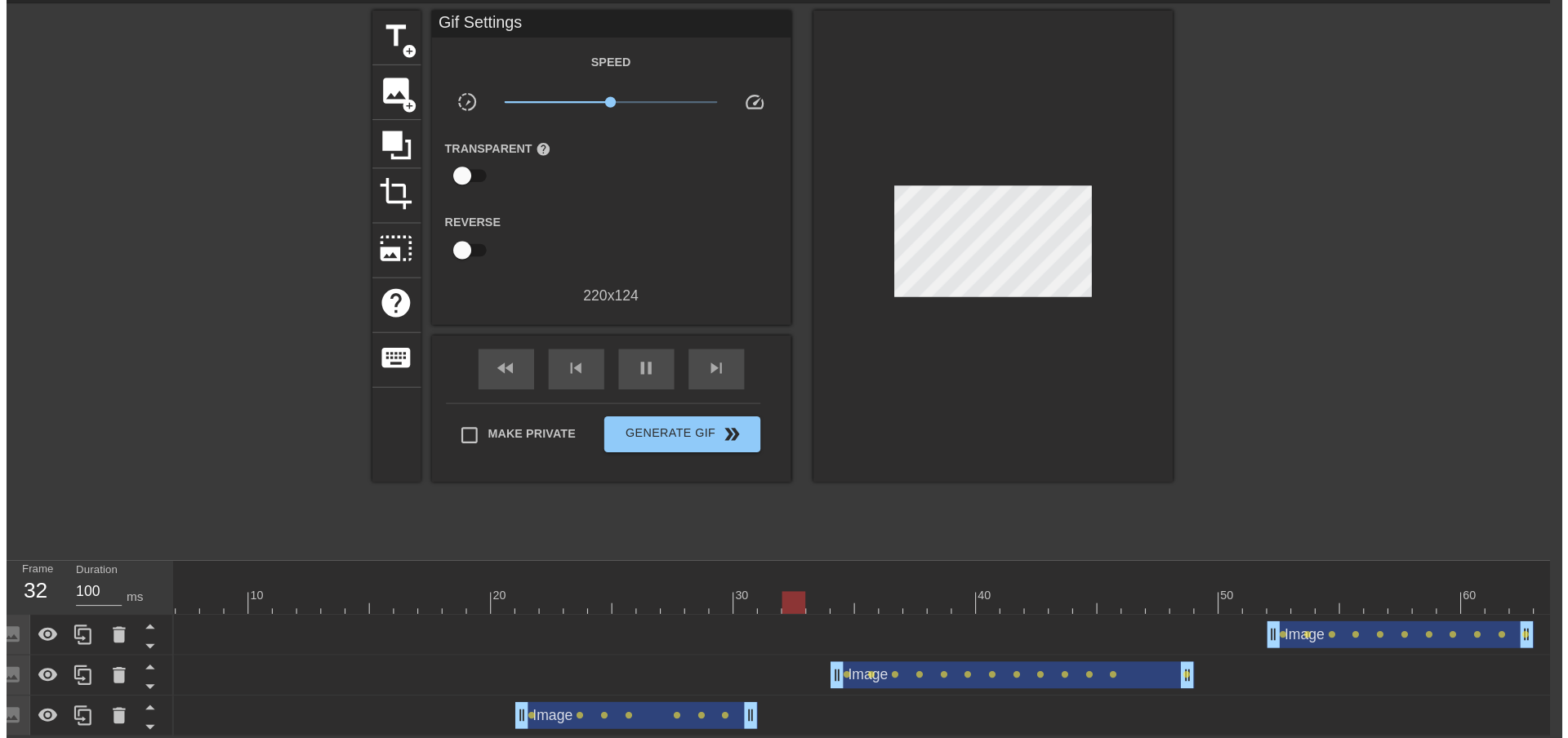
scroll to position [0, 0]
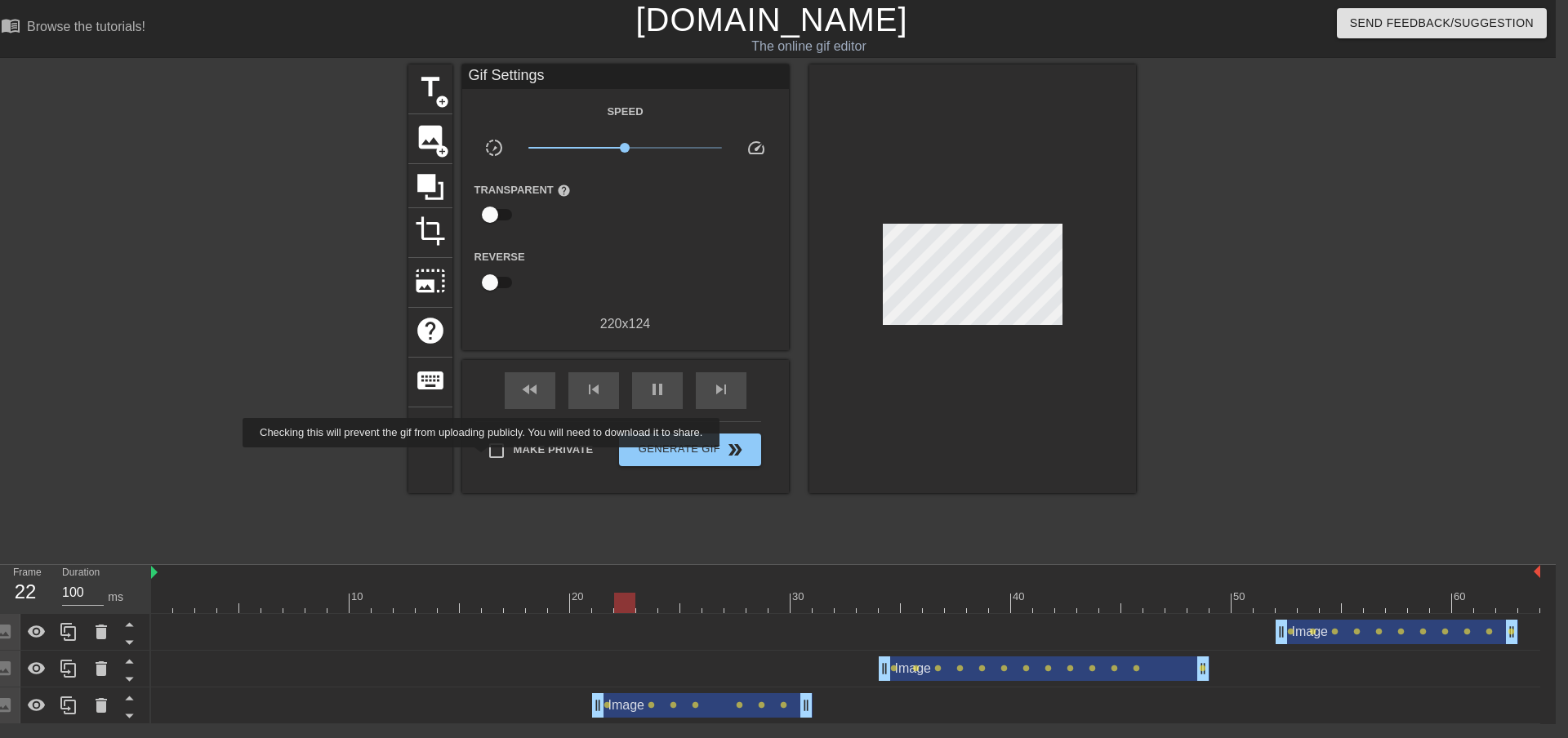
click at [485, 459] on input "Make Private" at bounding box center [496, 451] width 35 height 35
checkbox input "true"
click at [742, 456] on span "double_arrow" at bounding box center [735, 450] width 20 height 20
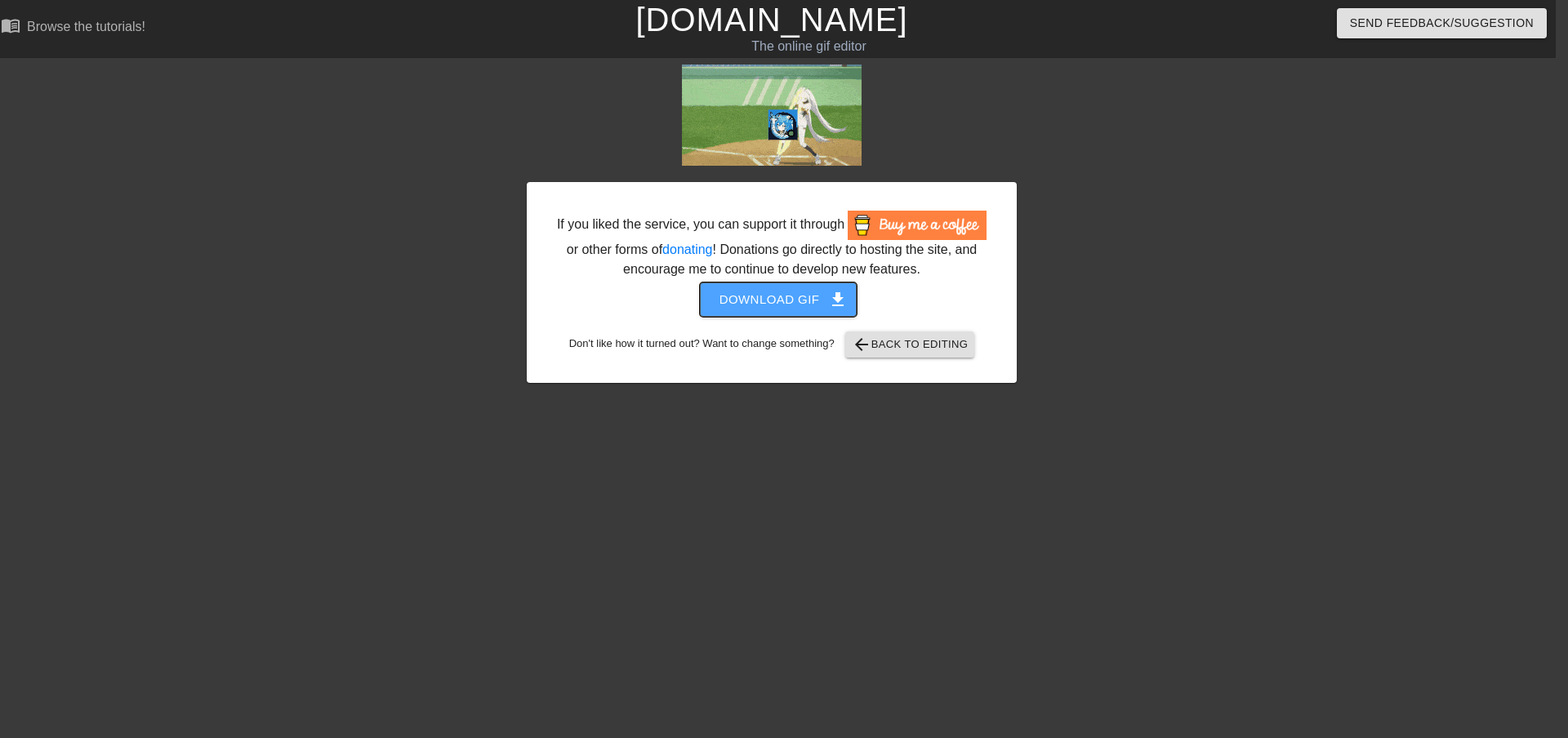
click at [782, 303] on span "Download gif get_app" at bounding box center [778, 299] width 118 height 22
